Goal: Information Seeking & Learning: Check status

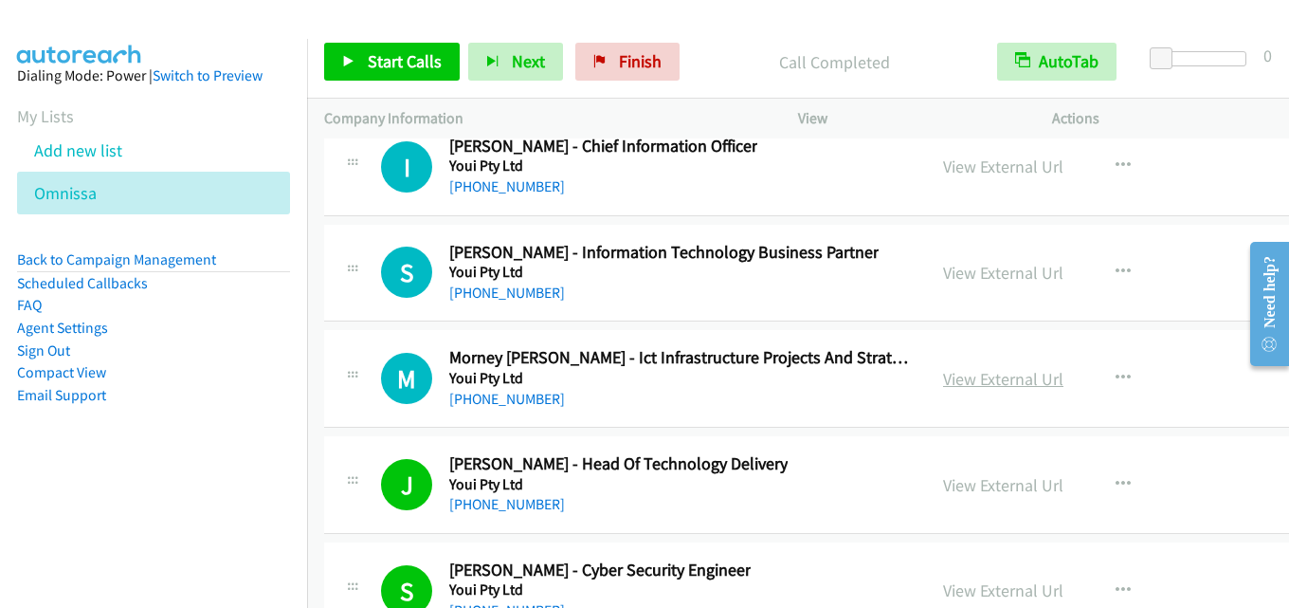
click at [946, 372] on link "View External Url" at bounding box center [1003, 379] width 120 height 22
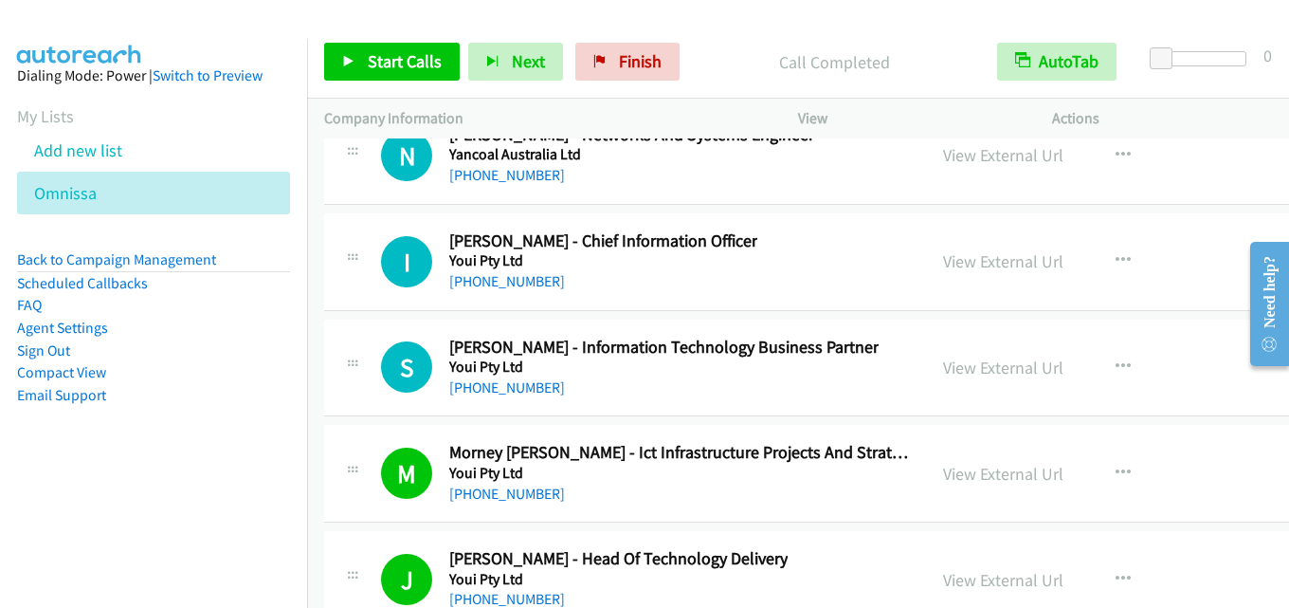
scroll to position [48901, 0]
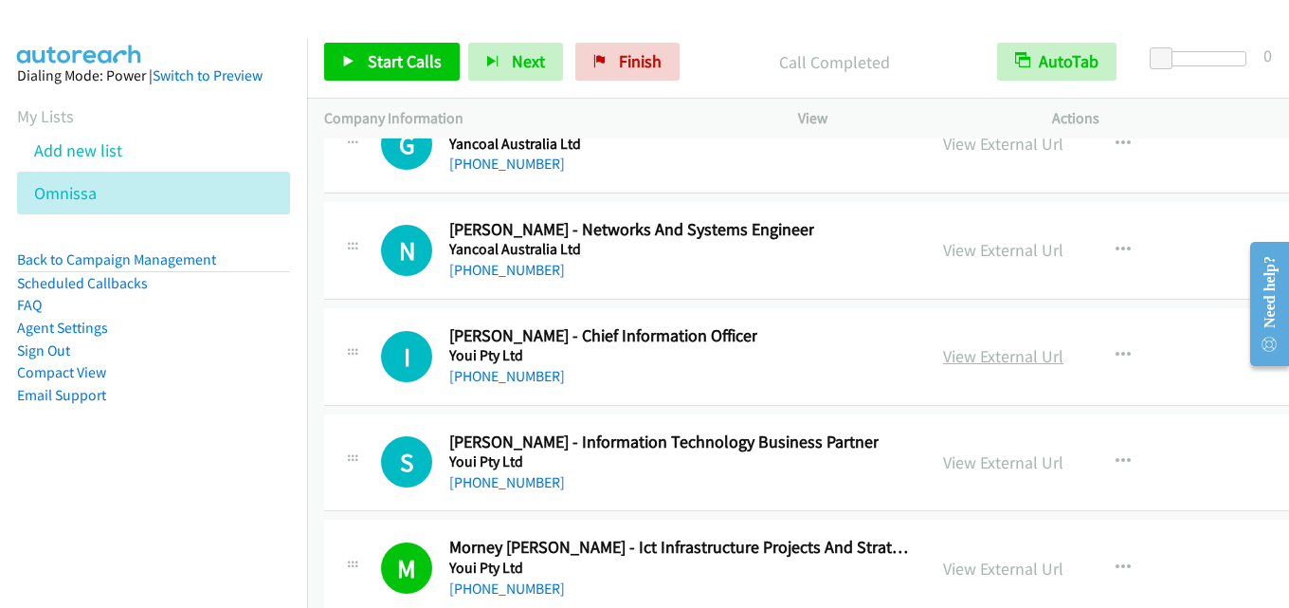
click at [982, 352] on link "View External Url" at bounding box center [1003, 356] width 120 height 22
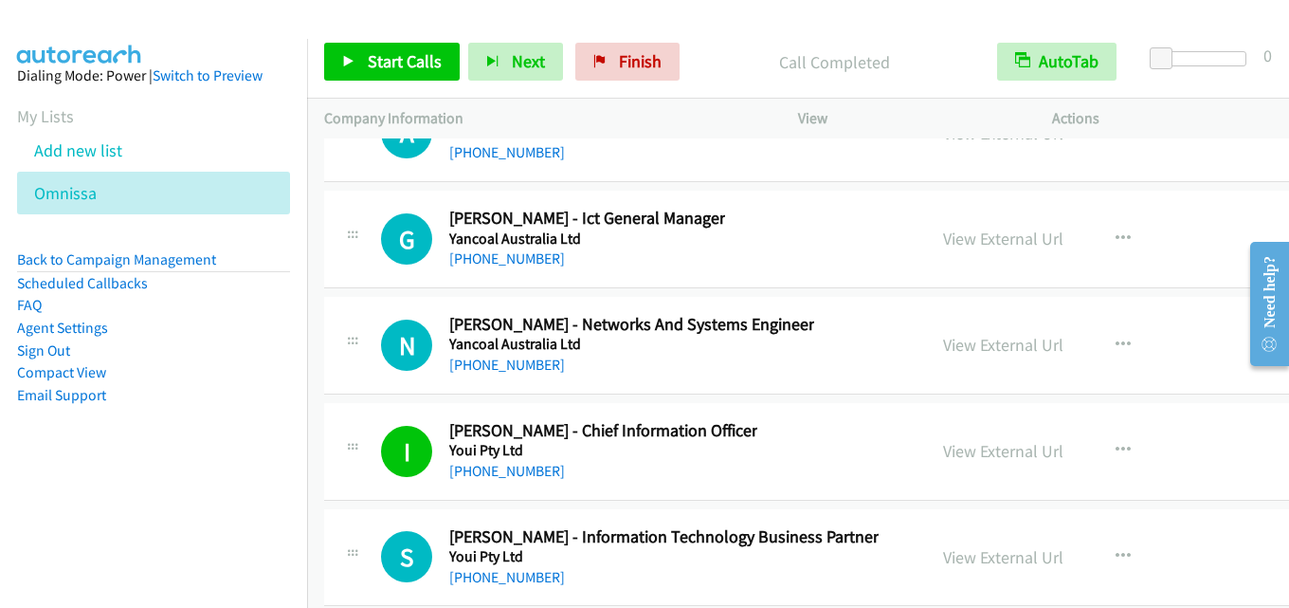
scroll to position [48711, 0]
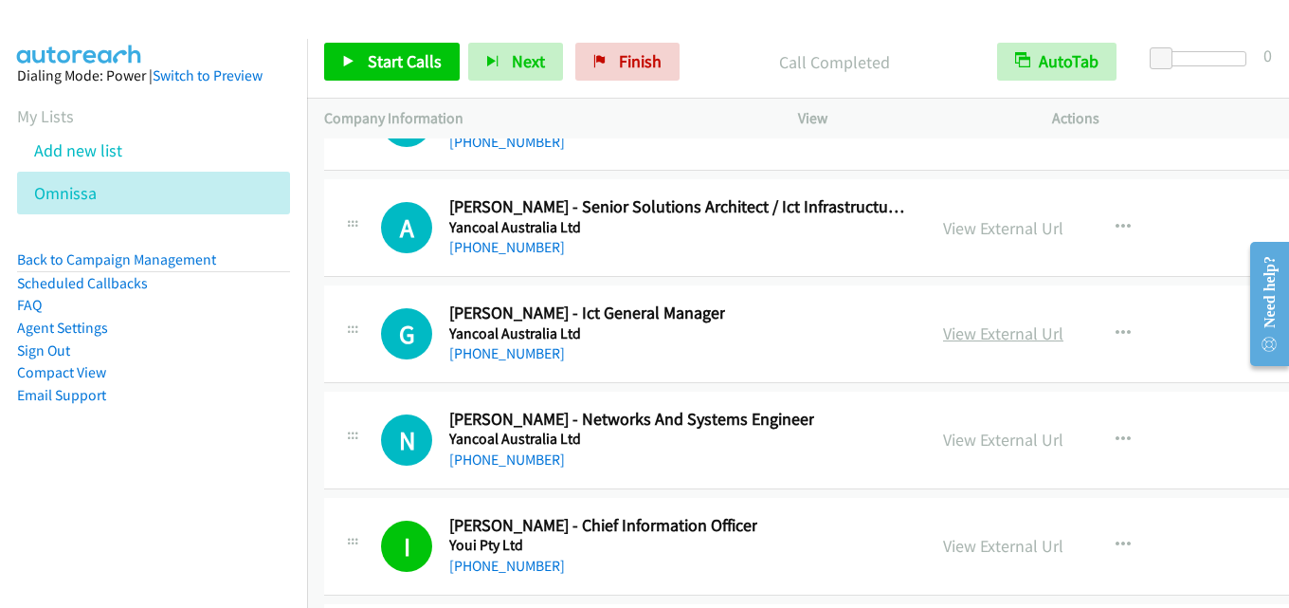
click at [943, 336] on link "View External Url" at bounding box center [1003, 333] width 120 height 22
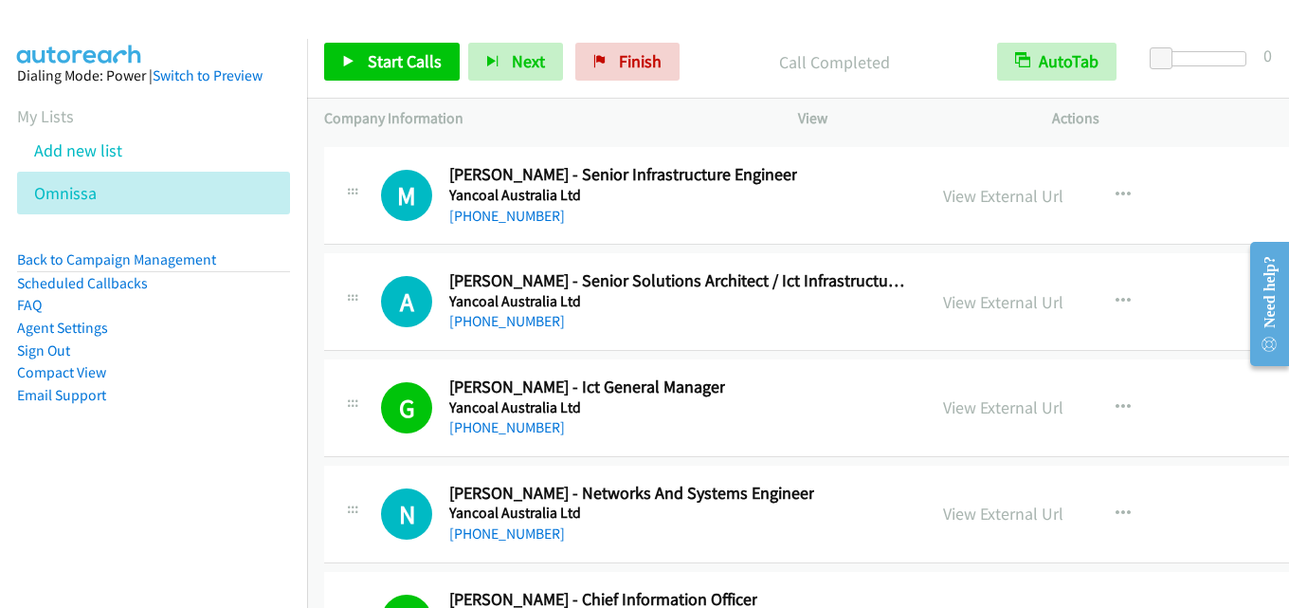
scroll to position [48617, 0]
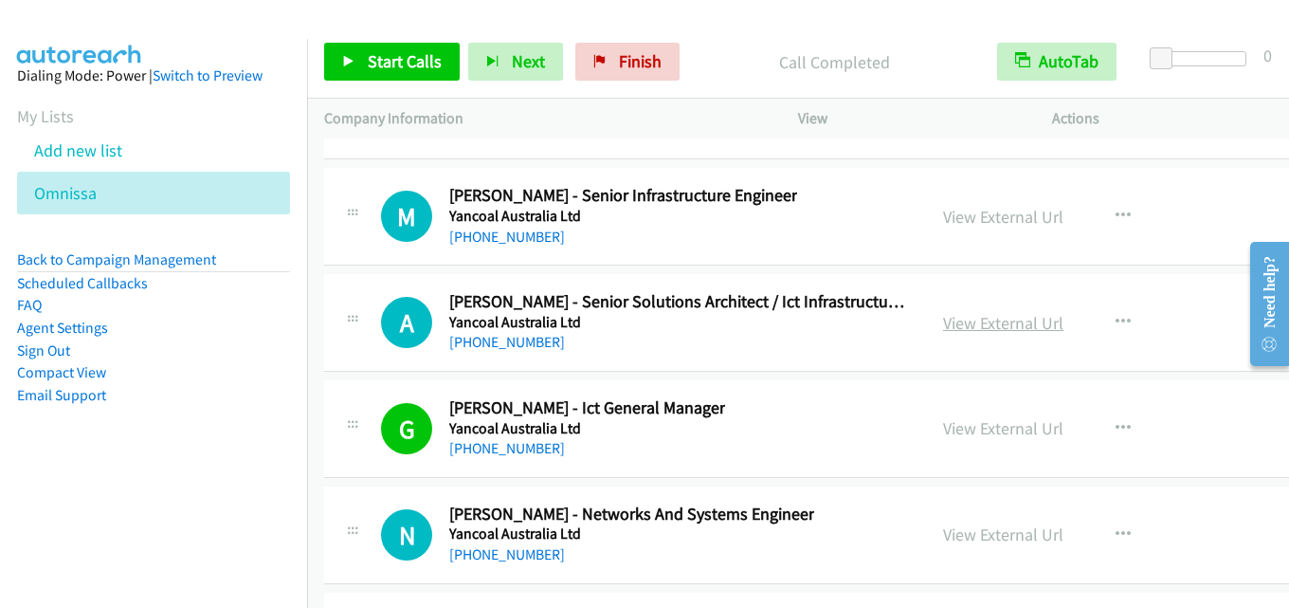
click at [966, 330] on link "View External Url" at bounding box center [1003, 323] width 120 height 22
click at [971, 216] on link "View External Url" at bounding box center [1003, 217] width 120 height 22
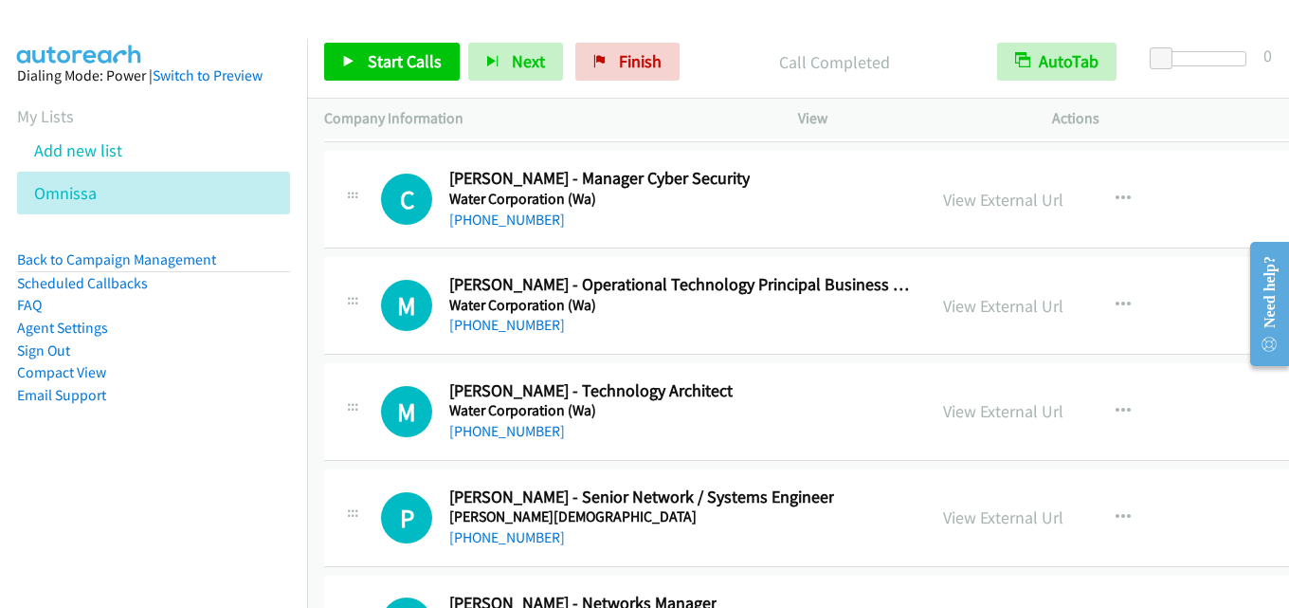
scroll to position [47669, 0]
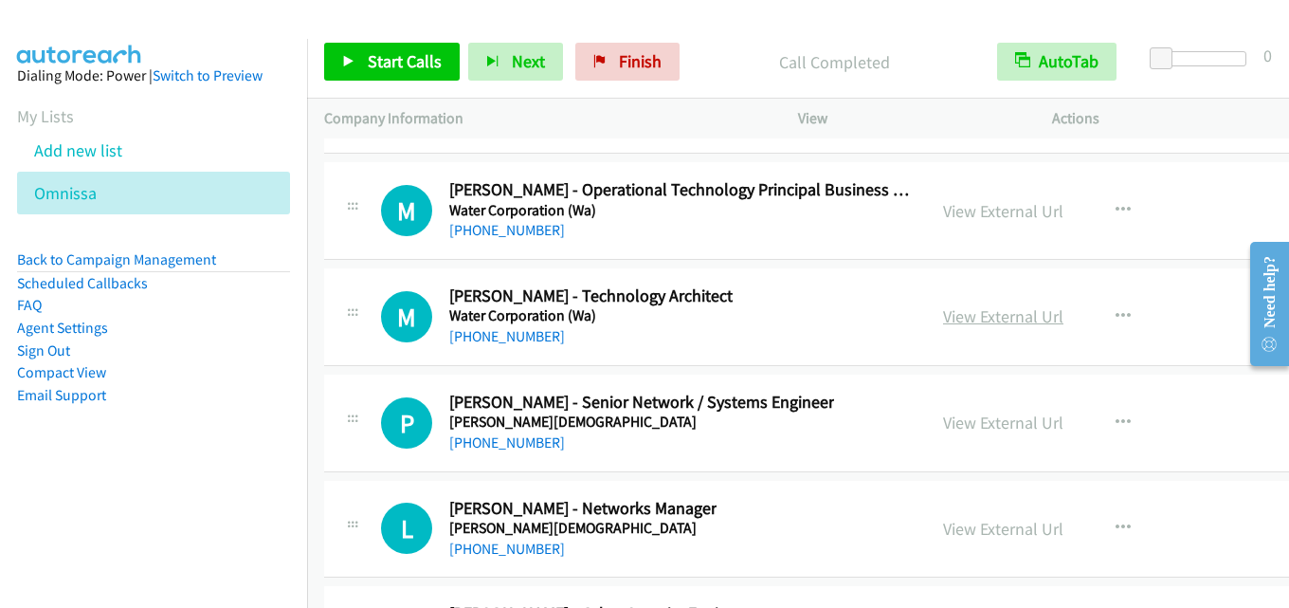
click at [948, 321] on link "View External Url" at bounding box center [1003, 316] width 120 height 22
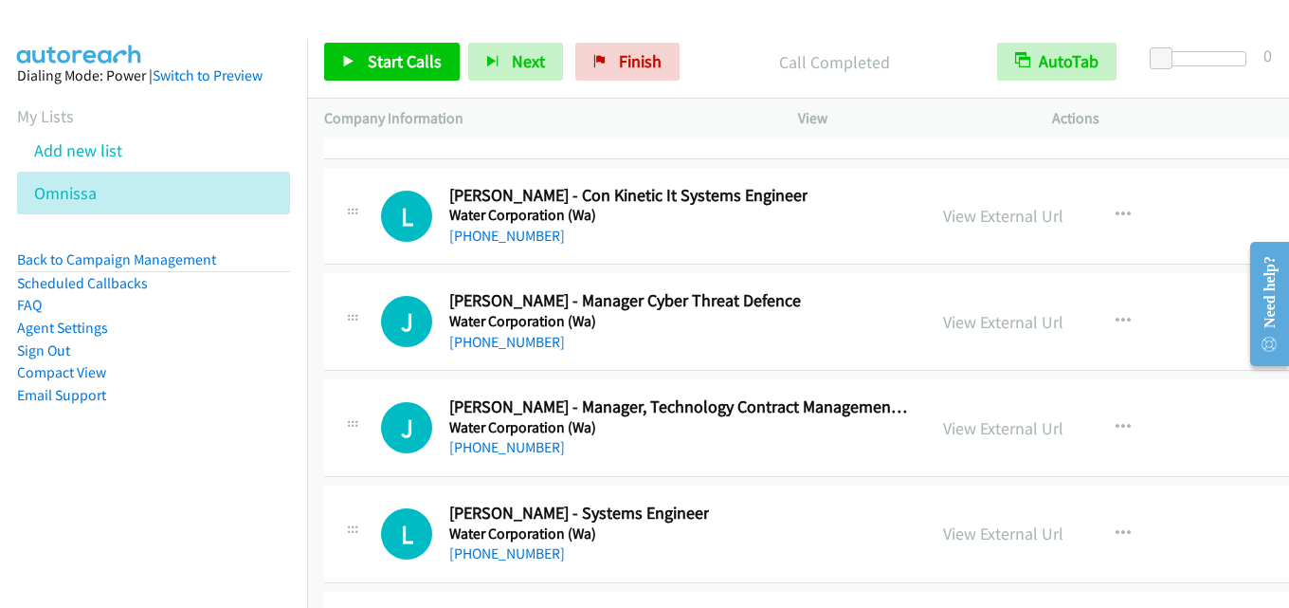
scroll to position [46721, 0]
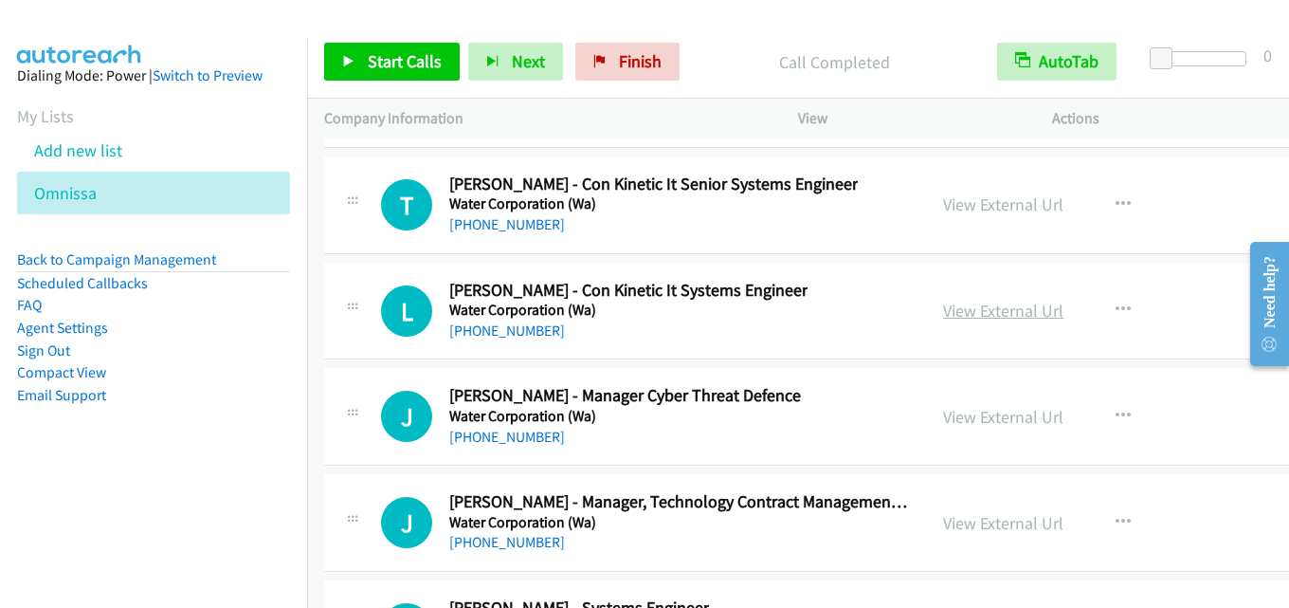
click at [944, 310] on link "View External Url" at bounding box center [1003, 311] width 120 height 22
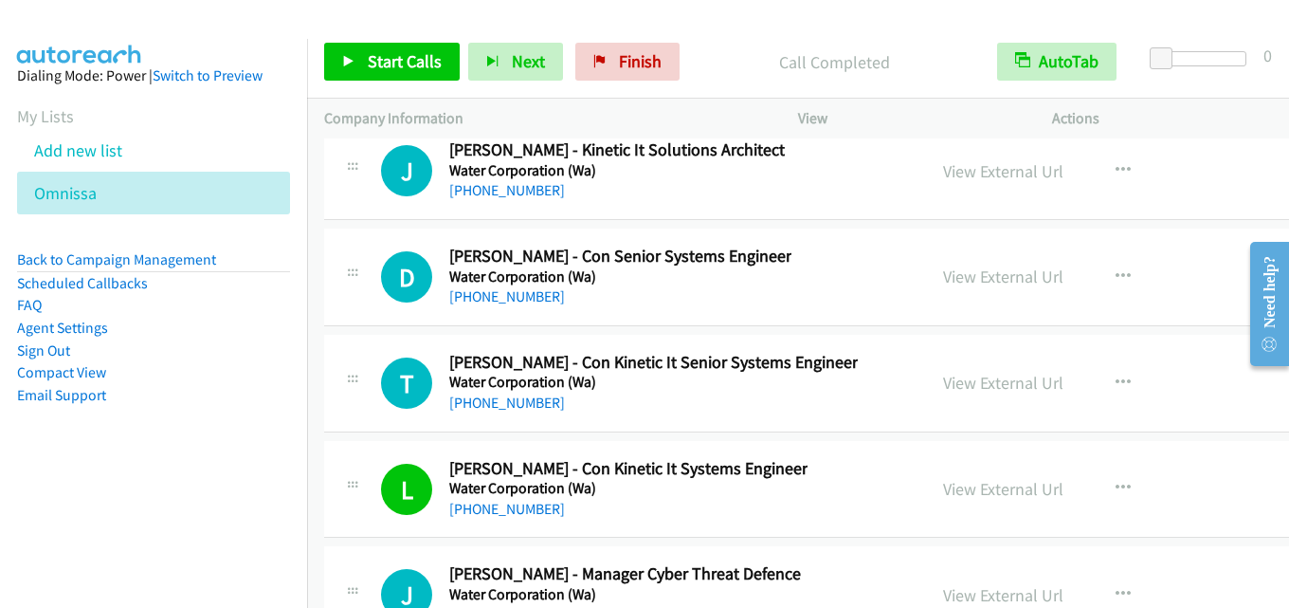
scroll to position [46532, 0]
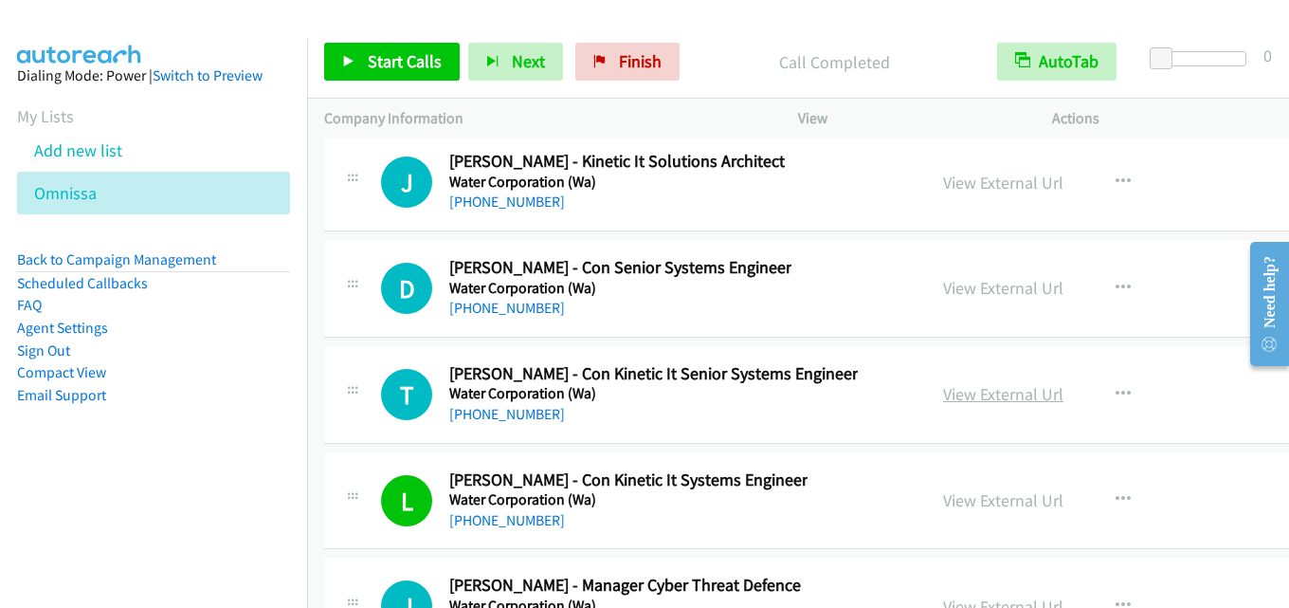
click at [945, 395] on link "View External Url" at bounding box center [1003, 394] width 120 height 22
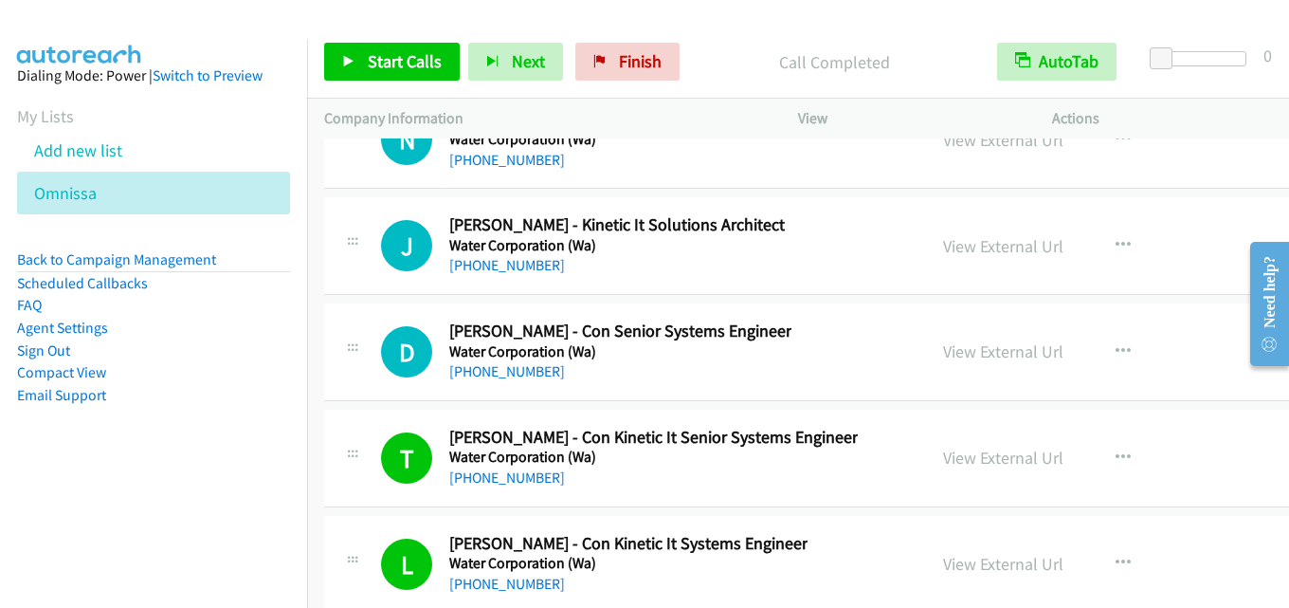
scroll to position [46437, 0]
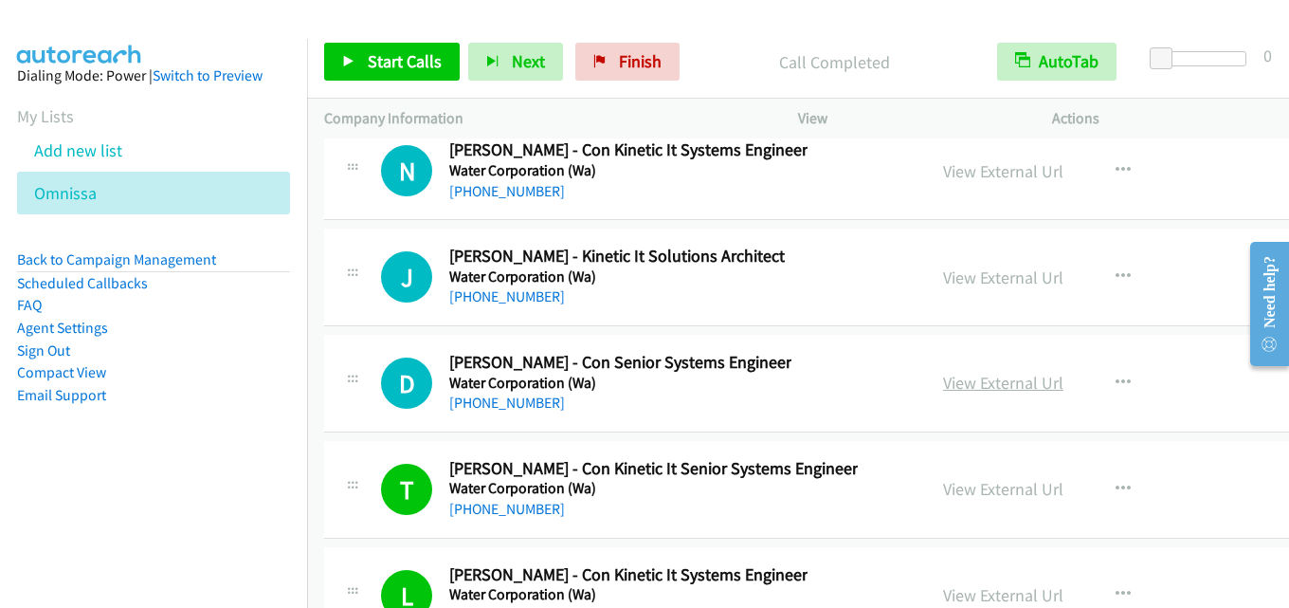
click at [951, 386] on link "View External Url" at bounding box center [1003, 383] width 120 height 22
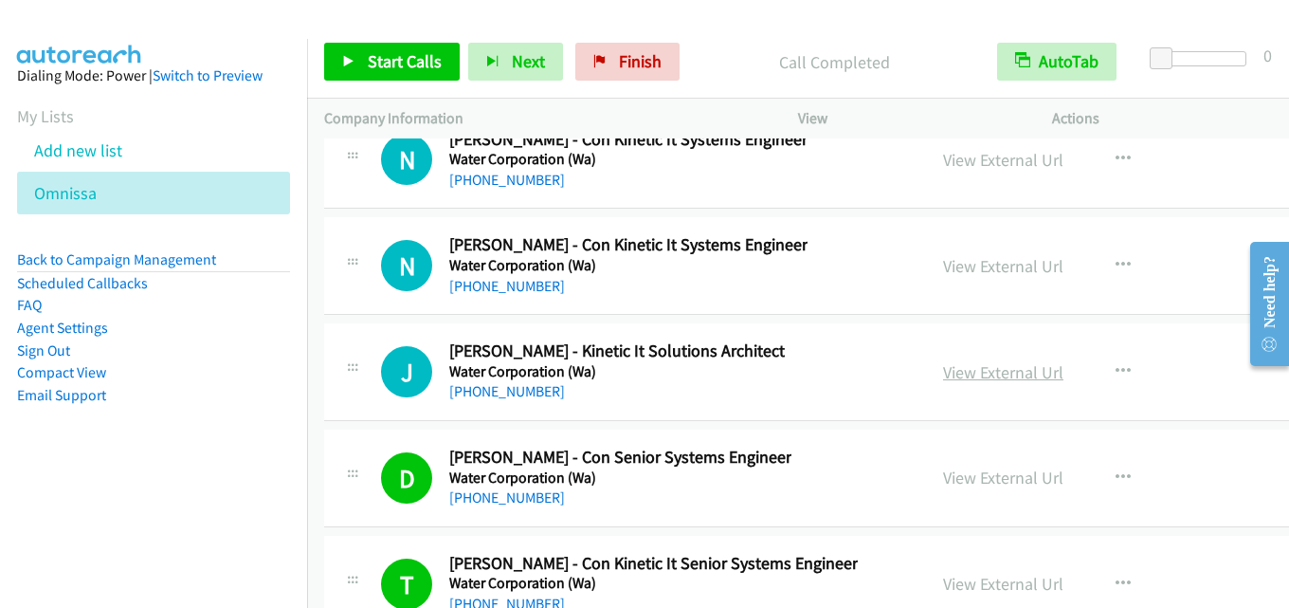
click at [943, 372] on link "View External Url" at bounding box center [1003, 372] width 120 height 22
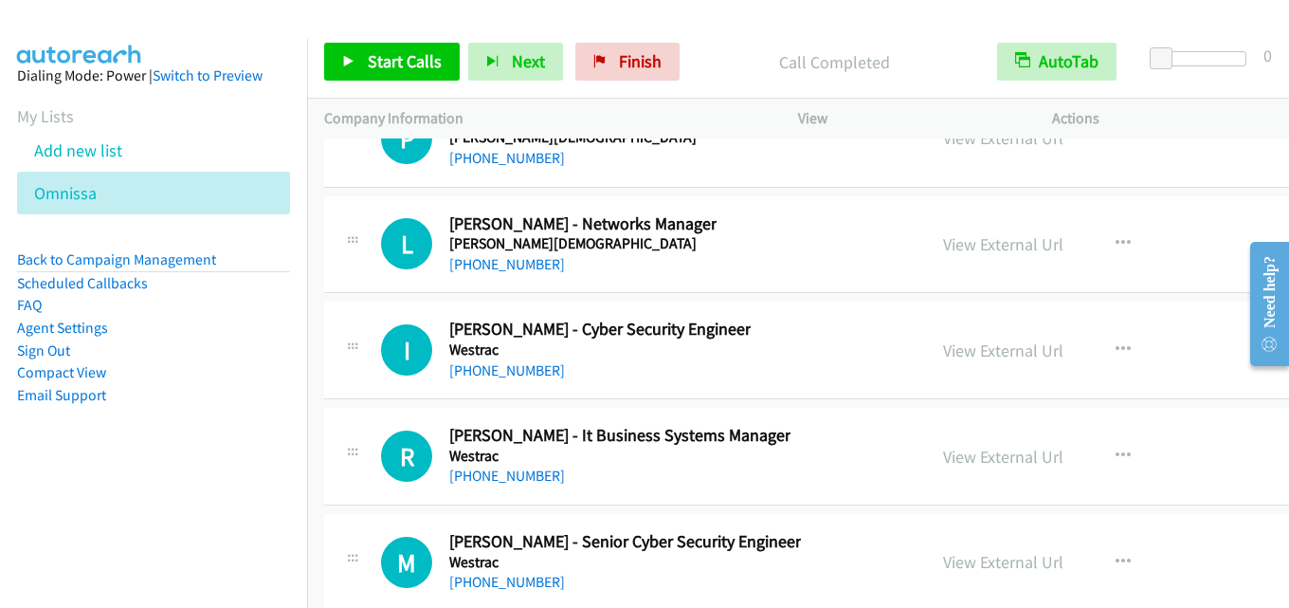
scroll to position [47858, 0]
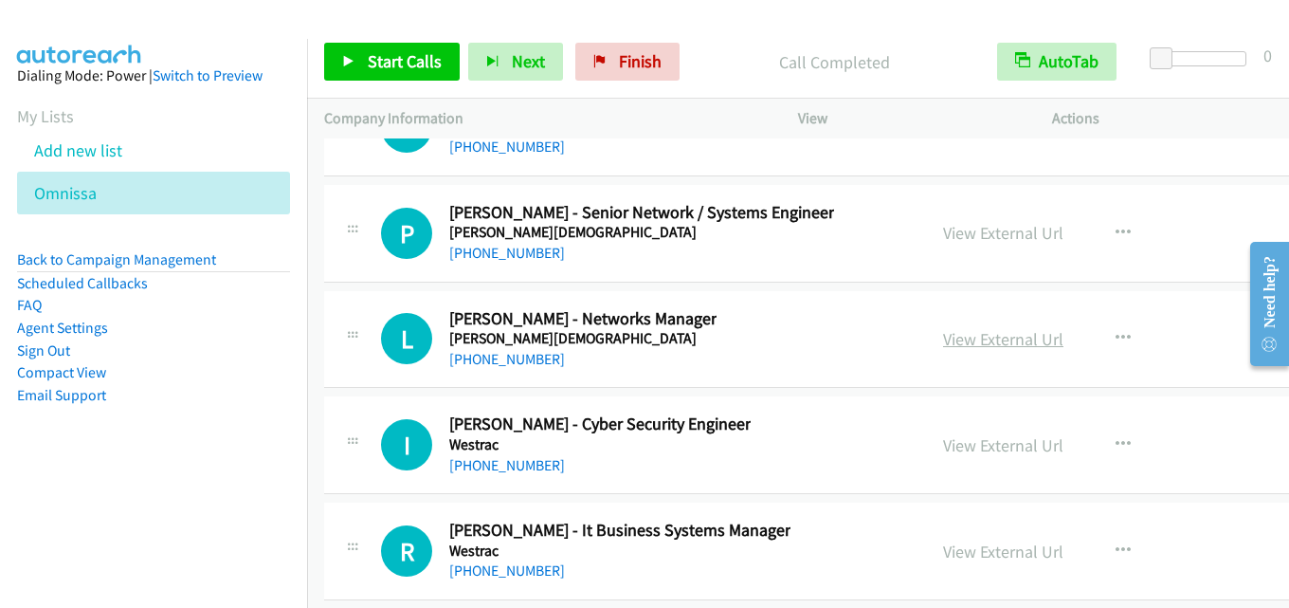
click at [943, 345] on link "View External Url" at bounding box center [1003, 339] width 120 height 22
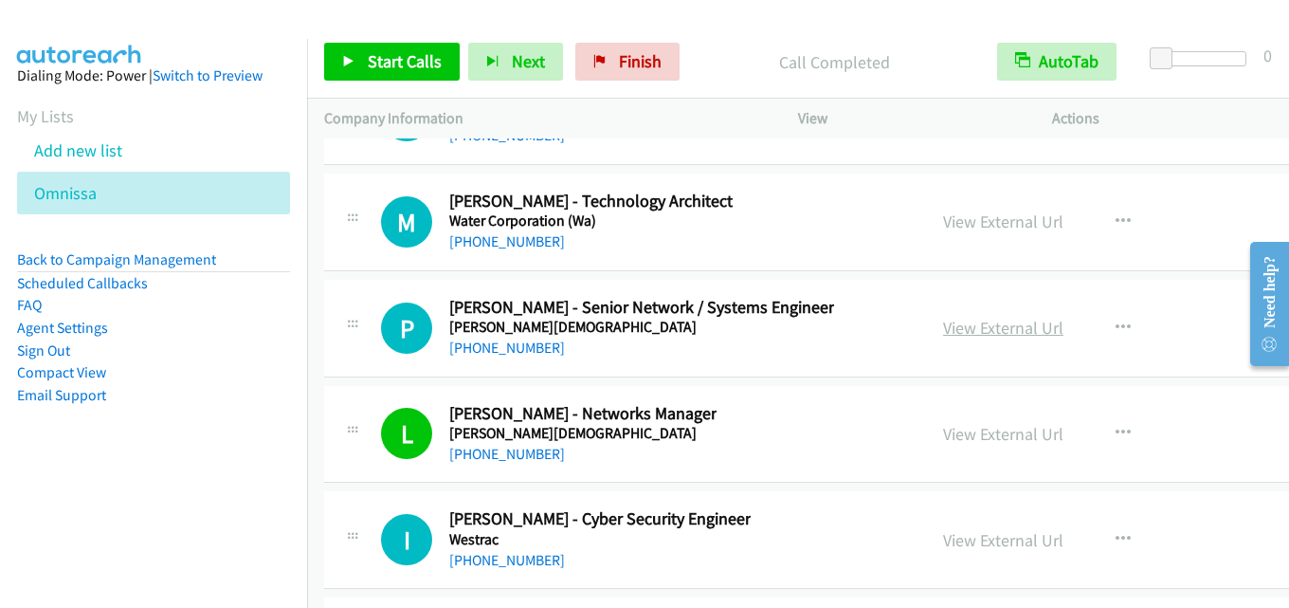
click at [943, 328] on link "View External Url" at bounding box center [1003, 328] width 120 height 22
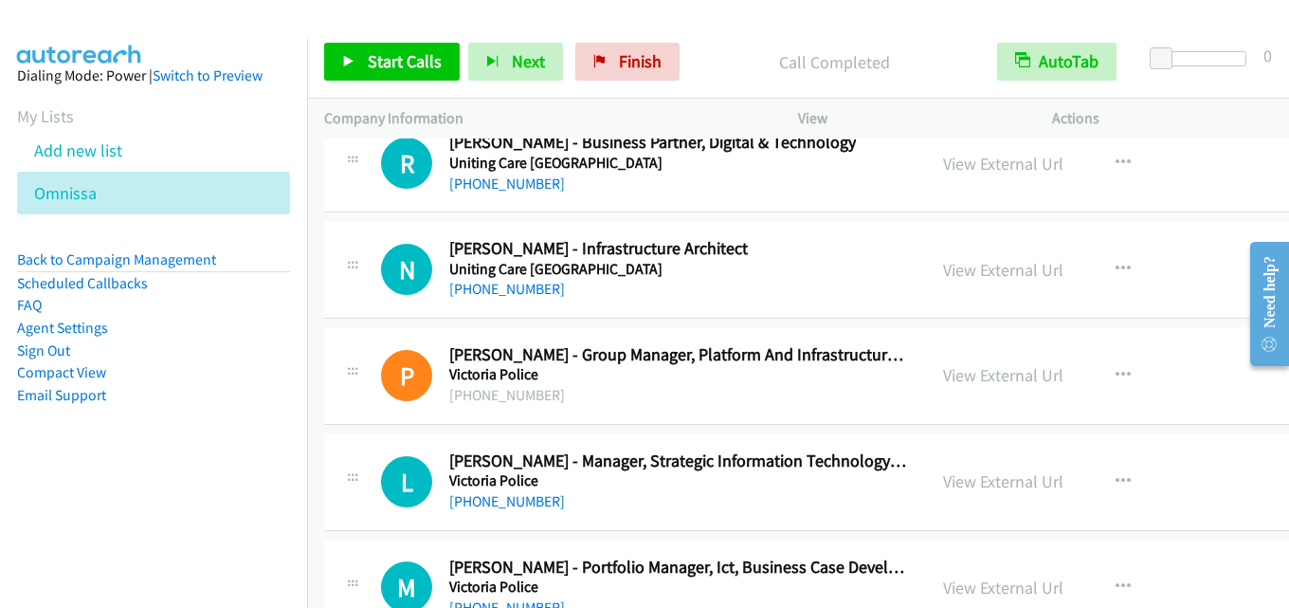
scroll to position [44162, 0]
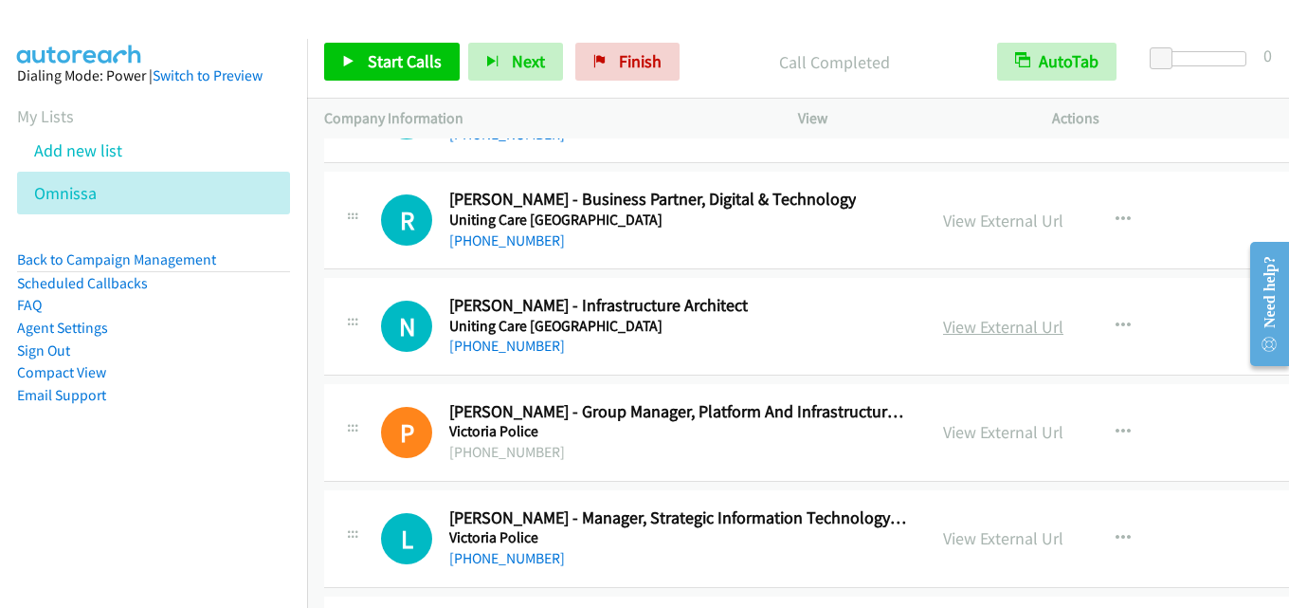
click at [972, 333] on link "View External Url" at bounding box center [1003, 327] width 120 height 22
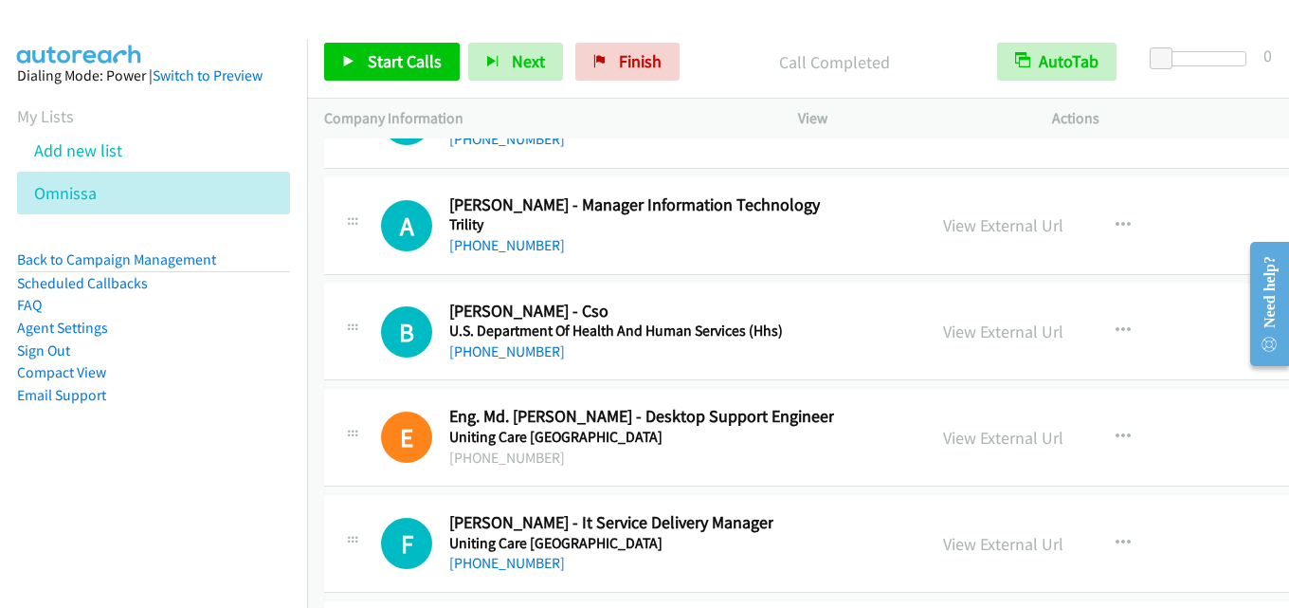
scroll to position [43214, 0]
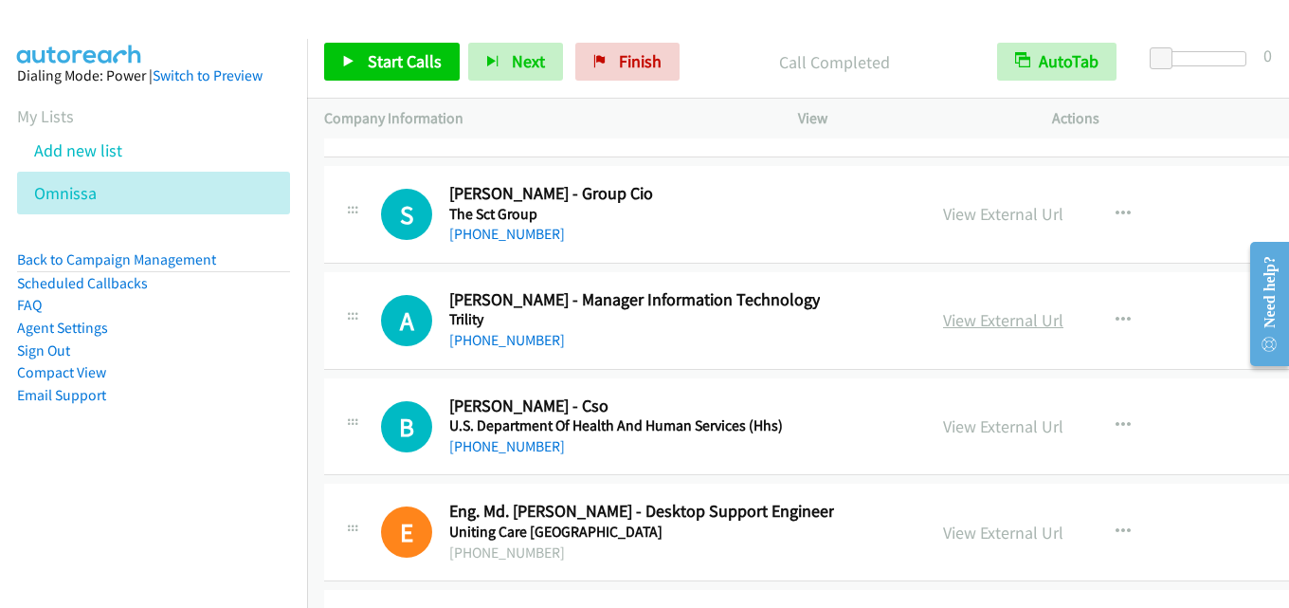
click at [959, 316] on link "View External Url" at bounding box center [1003, 320] width 120 height 22
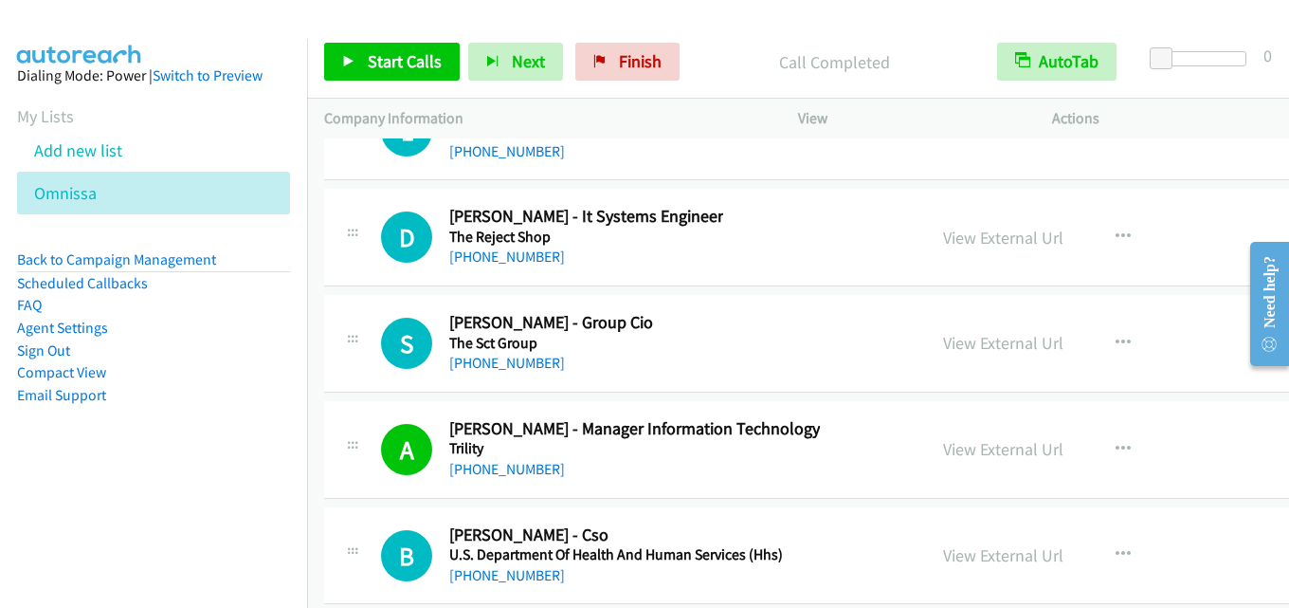
scroll to position [43025, 0]
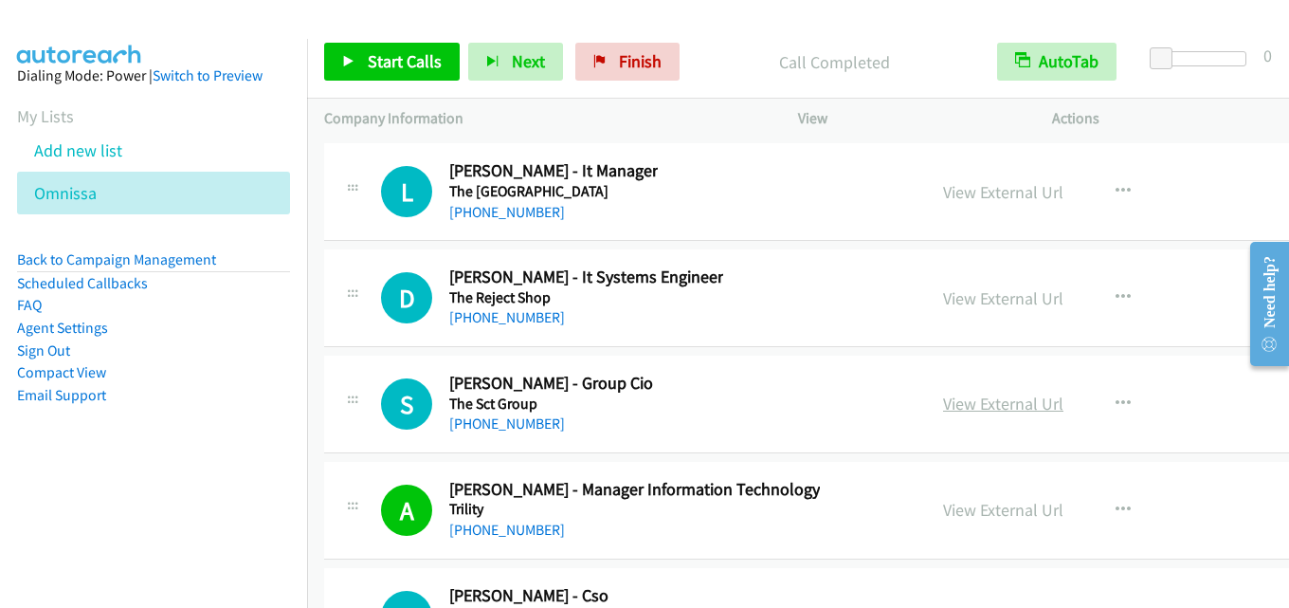
click at [973, 404] on link "View External Url" at bounding box center [1003, 403] width 120 height 22
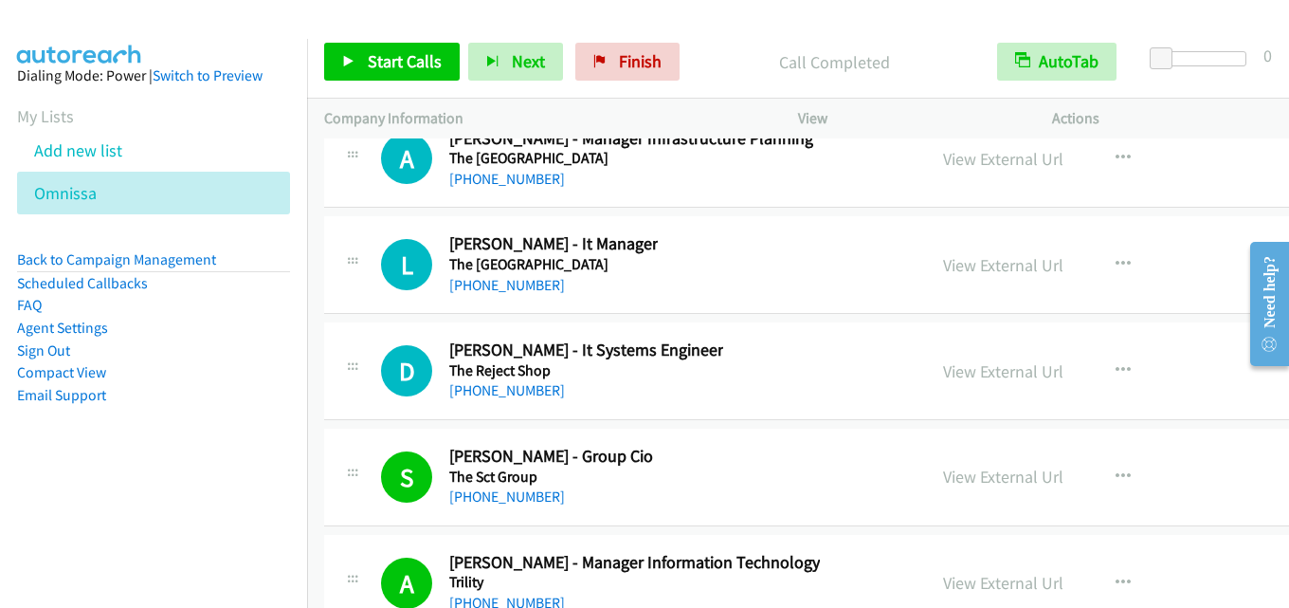
scroll to position [42930, 0]
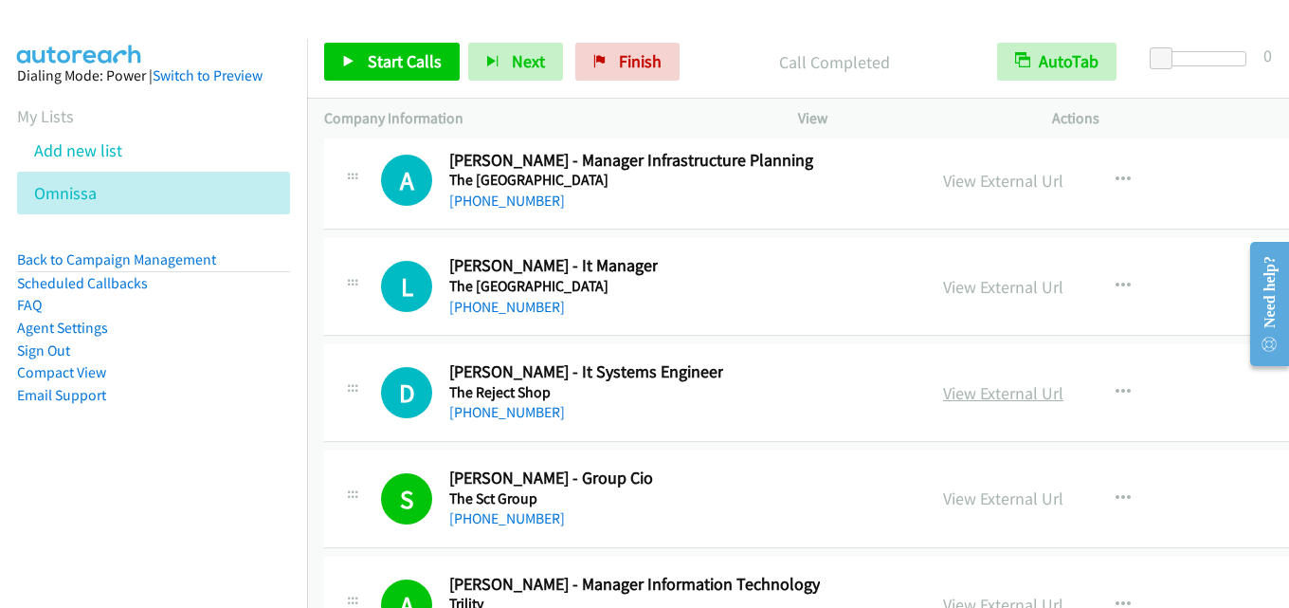
click at [970, 393] on link "View External Url" at bounding box center [1003, 393] width 120 height 22
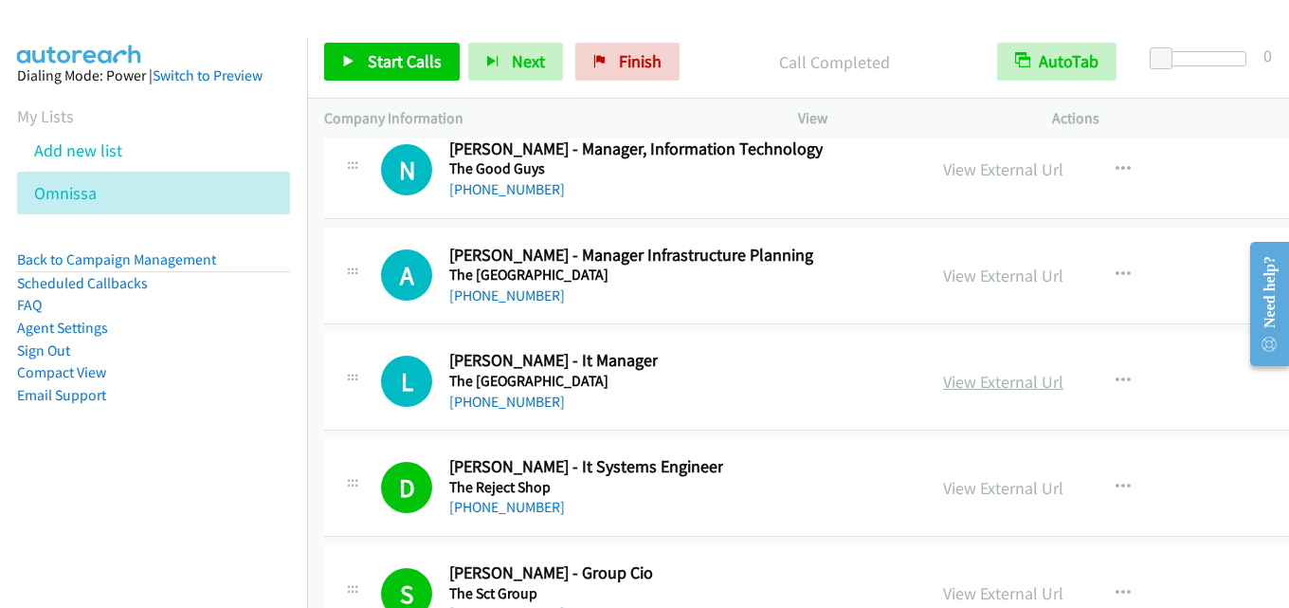
click at [959, 381] on link "View External Url" at bounding box center [1003, 382] width 120 height 22
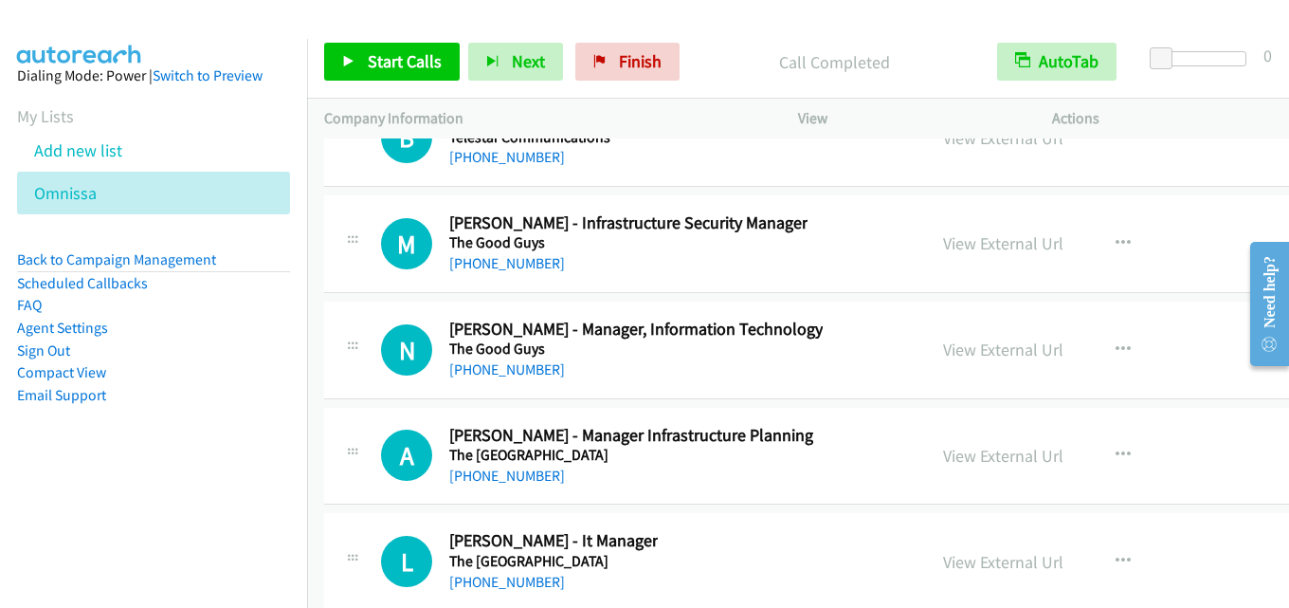
scroll to position [42646, 0]
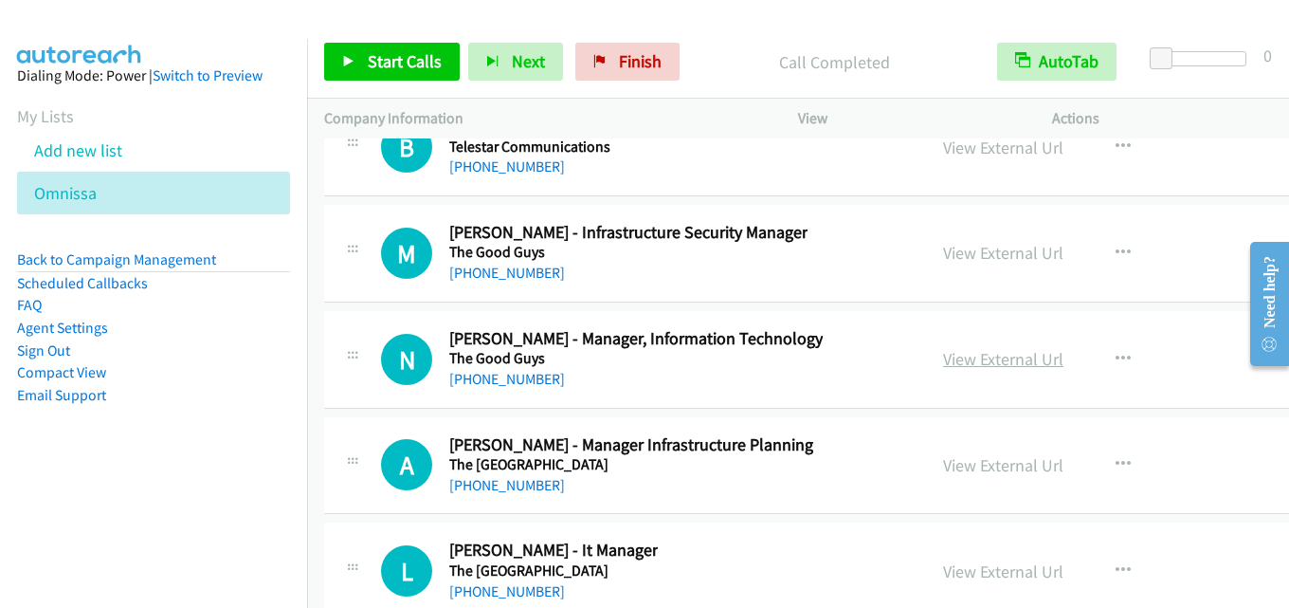
click at [949, 360] on link "View External Url" at bounding box center [1003, 359] width 120 height 22
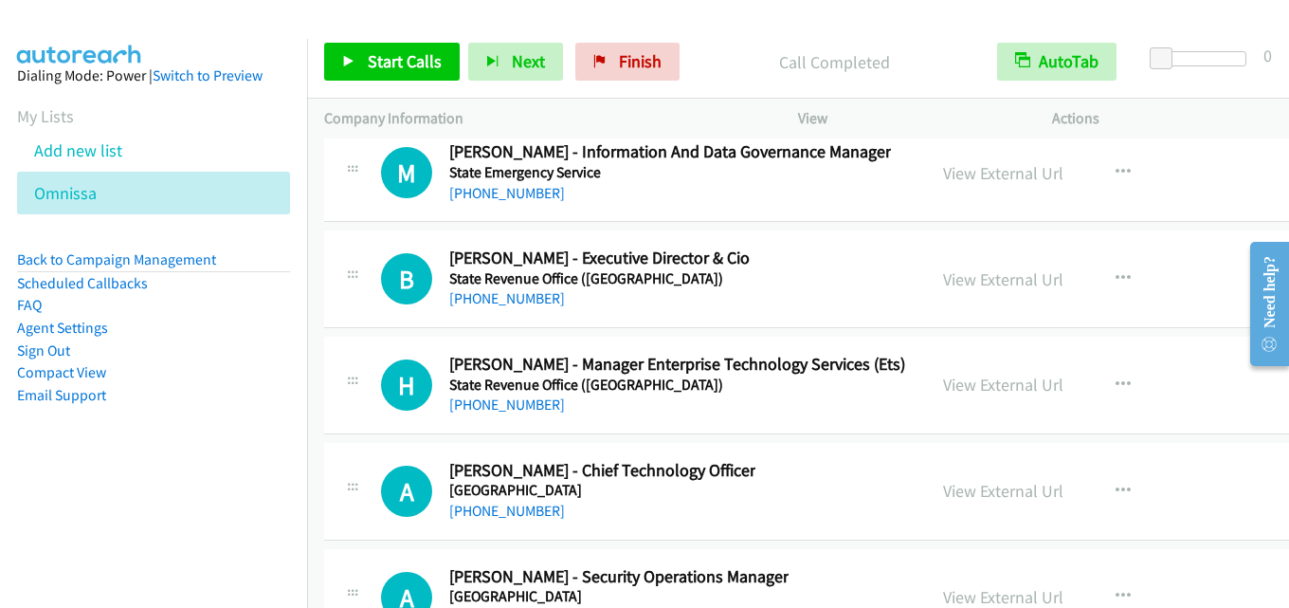
scroll to position [41319, 0]
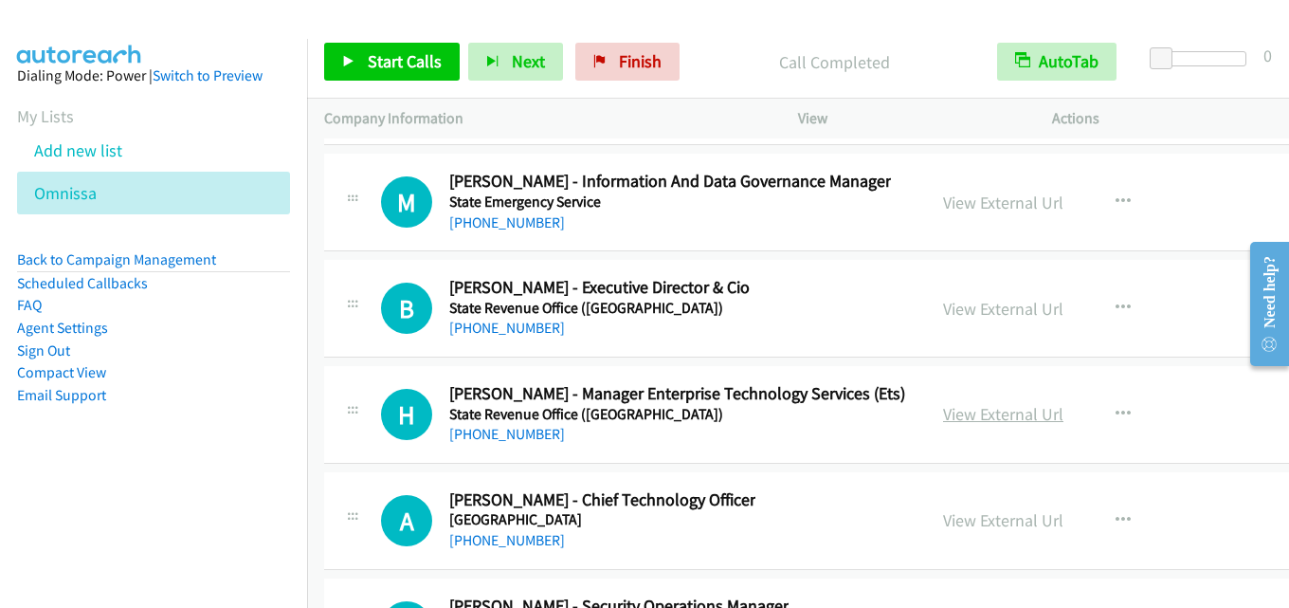
click at [943, 406] on link "View External Url" at bounding box center [1003, 414] width 120 height 22
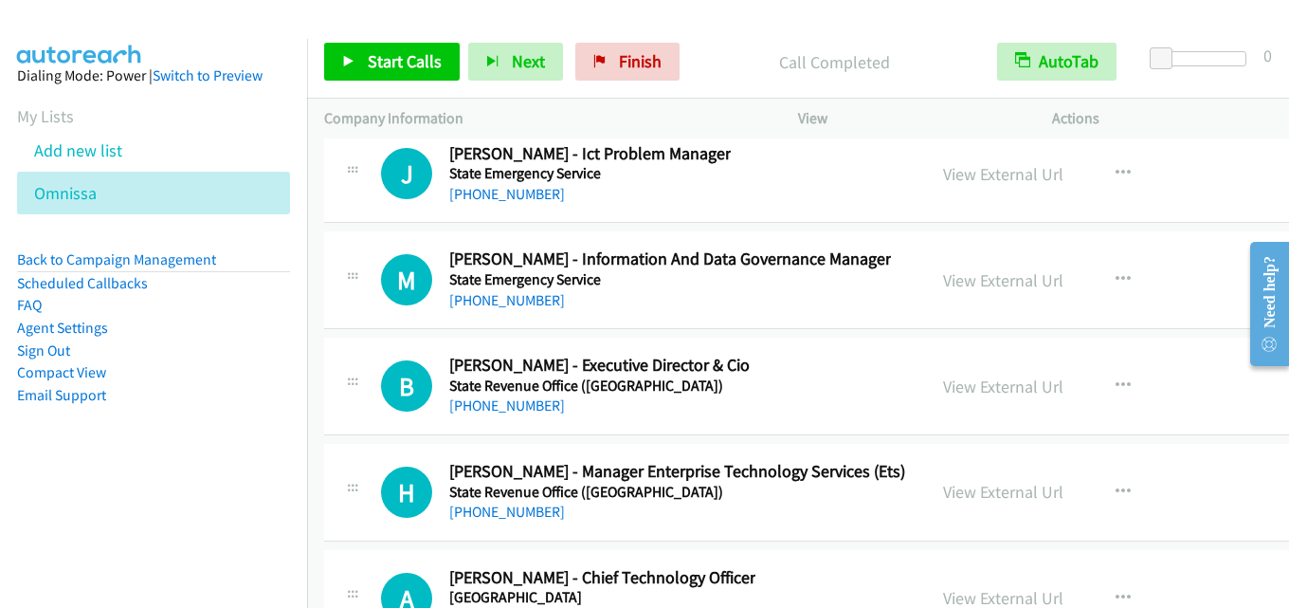
scroll to position [41224, 0]
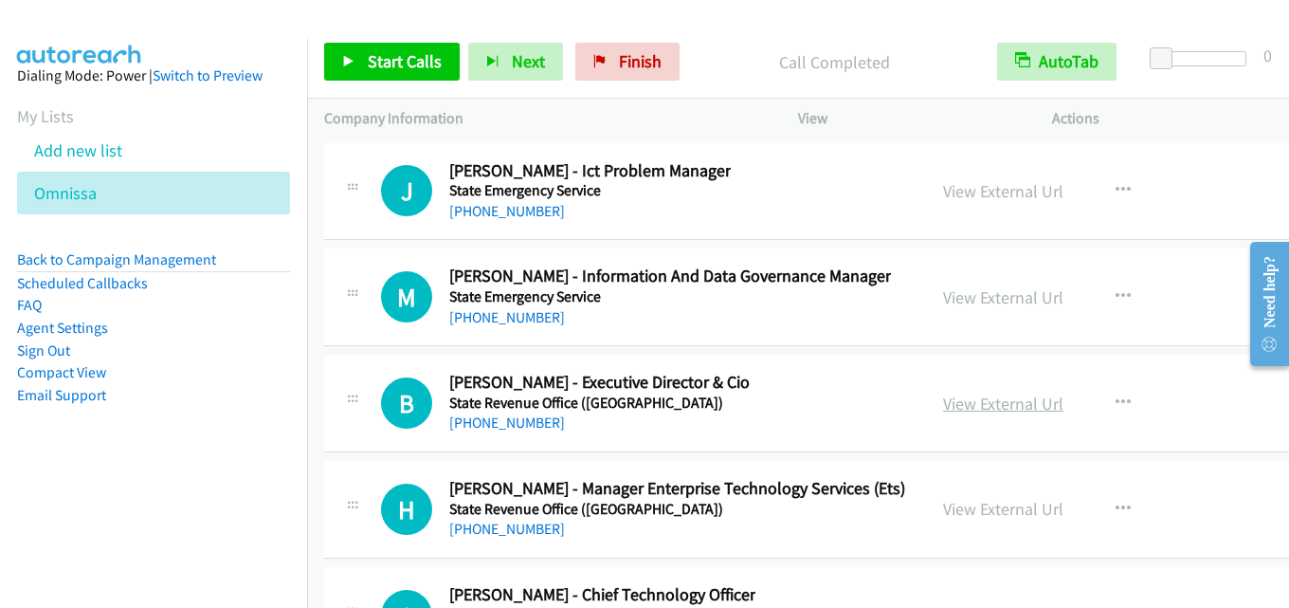
click at [974, 404] on link "View External Url" at bounding box center [1003, 403] width 120 height 22
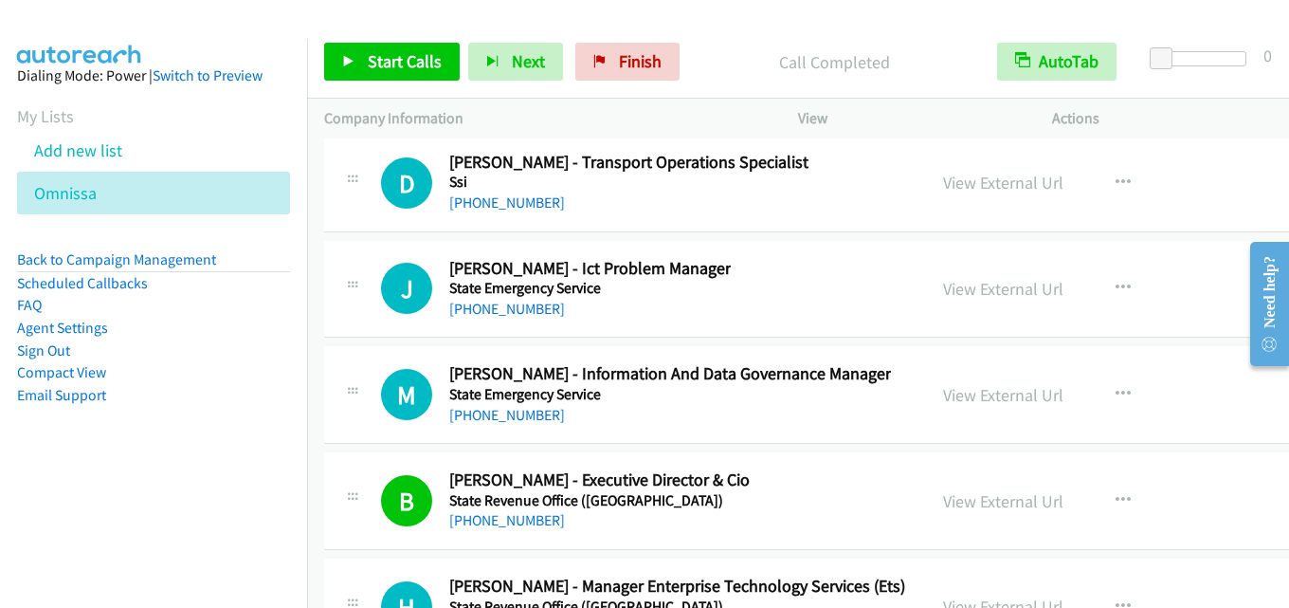
scroll to position [41129, 0]
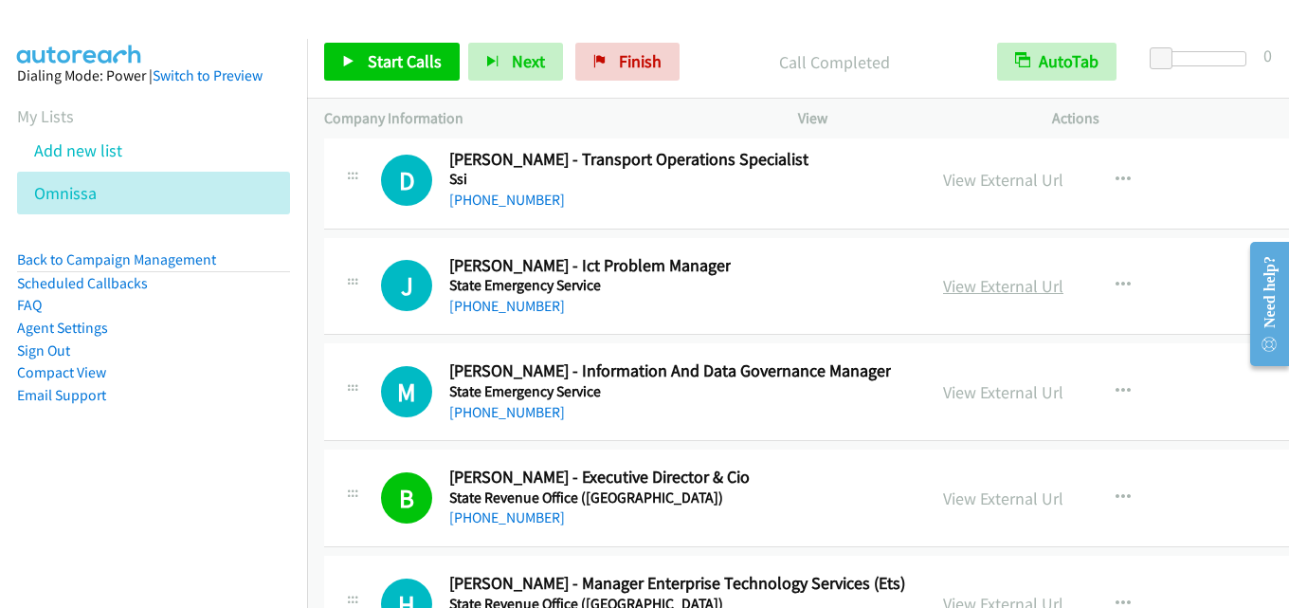
click at [943, 294] on link "View External Url" at bounding box center [1003, 286] width 120 height 22
click at [943, 290] on link "View External Url" at bounding box center [1003, 286] width 120 height 22
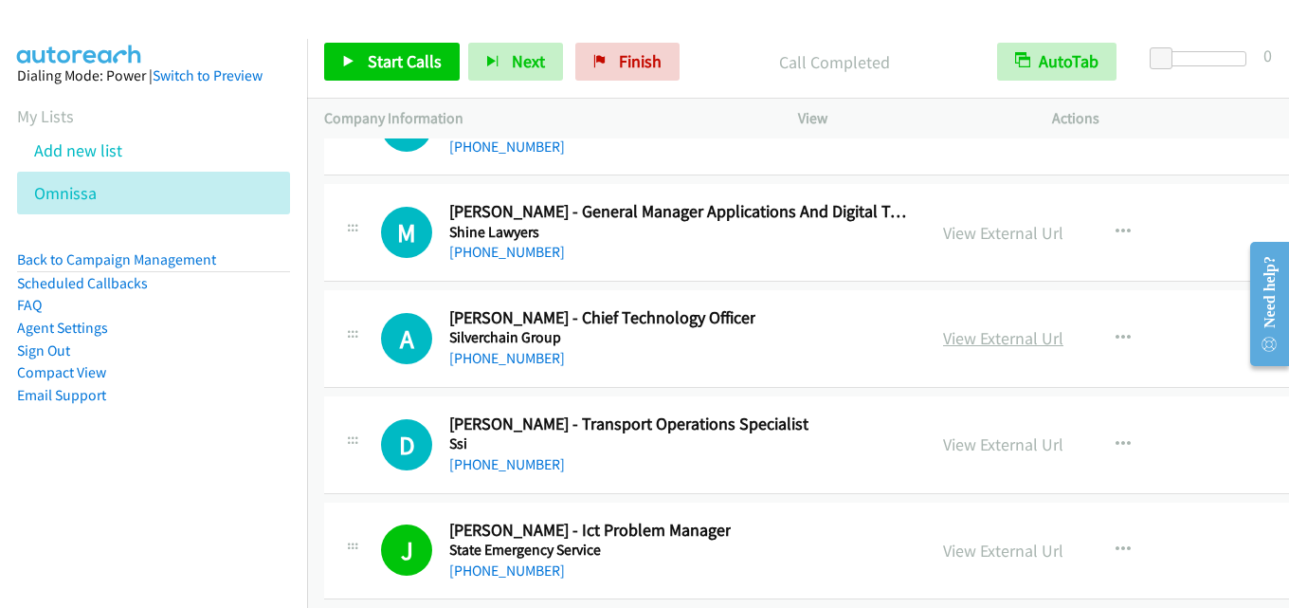
scroll to position [40845, 0]
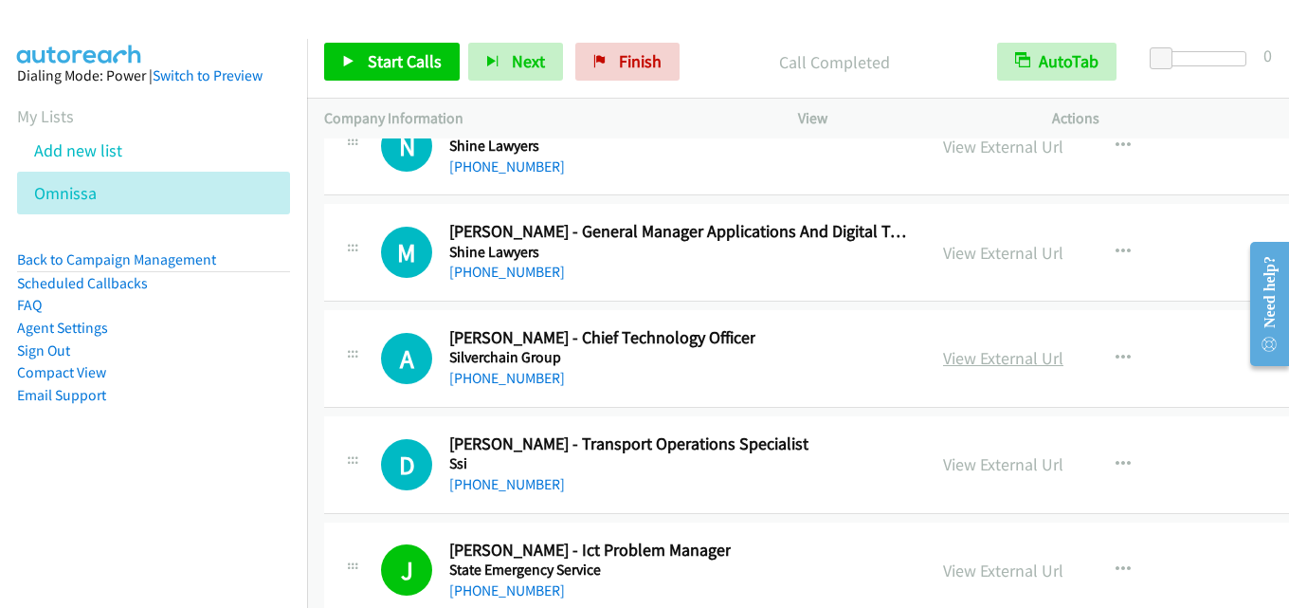
click at [997, 359] on link "View External Url" at bounding box center [1003, 358] width 120 height 22
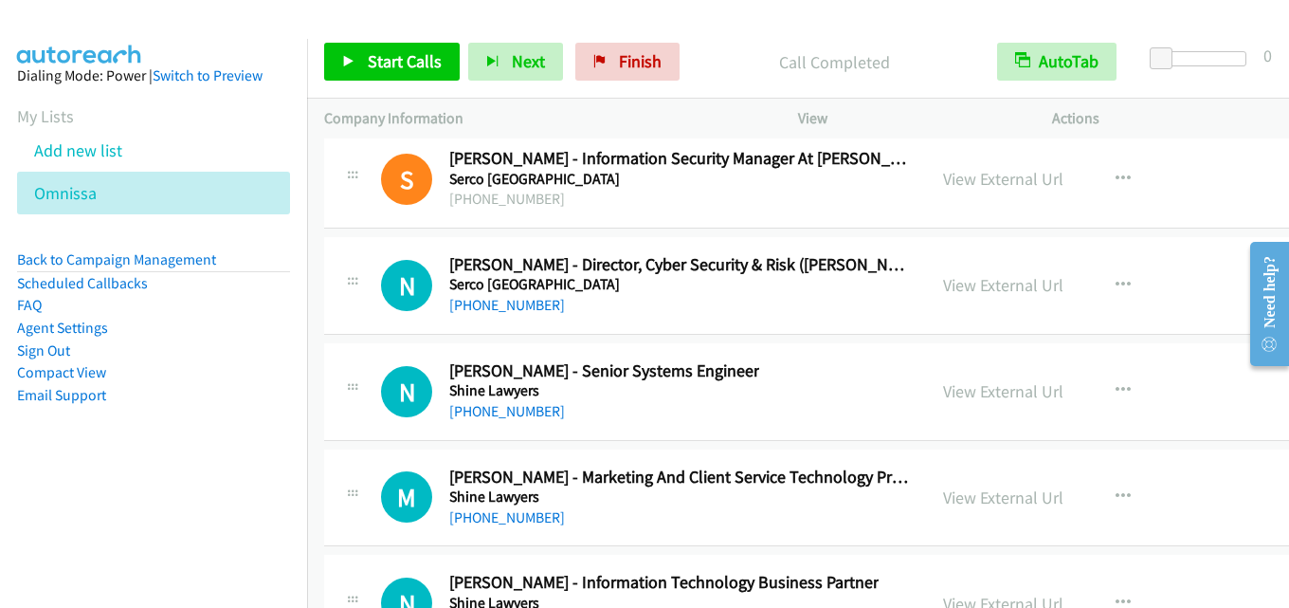
scroll to position [40371, 0]
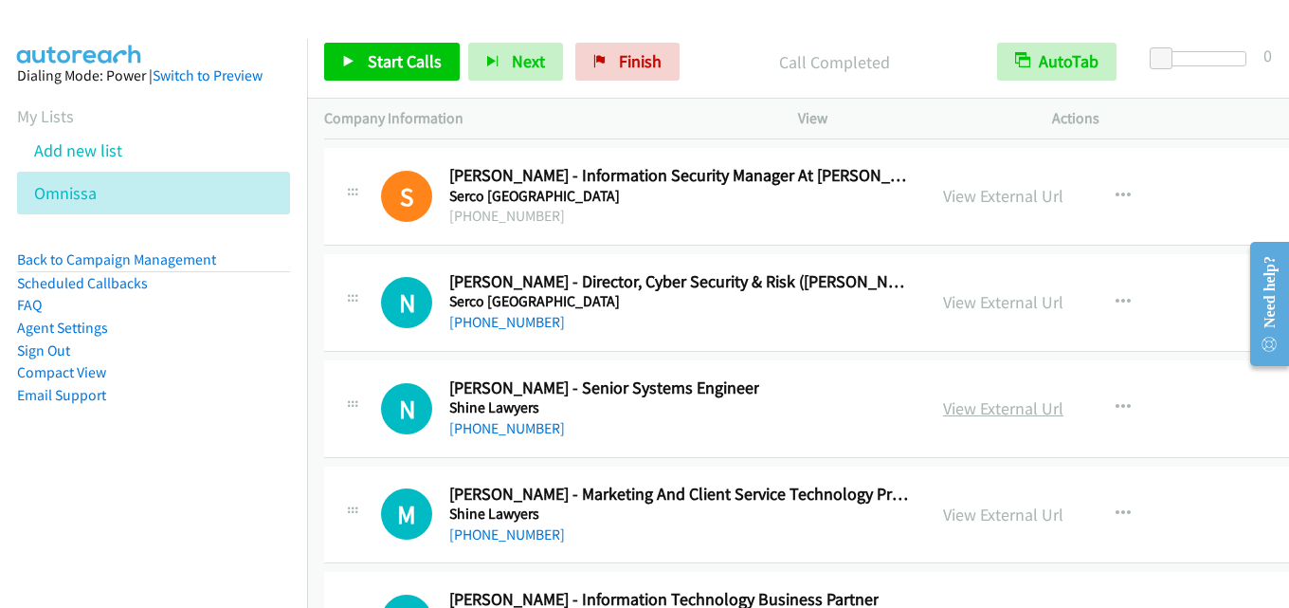
click at [953, 412] on link "View External Url" at bounding box center [1003, 408] width 120 height 22
click at [953, 402] on link "View External Url" at bounding box center [1003, 408] width 120 height 22
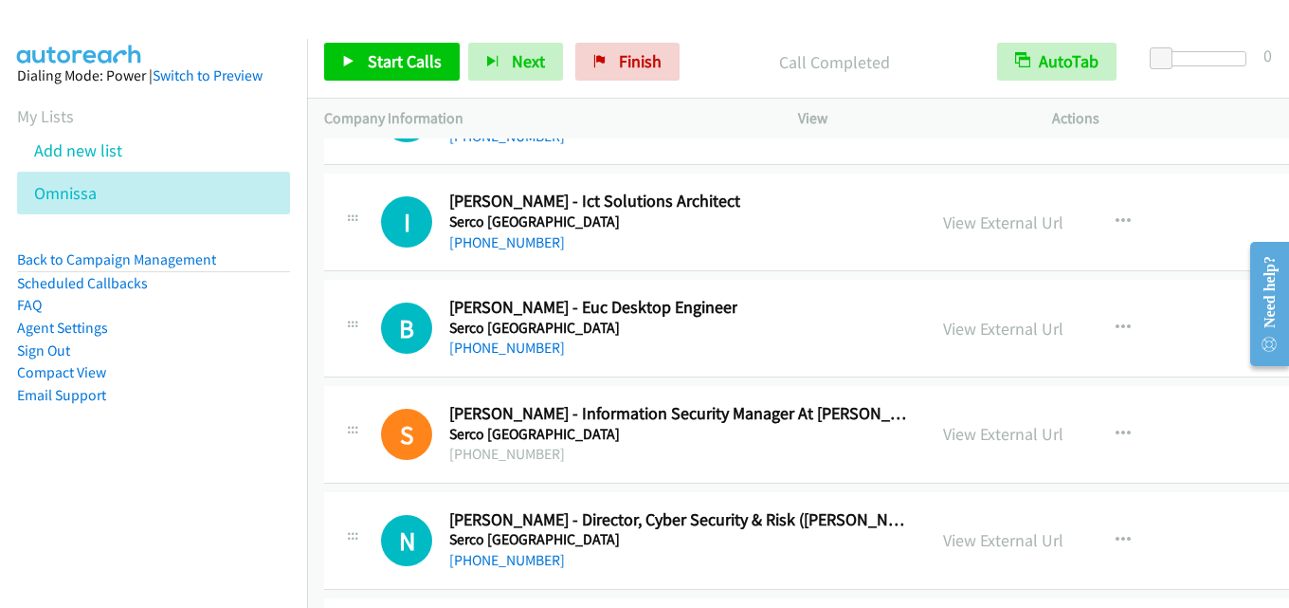
scroll to position [40087, 0]
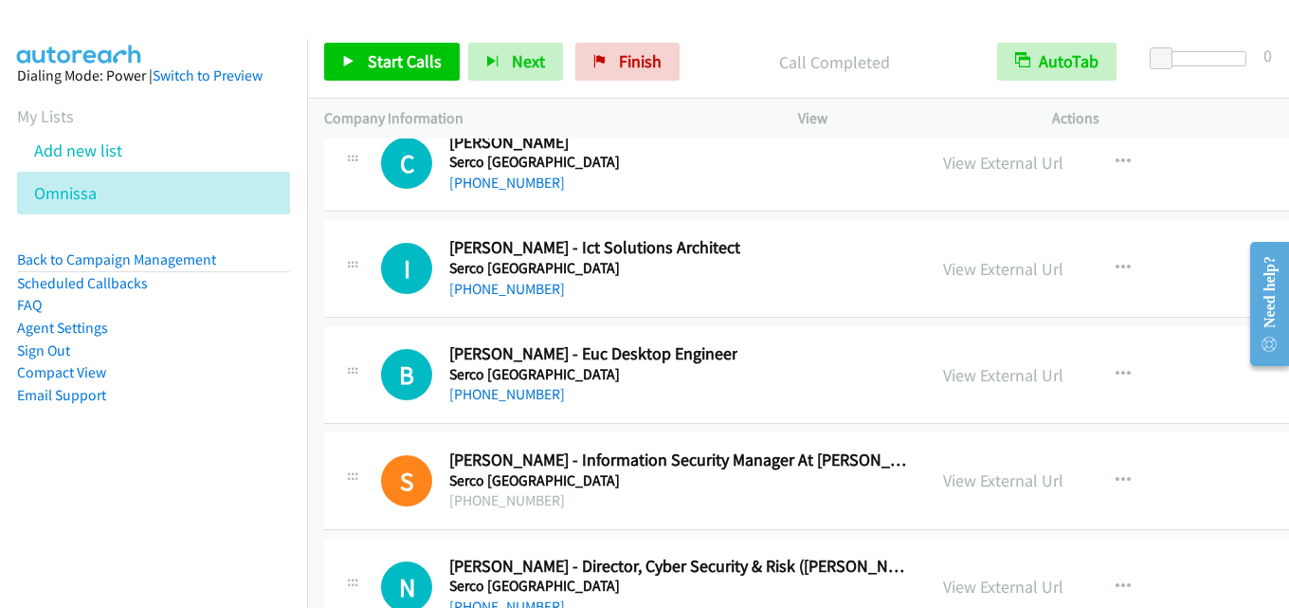
click at [943, 386] on div "View External Url" at bounding box center [1003, 375] width 120 height 26
click at [953, 375] on link "View External Url" at bounding box center [1003, 375] width 120 height 22
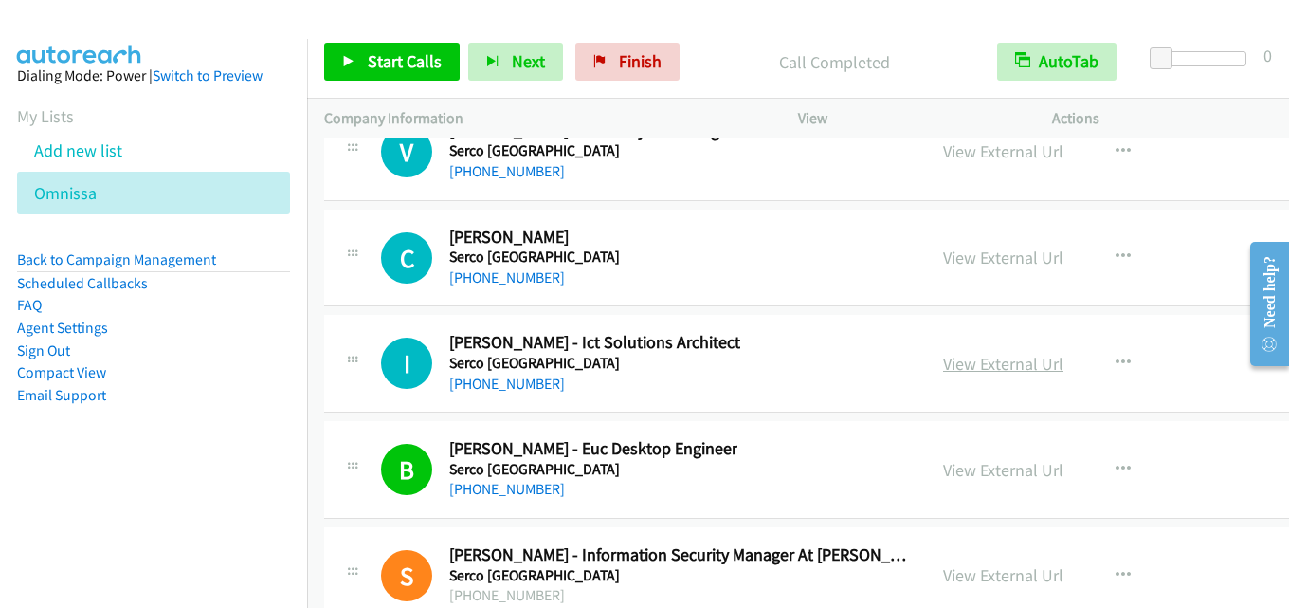
click at [943, 370] on link "View External Url" at bounding box center [1003, 364] width 120 height 22
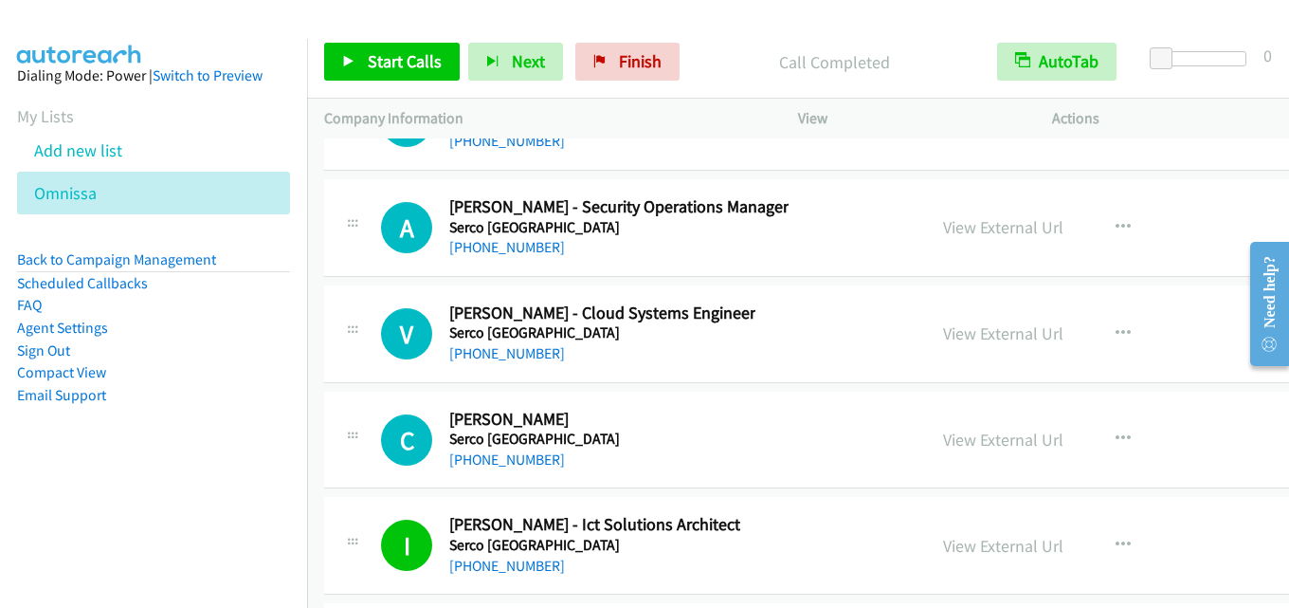
scroll to position [39802, 0]
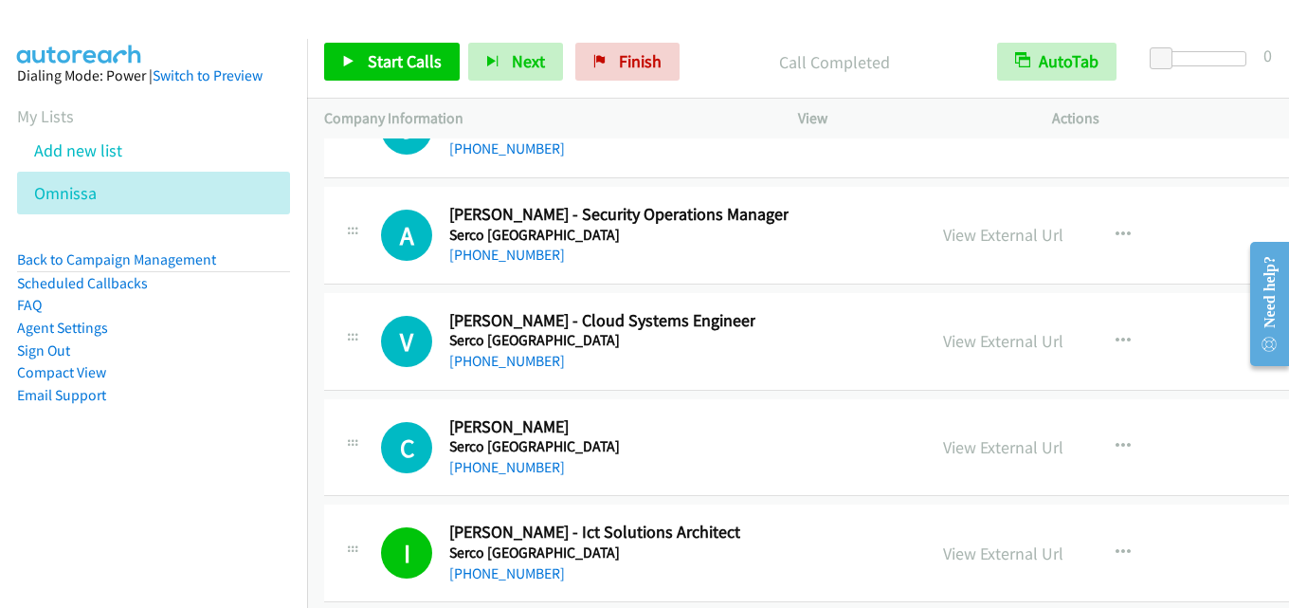
drag, startPoint x: 933, startPoint y: 341, endPoint x: 938, endPoint y: 374, distance: 33.7
click at [949, 347] on link "View External Url" at bounding box center [1003, 341] width 120 height 22
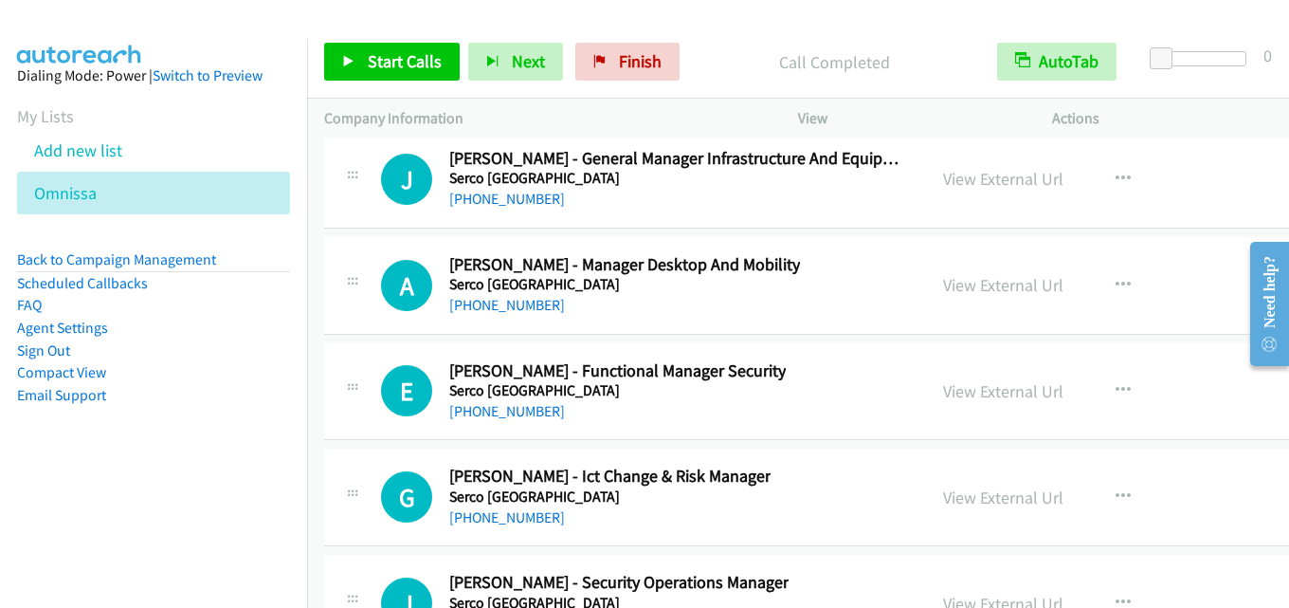
scroll to position [39234, 0]
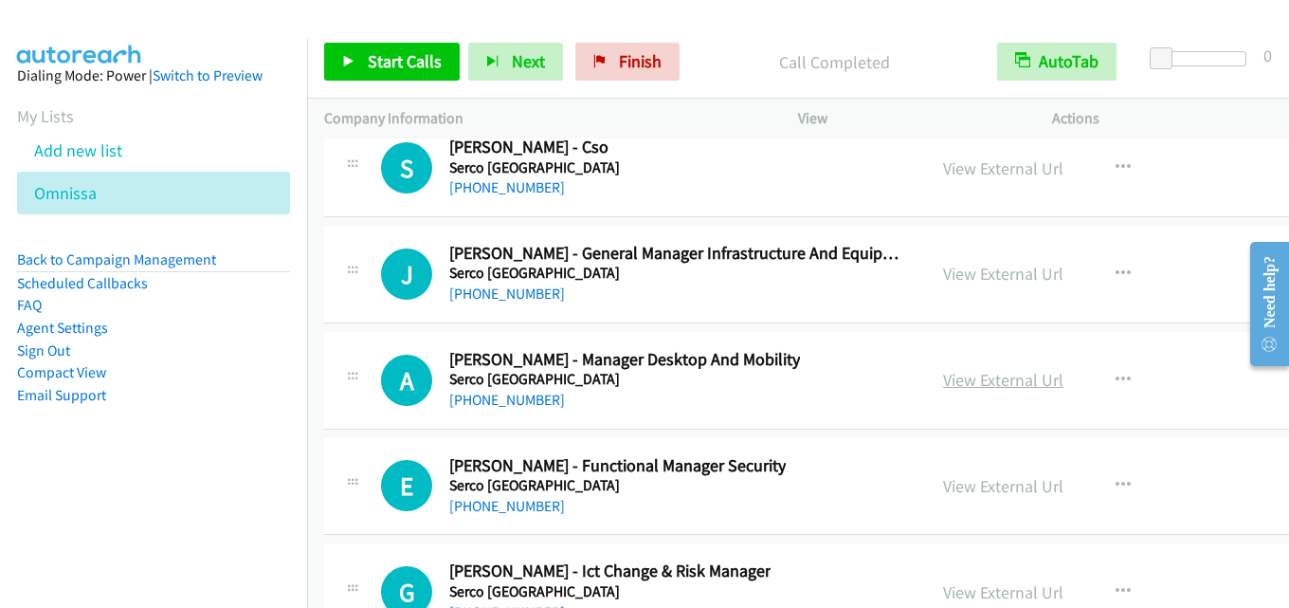
click at [943, 374] on link "View External Url" at bounding box center [1003, 380] width 120 height 22
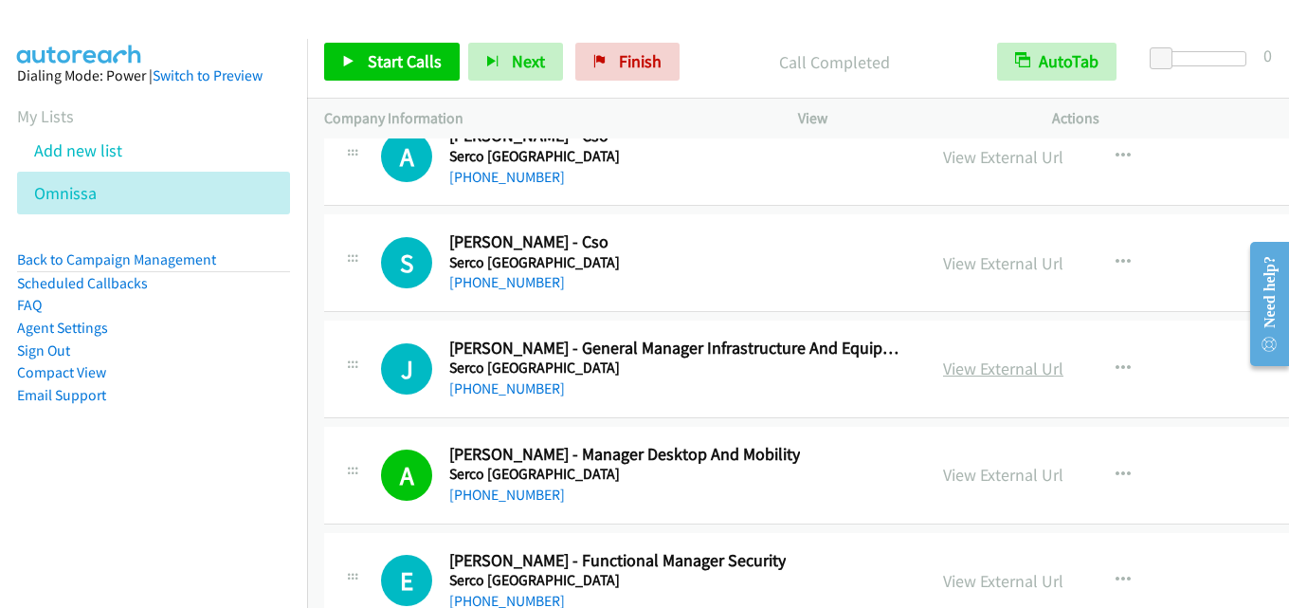
click at [943, 369] on link "View External Url" at bounding box center [1003, 368] width 120 height 22
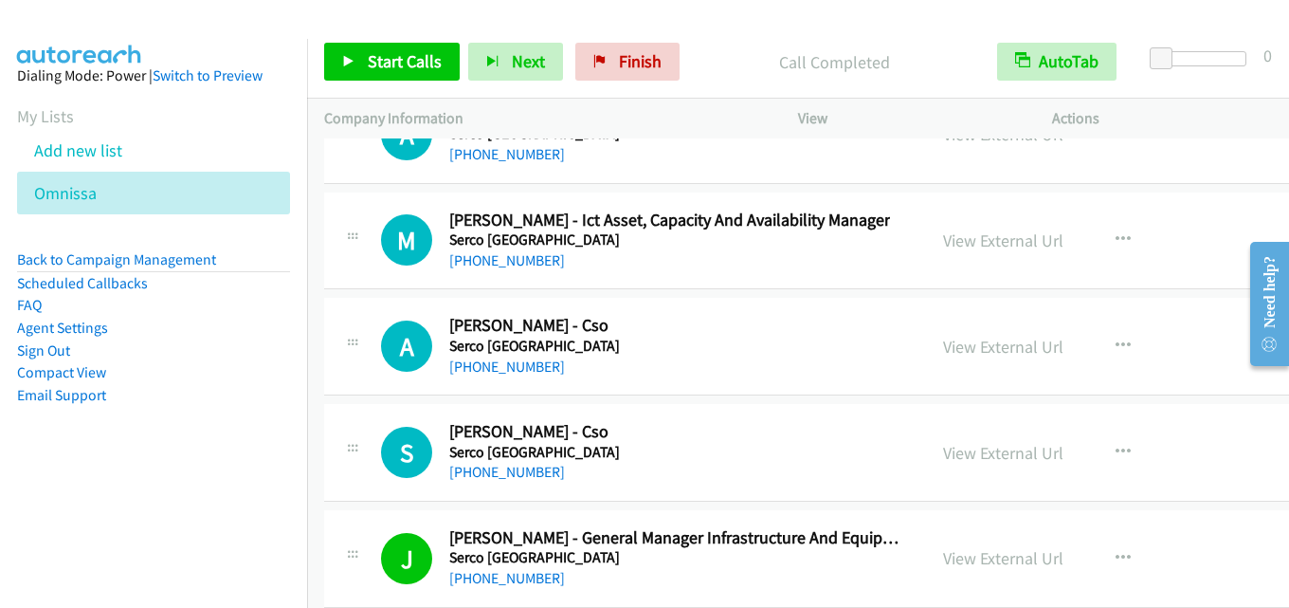
scroll to position [38854, 0]
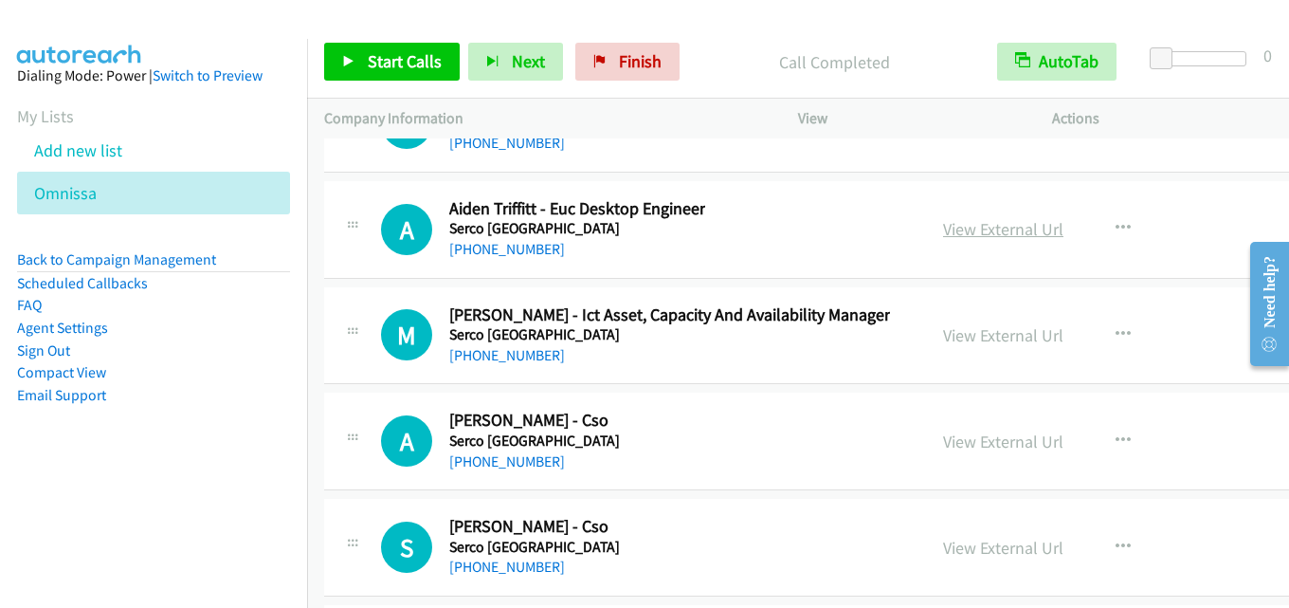
click at [943, 230] on link "View External Url" at bounding box center [1003, 229] width 120 height 22
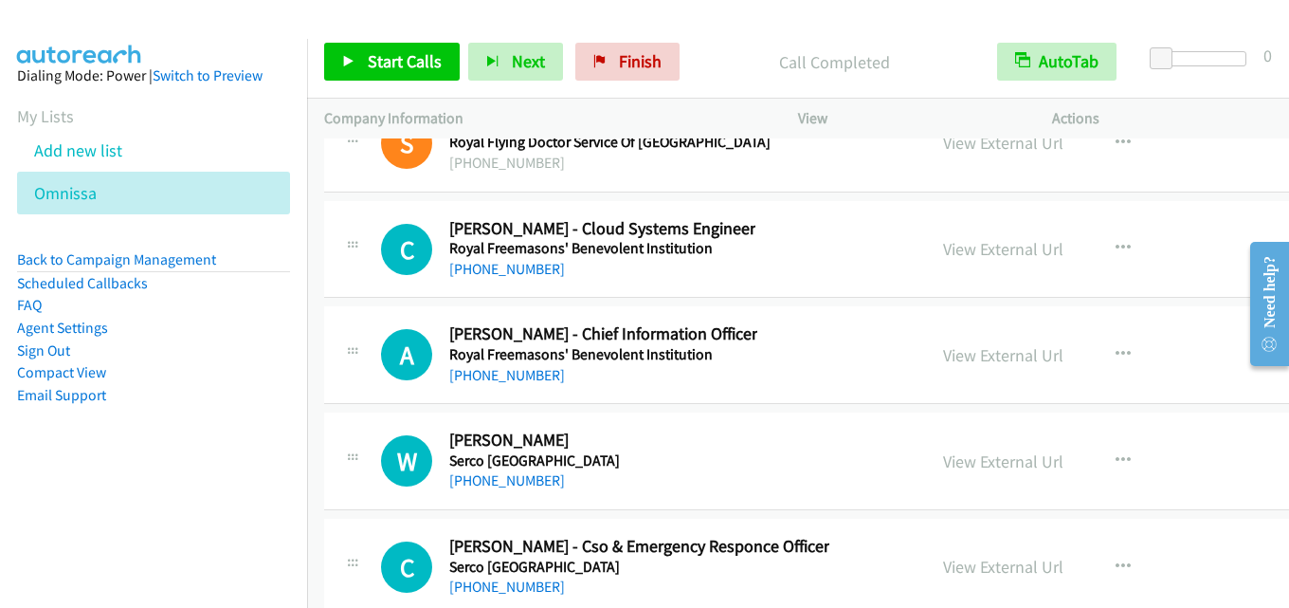
scroll to position [38286, 0]
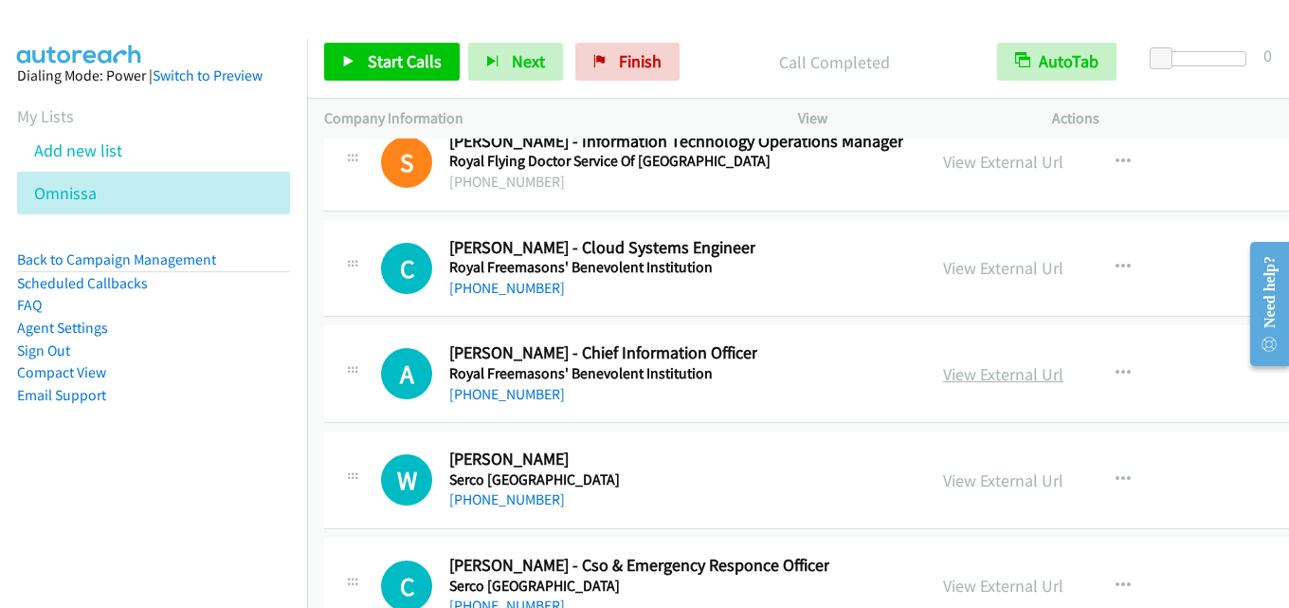
click at [943, 368] on link "View External Url" at bounding box center [1003, 374] width 120 height 22
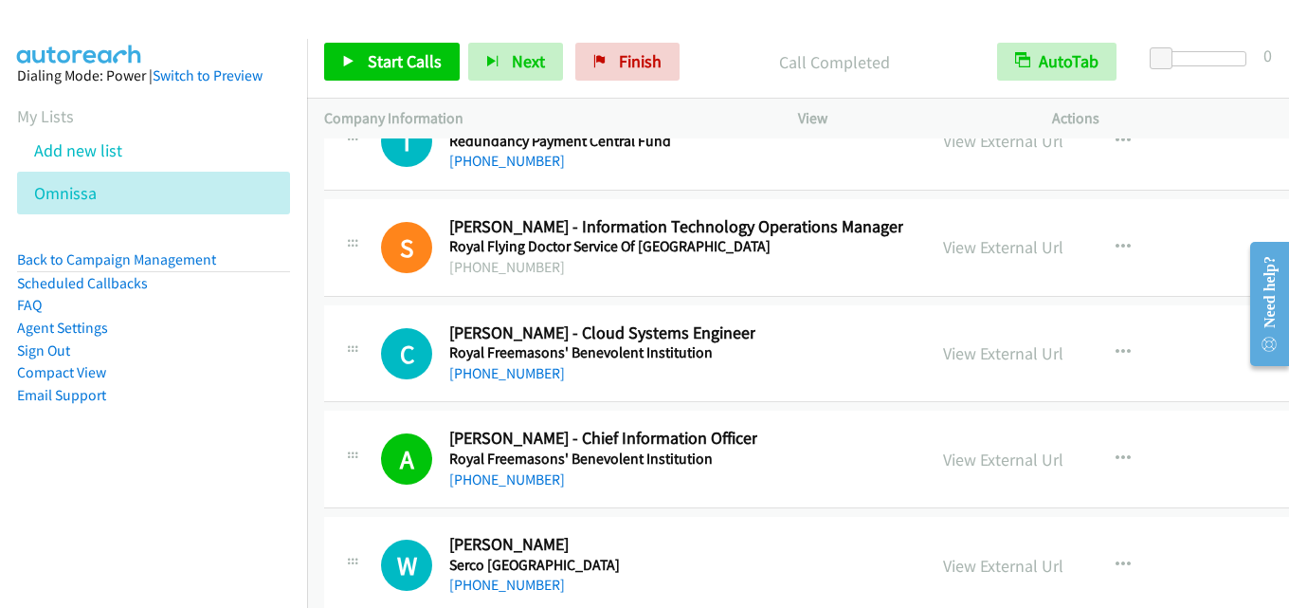
scroll to position [38191, 0]
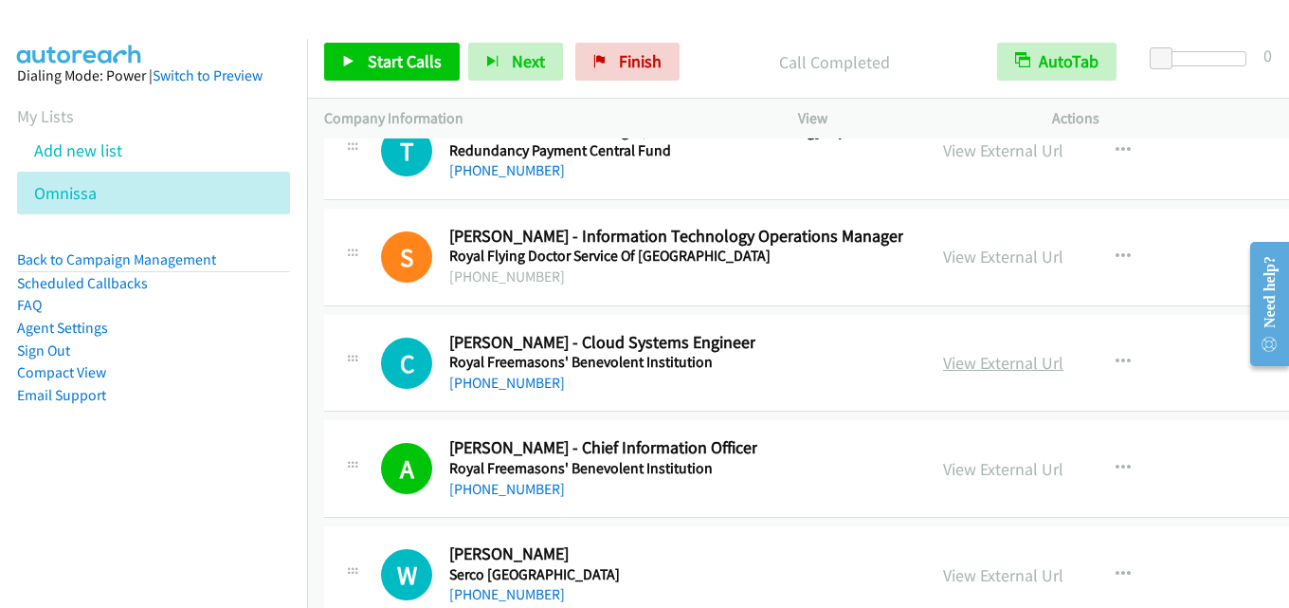
click at [943, 370] on link "View External Url" at bounding box center [1003, 363] width 120 height 22
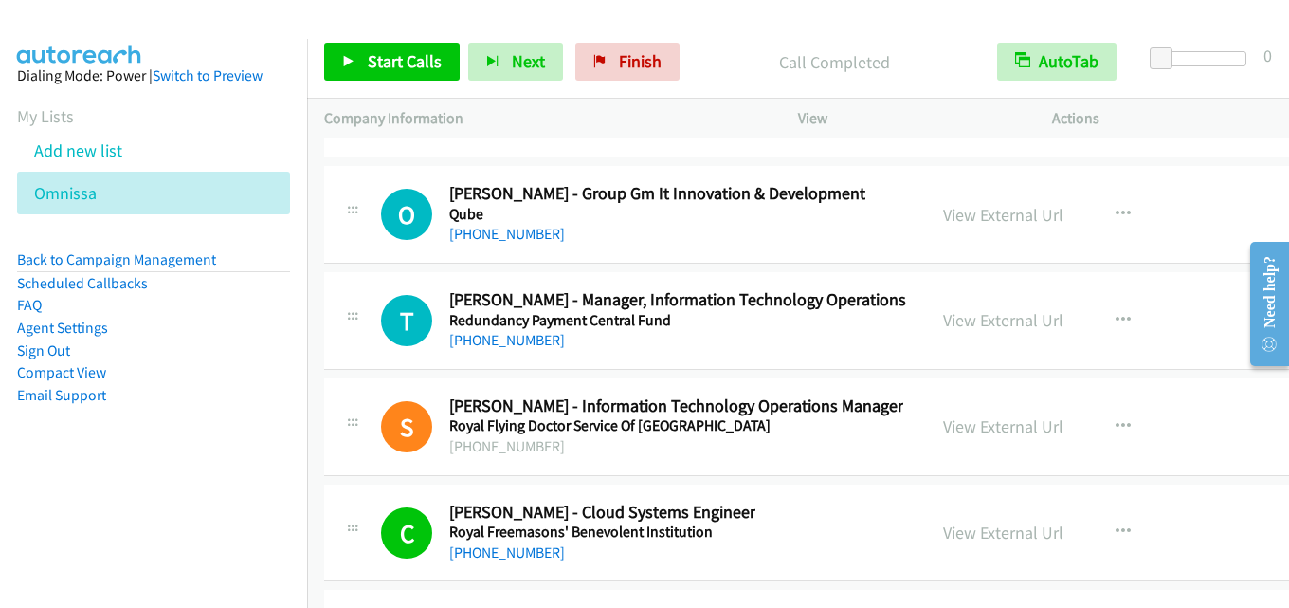
scroll to position [38001, 0]
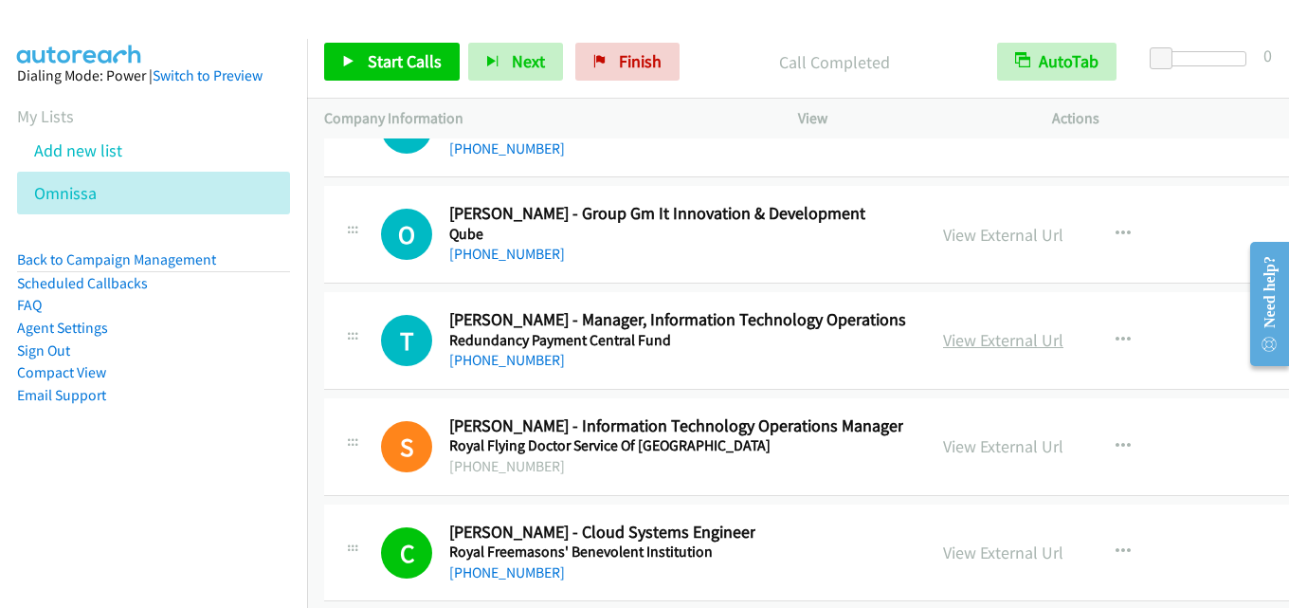
click at [943, 339] on link "View External Url" at bounding box center [1003, 340] width 120 height 22
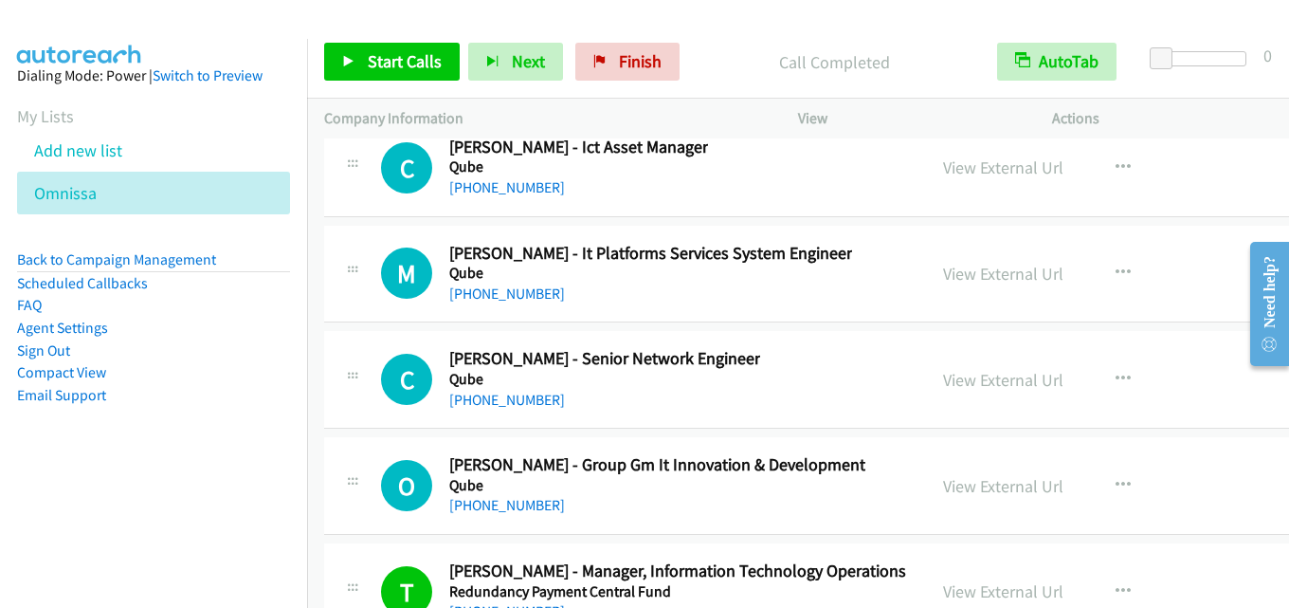
scroll to position [37717, 0]
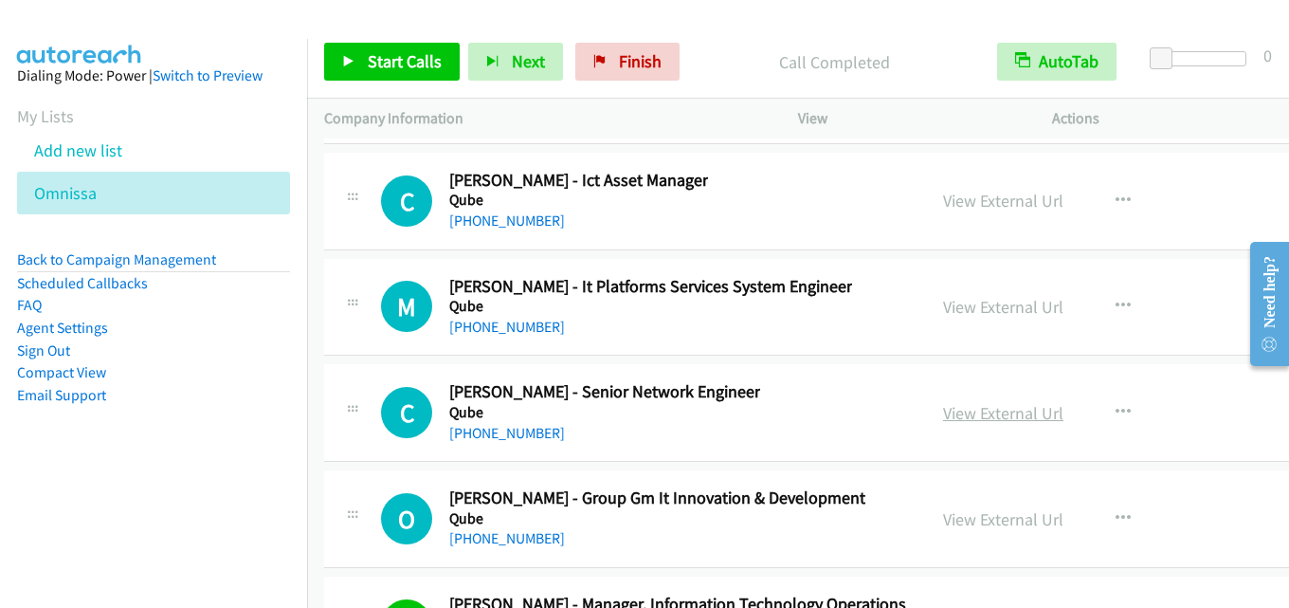
click at [968, 412] on link "View External Url" at bounding box center [1003, 413] width 120 height 22
click at [988, 301] on link "View External Url" at bounding box center [1003, 307] width 120 height 22
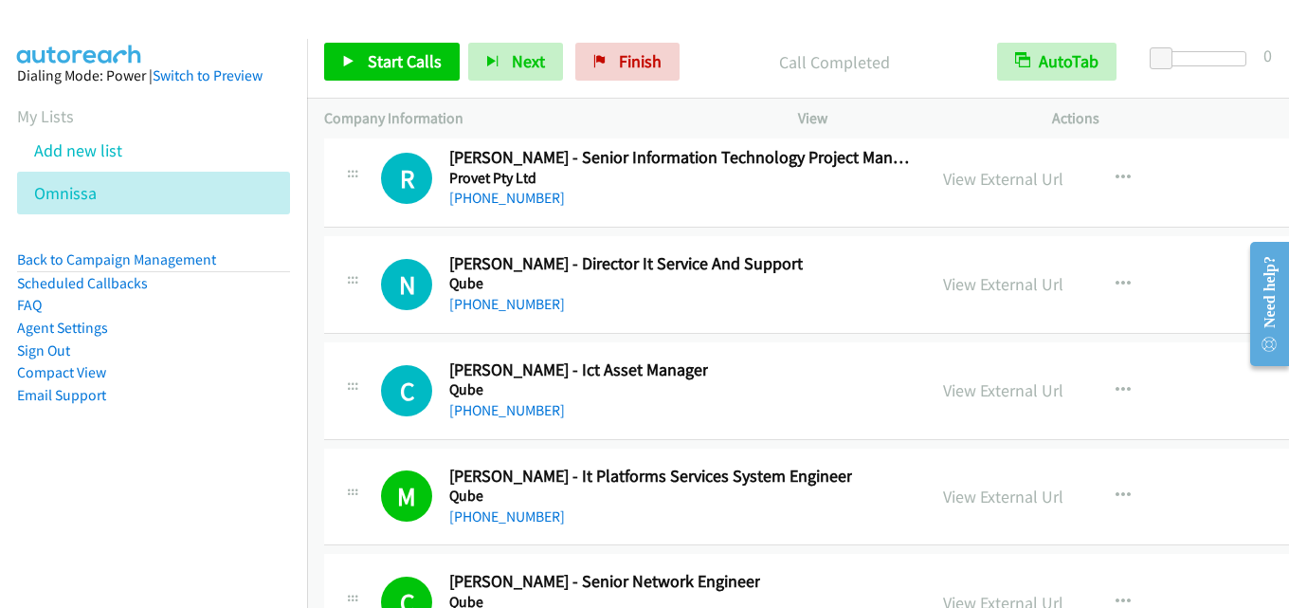
scroll to position [37433, 0]
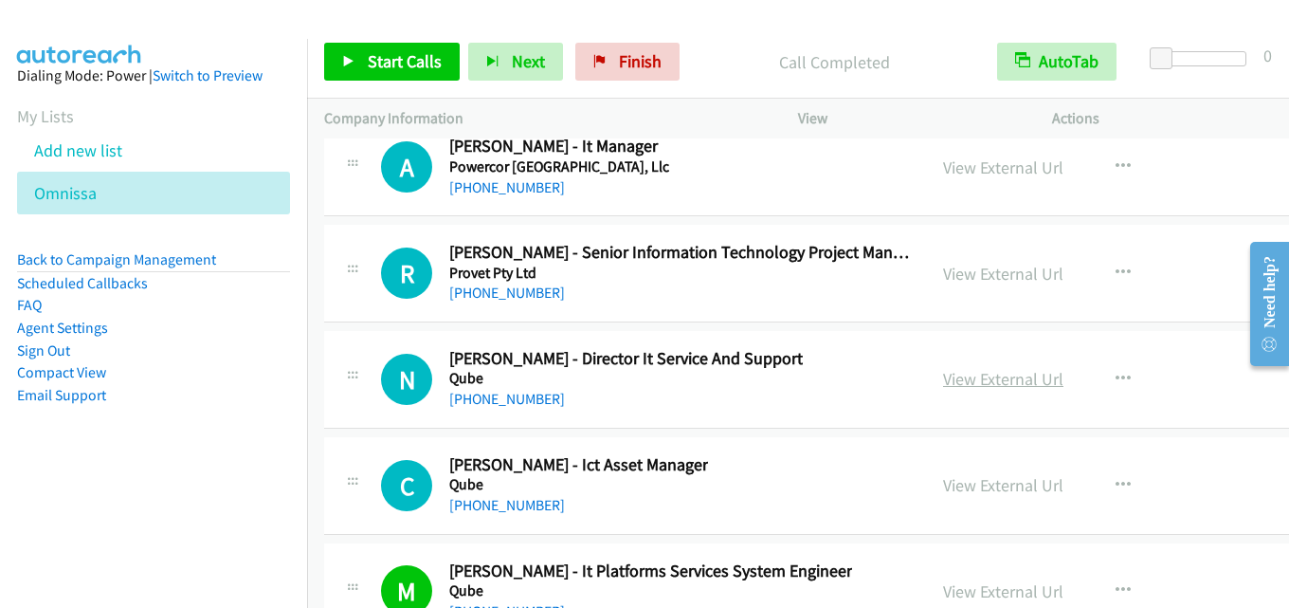
click at [980, 387] on link "View External Url" at bounding box center [1003, 379] width 120 height 22
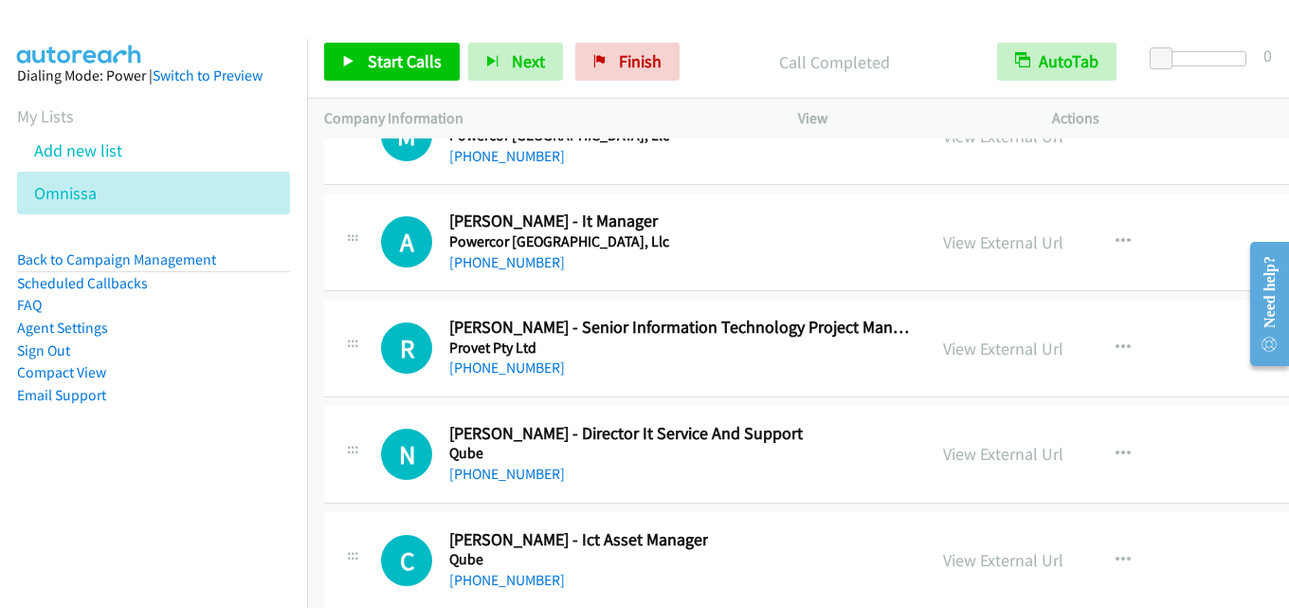
scroll to position [37338, 0]
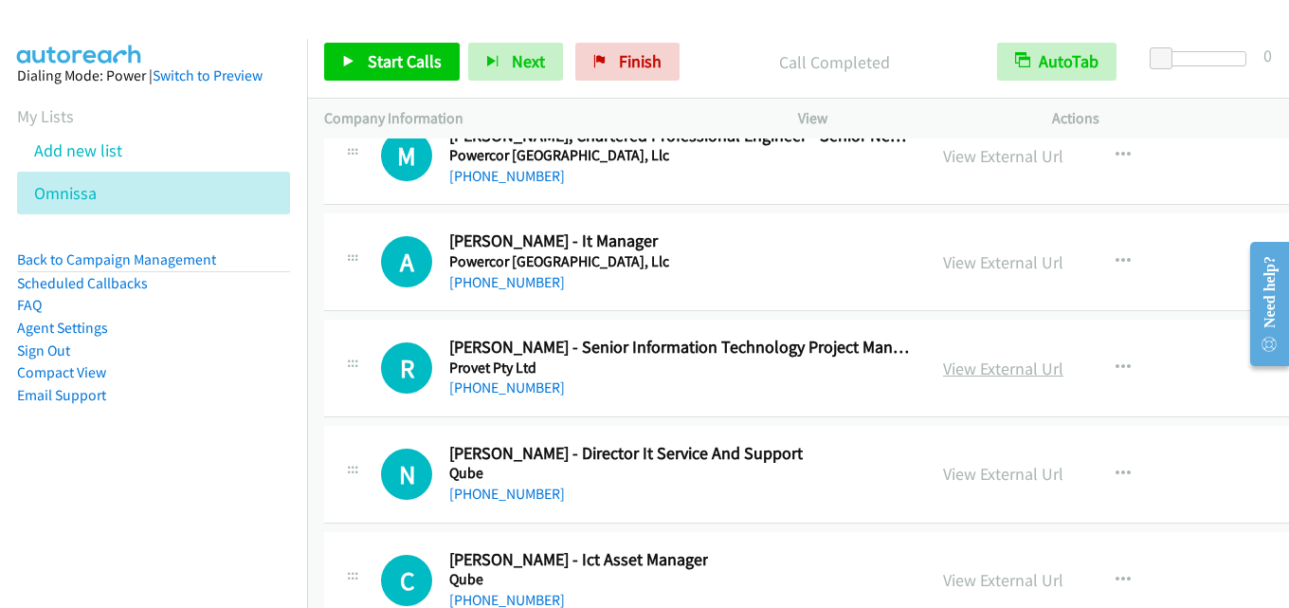
click at [943, 364] on link "View External Url" at bounding box center [1003, 368] width 120 height 22
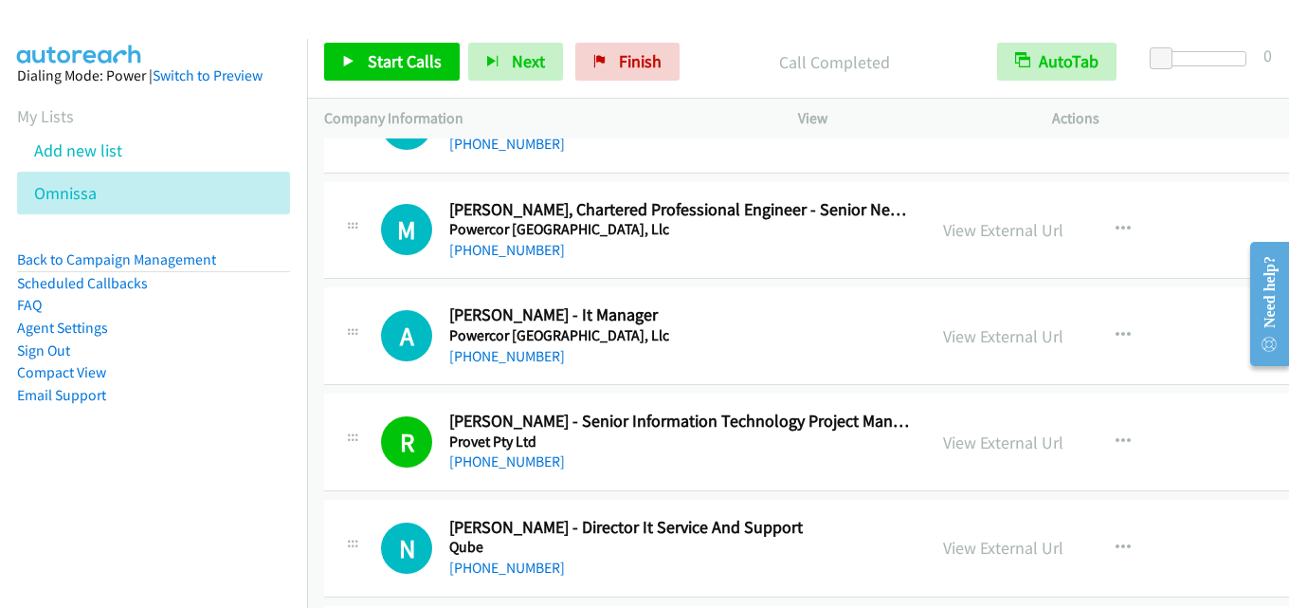
scroll to position [37243, 0]
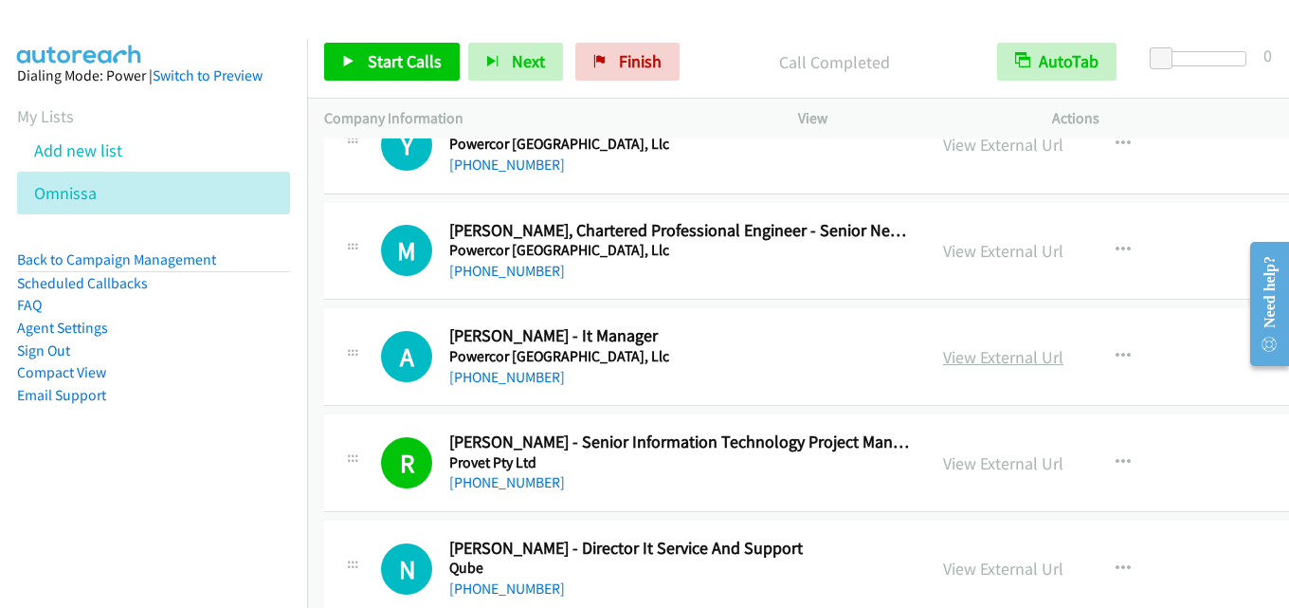
click at [964, 353] on link "View External Url" at bounding box center [1003, 357] width 120 height 22
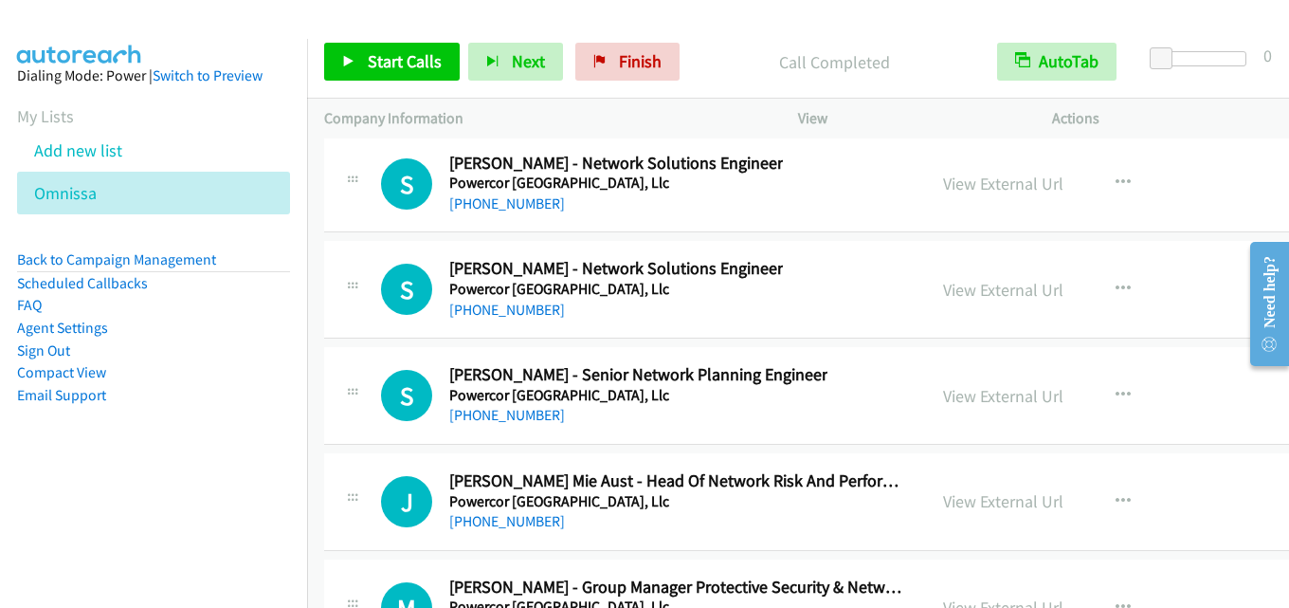
scroll to position [36580, 0]
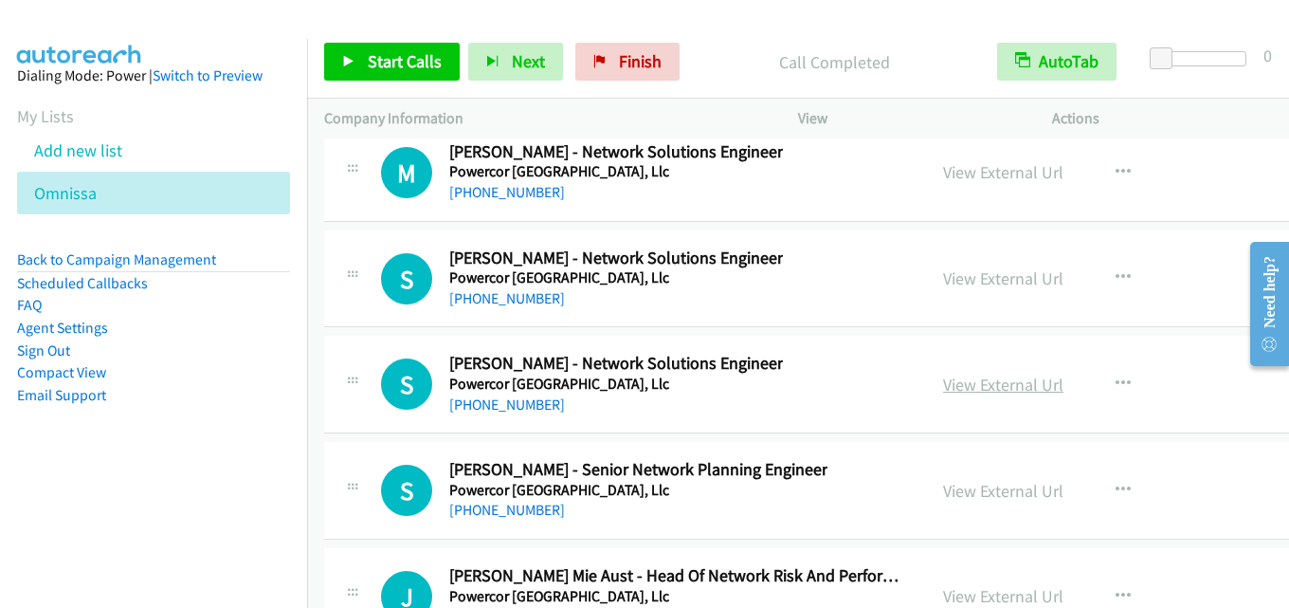
click at [943, 389] on link "View External Url" at bounding box center [1003, 384] width 120 height 22
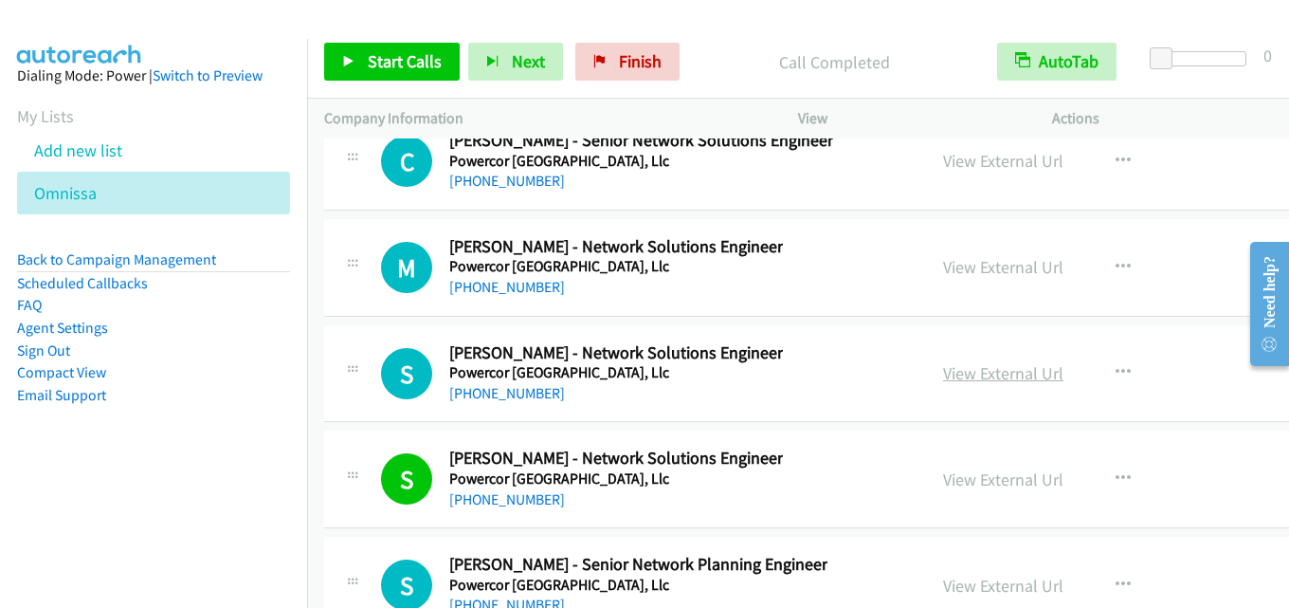
click at [947, 374] on link "View External Url" at bounding box center [1003, 373] width 120 height 22
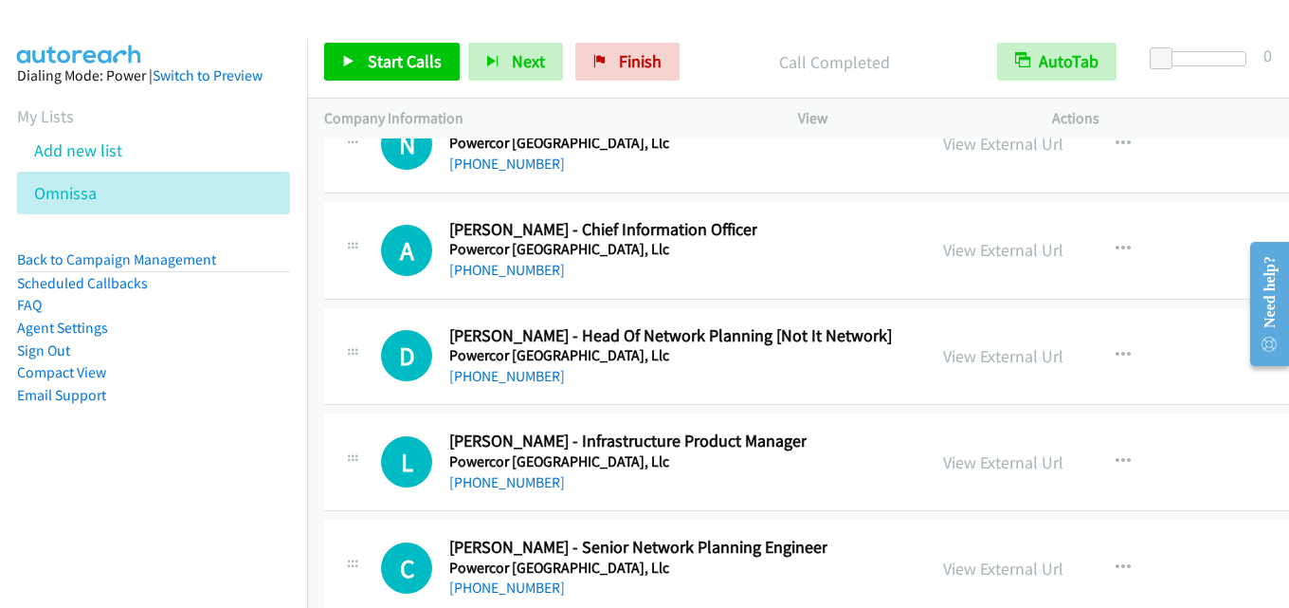
scroll to position [35348, 0]
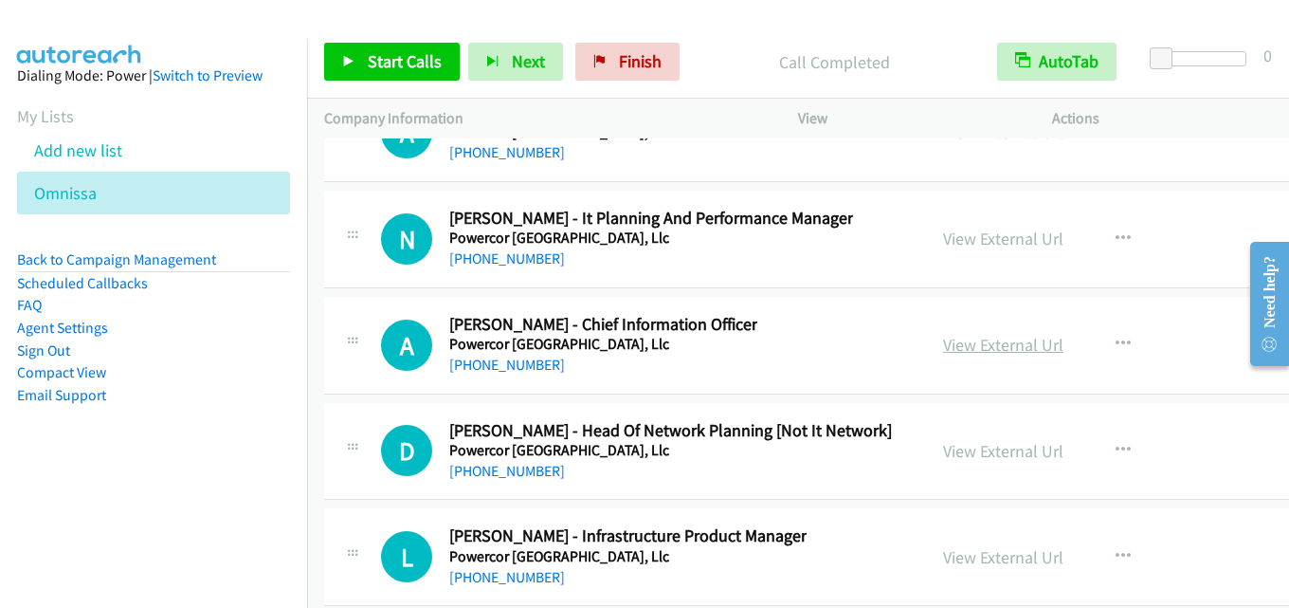
click at [951, 341] on link "View External Url" at bounding box center [1003, 345] width 120 height 22
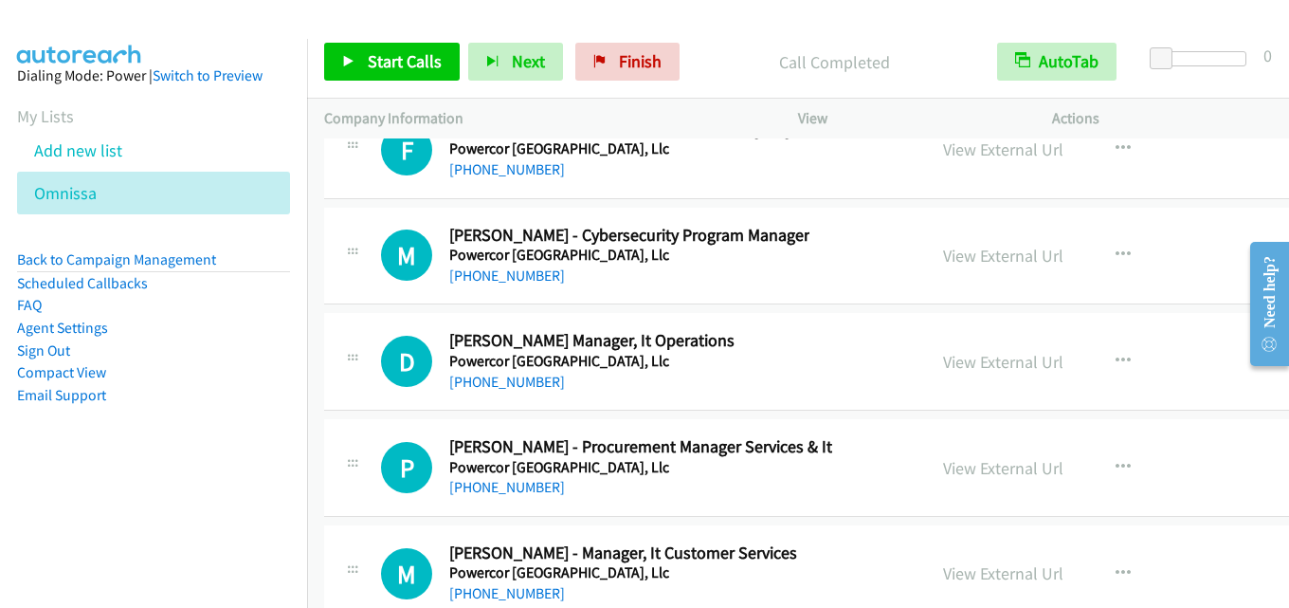
scroll to position [33831, 0]
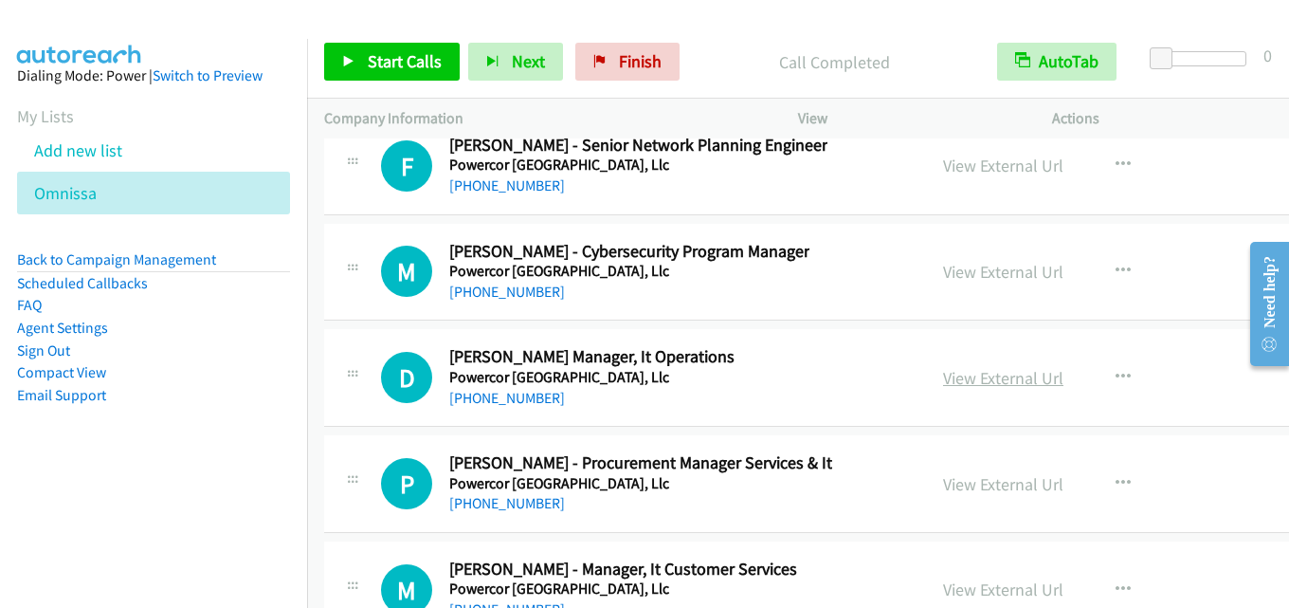
click at [971, 372] on link "View External Url" at bounding box center [1003, 378] width 120 height 22
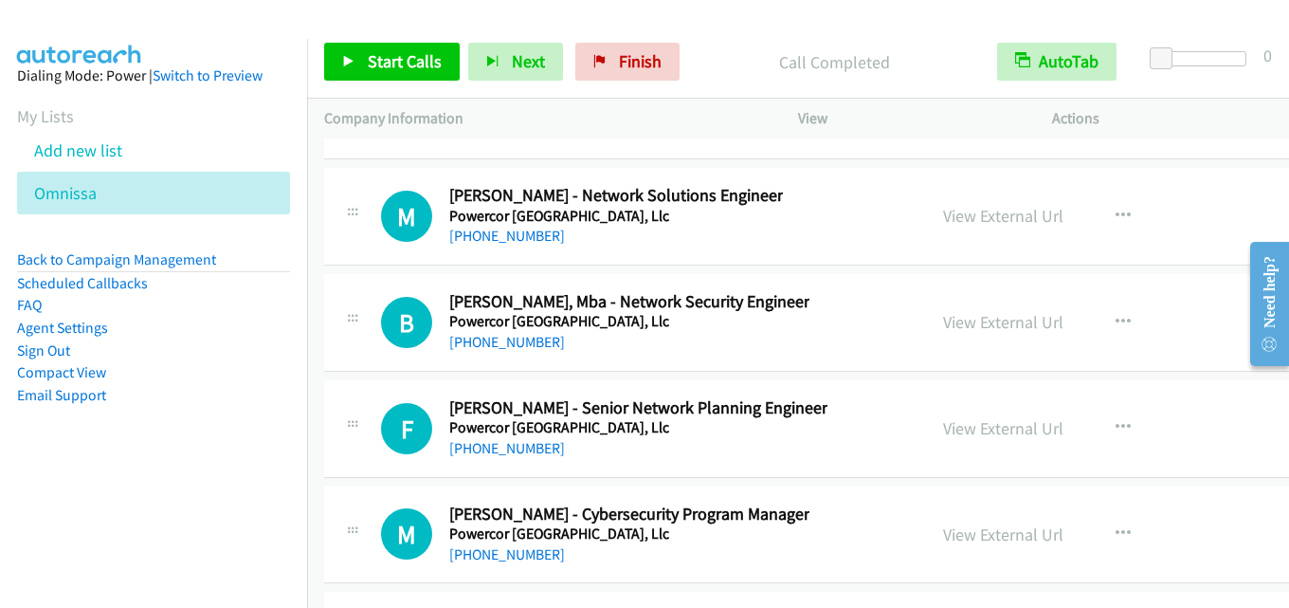
scroll to position [33547, 0]
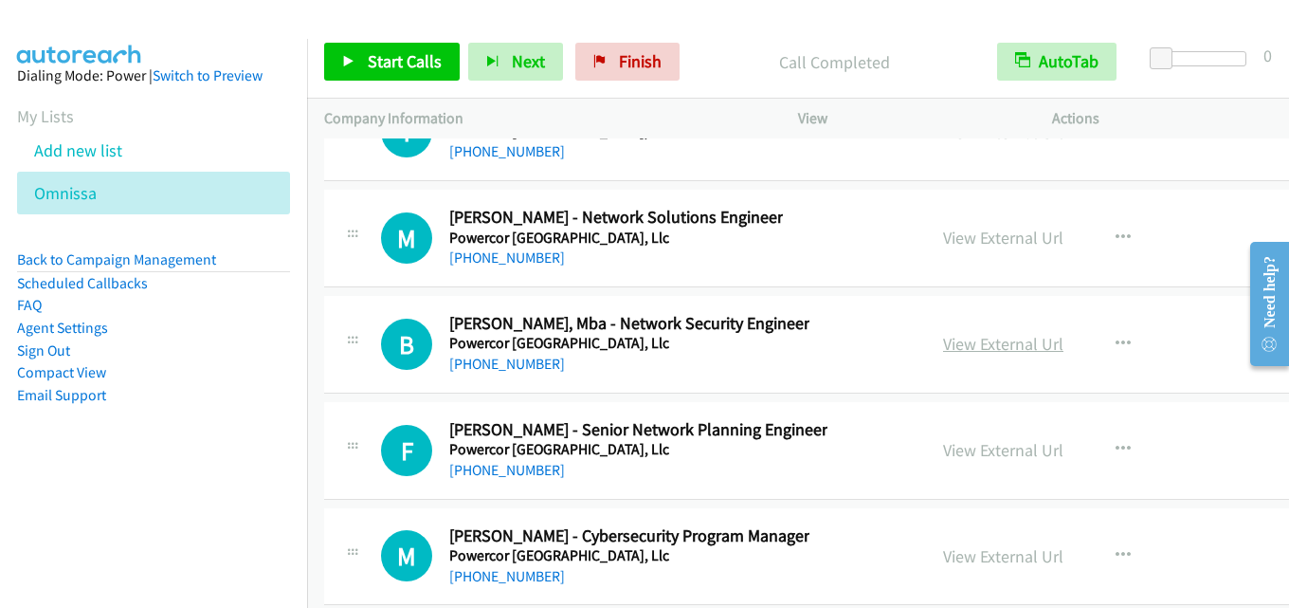
click at [943, 340] on link "View External Url" at bounding box center [1003, 344] width 120 height 22
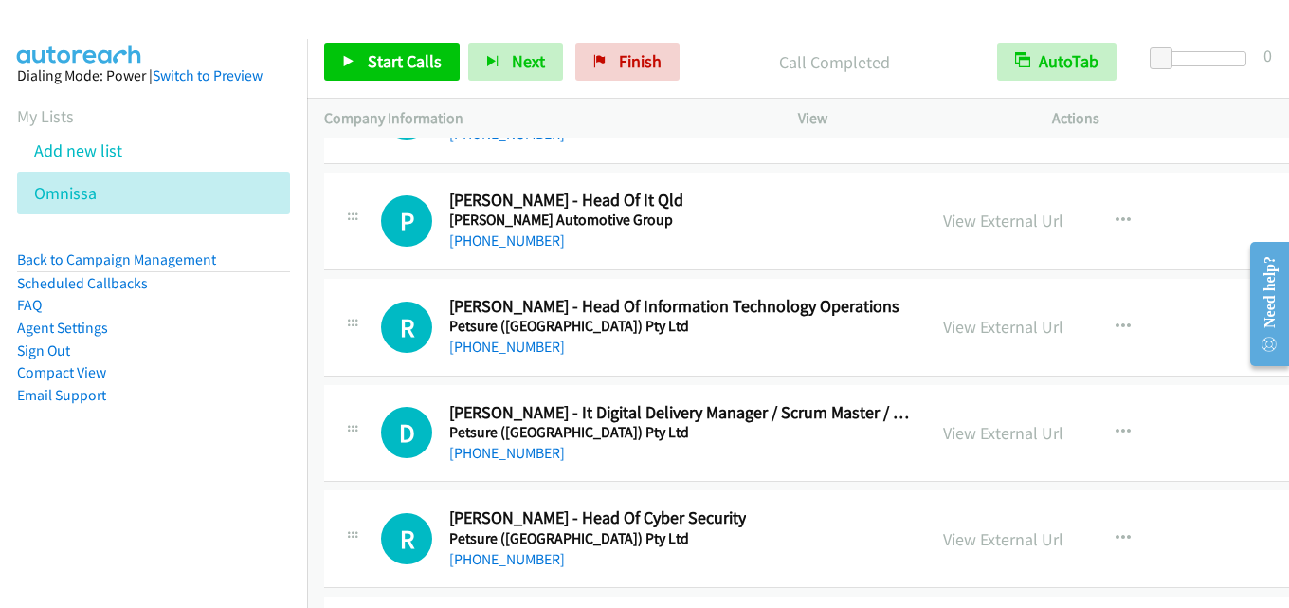
scroll to position [32599, 0]
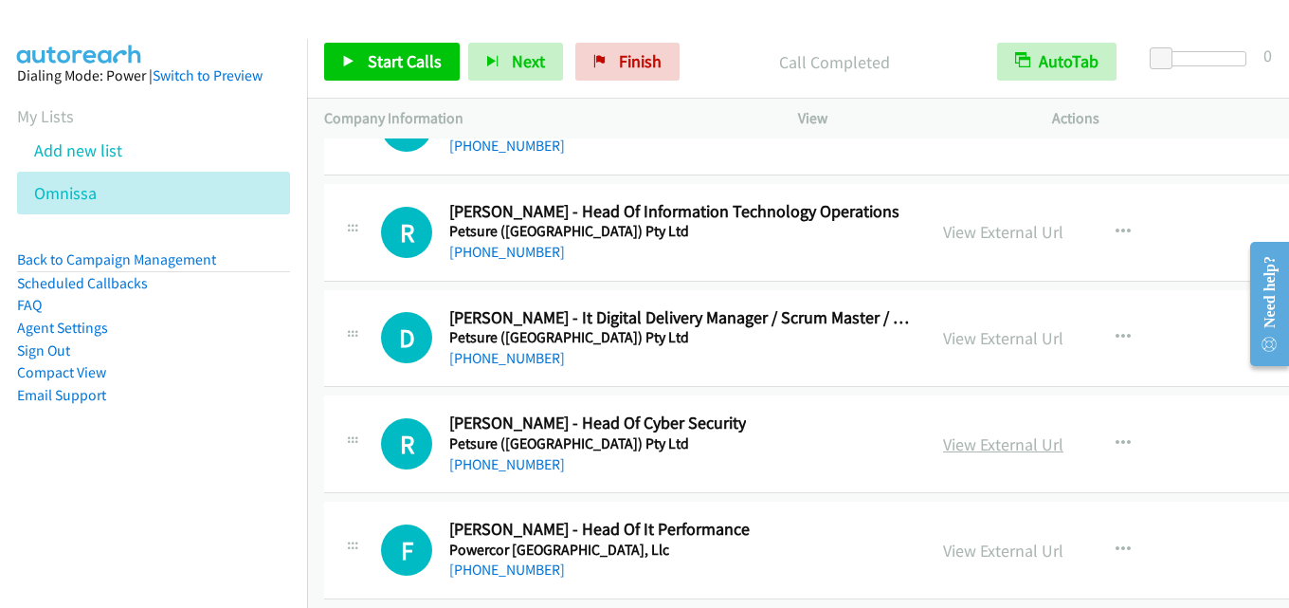
click at [982, 444] on link "View External Url" at bounding box center [1003, 444] width 120 height 22
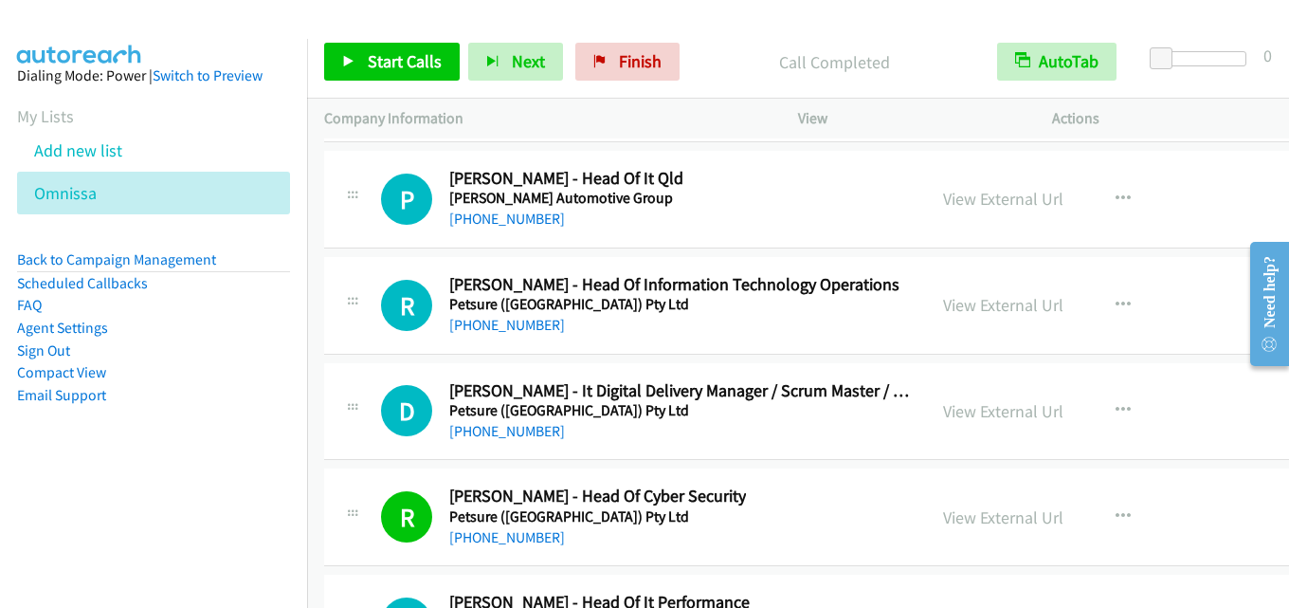
scroll to position [32504, 0]
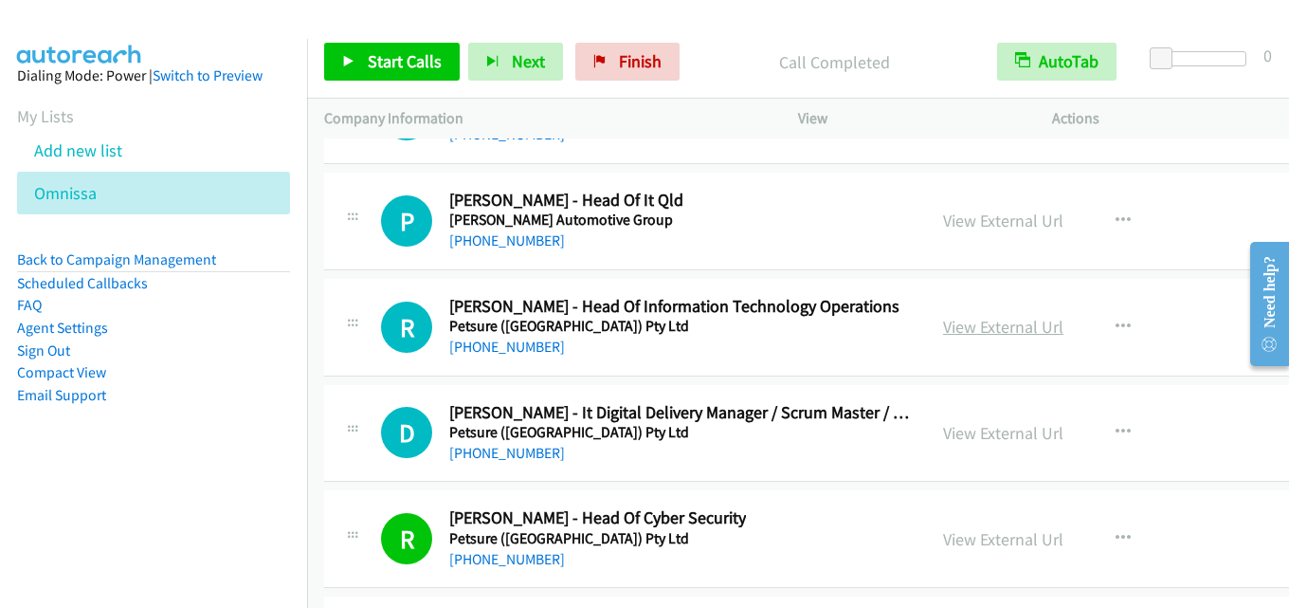
click at [943, 323] on link "View External Url" at bounding box center [1003, 327] width 120 height 22
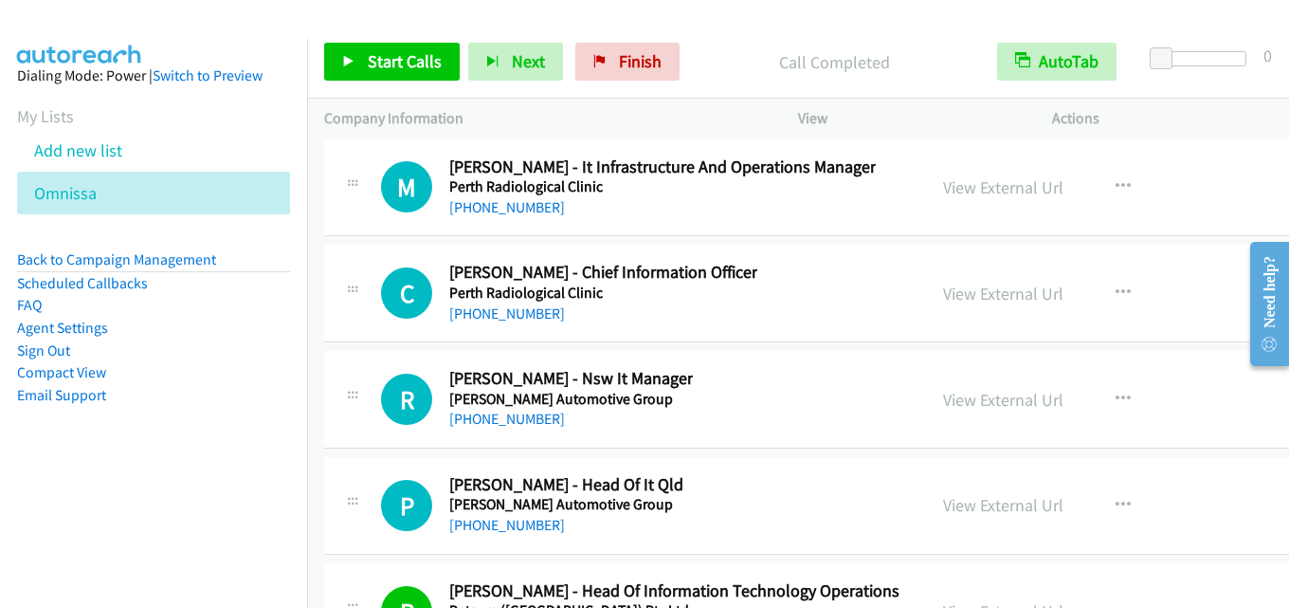
scroll to position [32125, 0]
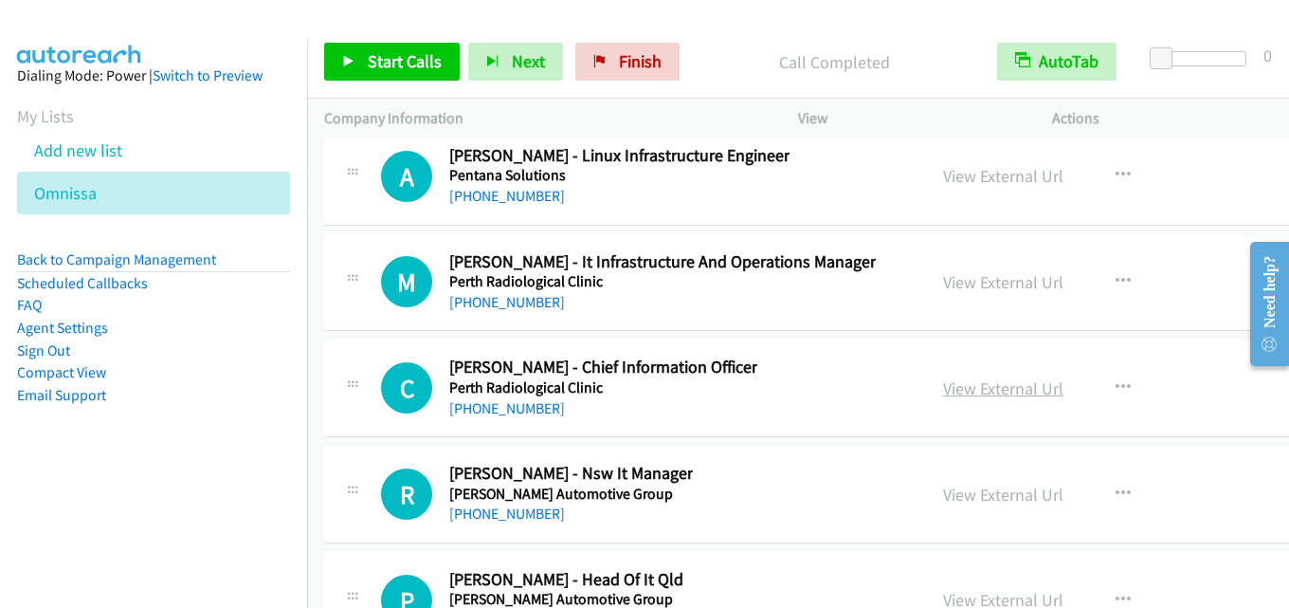
click at [943, 390] on link "View External Url" at bounding box center [1003, 388] width 120 height 22
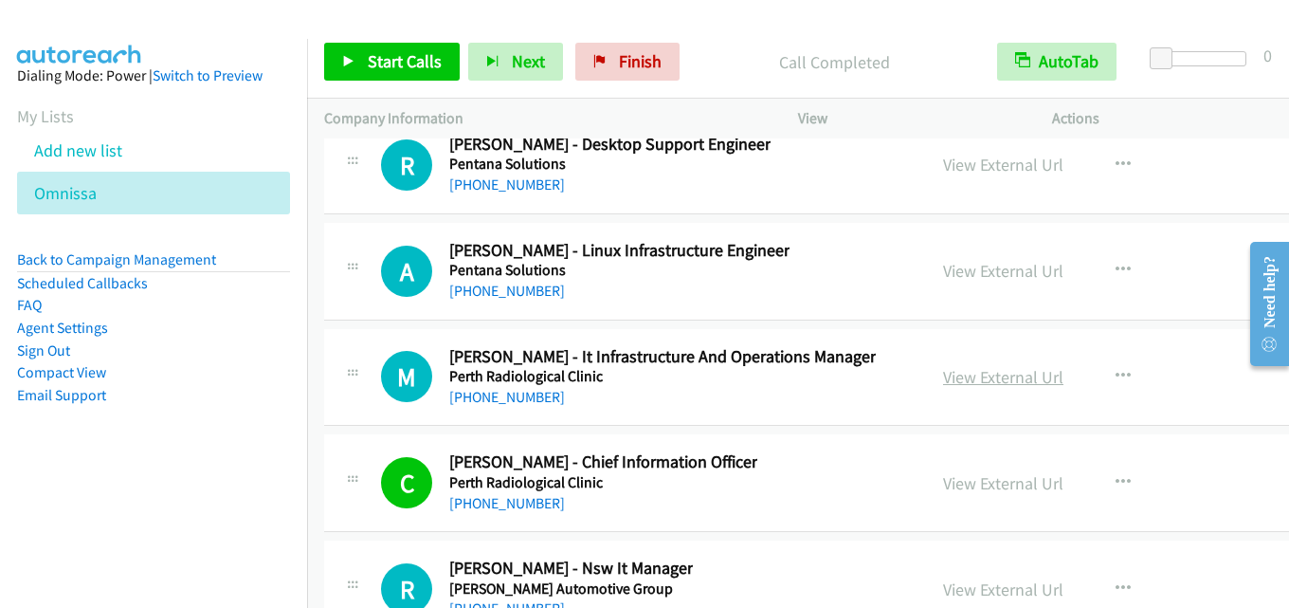
click at [943, 372] on link "View External Url" at bounding box center [1003, 377] width 120 height 22
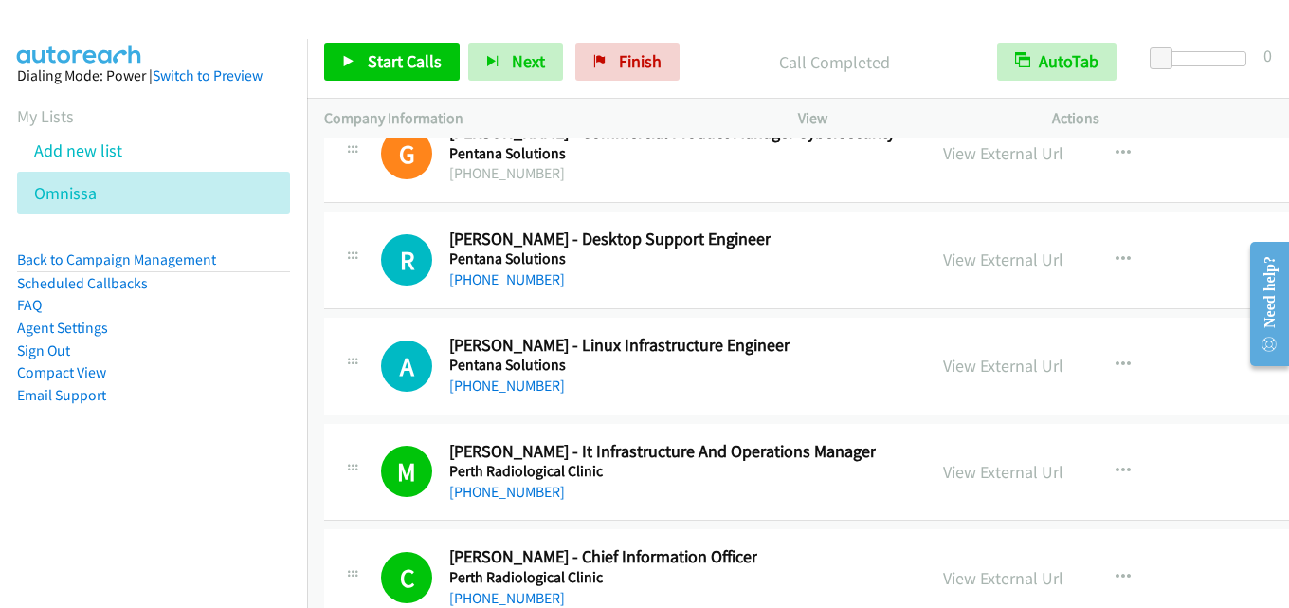
scroll to position [31841, 0]
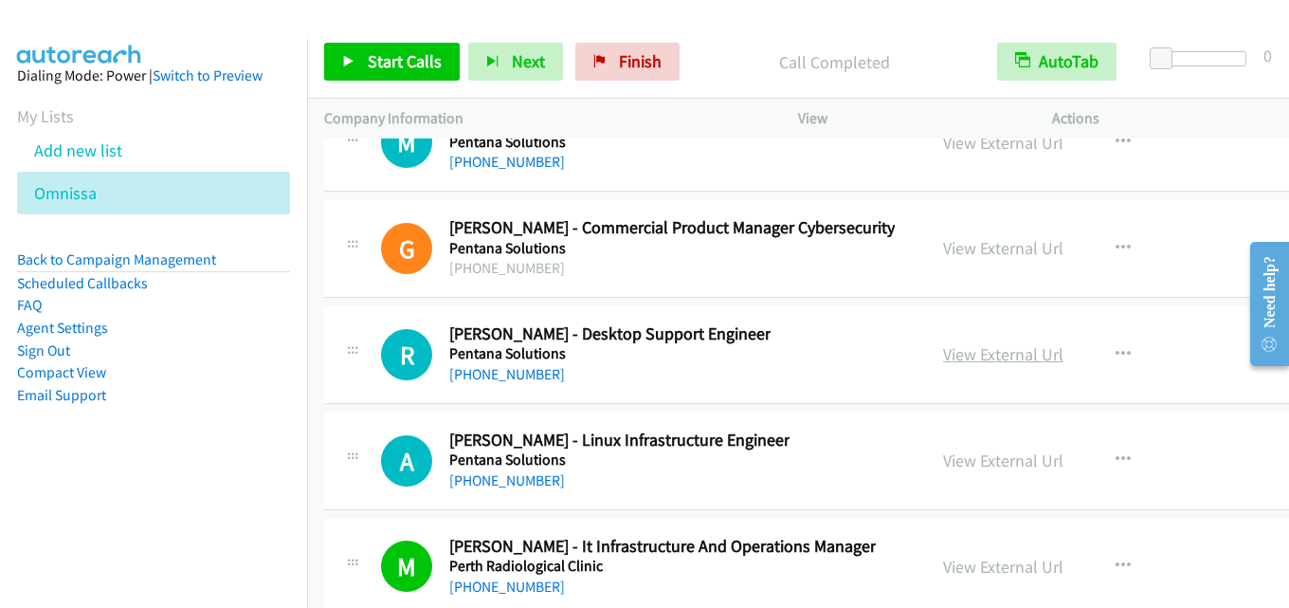
click at [968, 360] on link "View External Url" at bounding box center [1003, 354] width 120 height 22
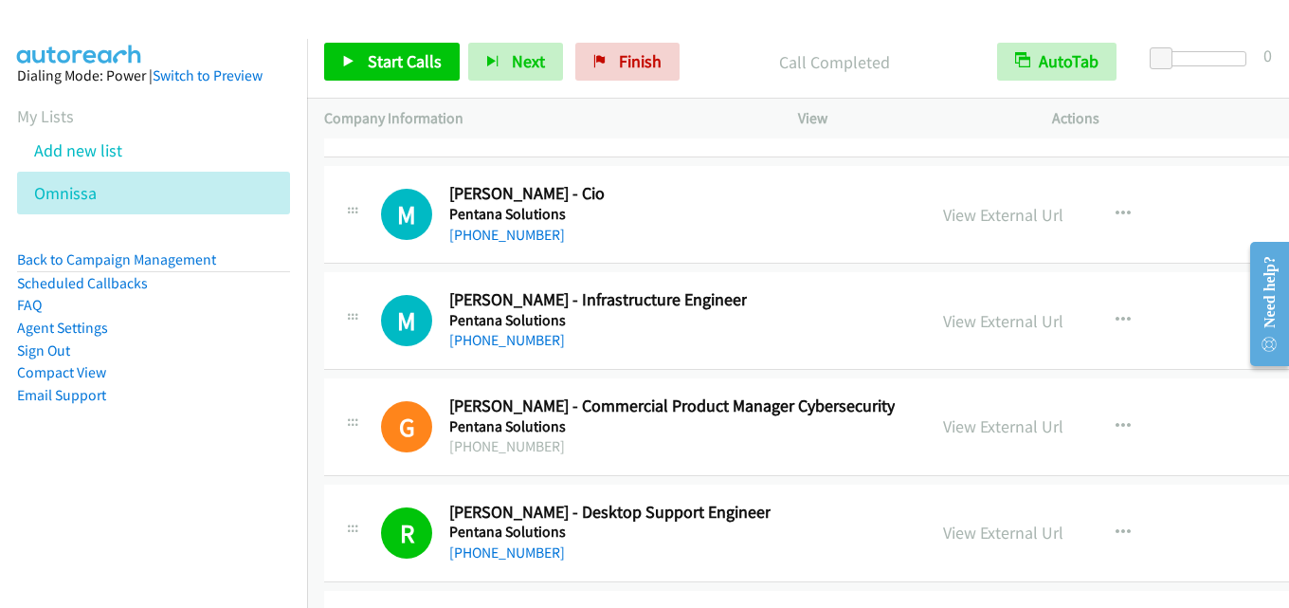
scroll to position [31557, 0]
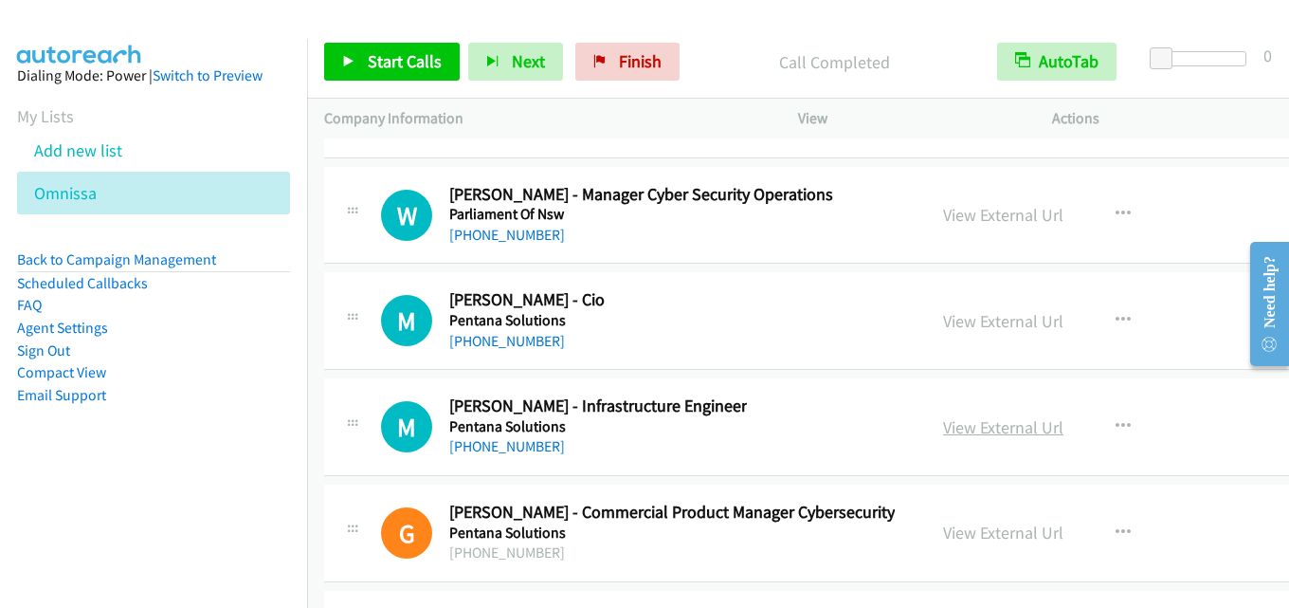
click at [943, 421] on link "View External Url" at bounding box center [1003, 427] width 120 height 22
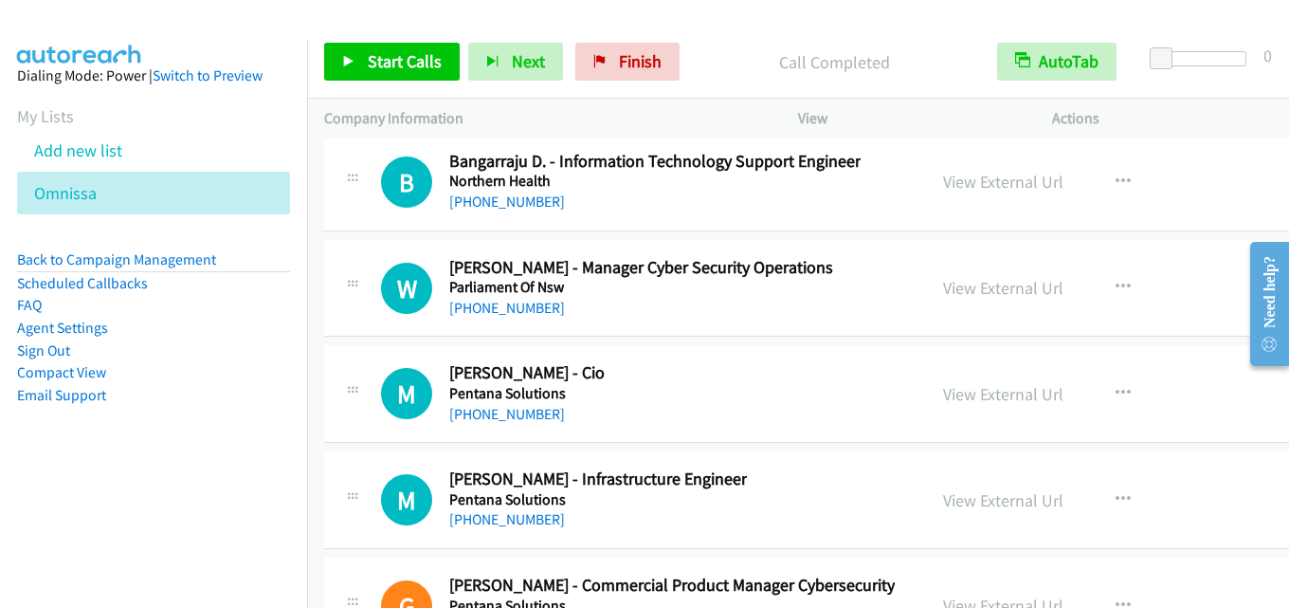
scroll to position [31462, 0]
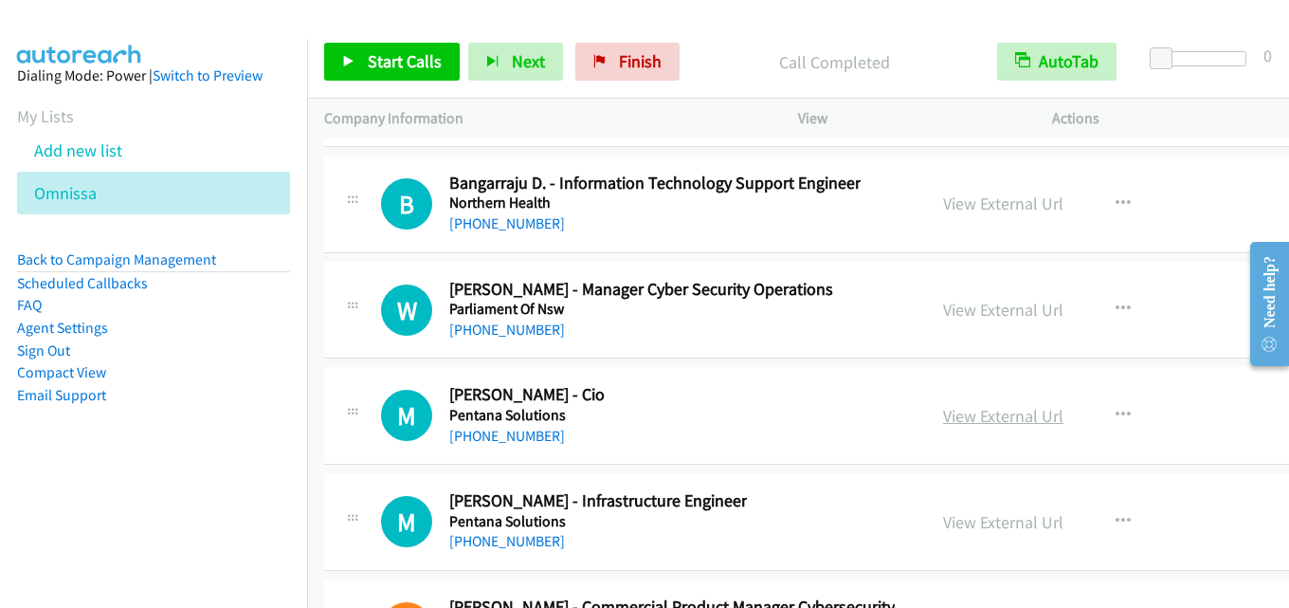
click at [978, 410] on link "View External Url" at bounding box center [1003, 416] width 120 height 22
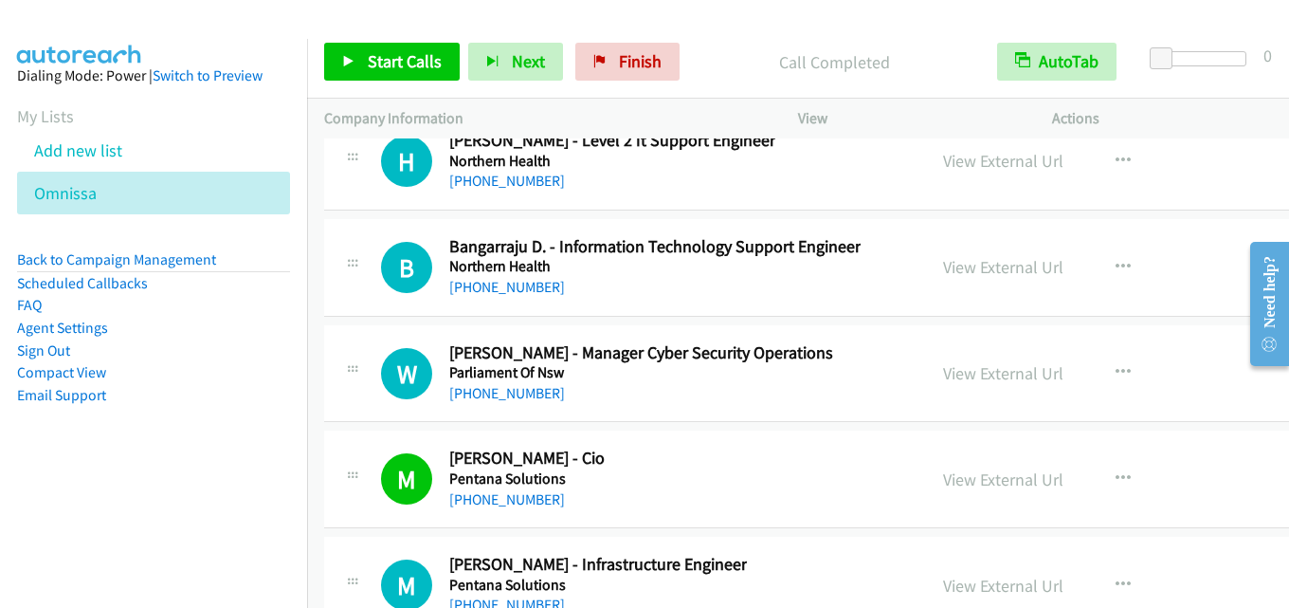
scroll to position [31367, 0]
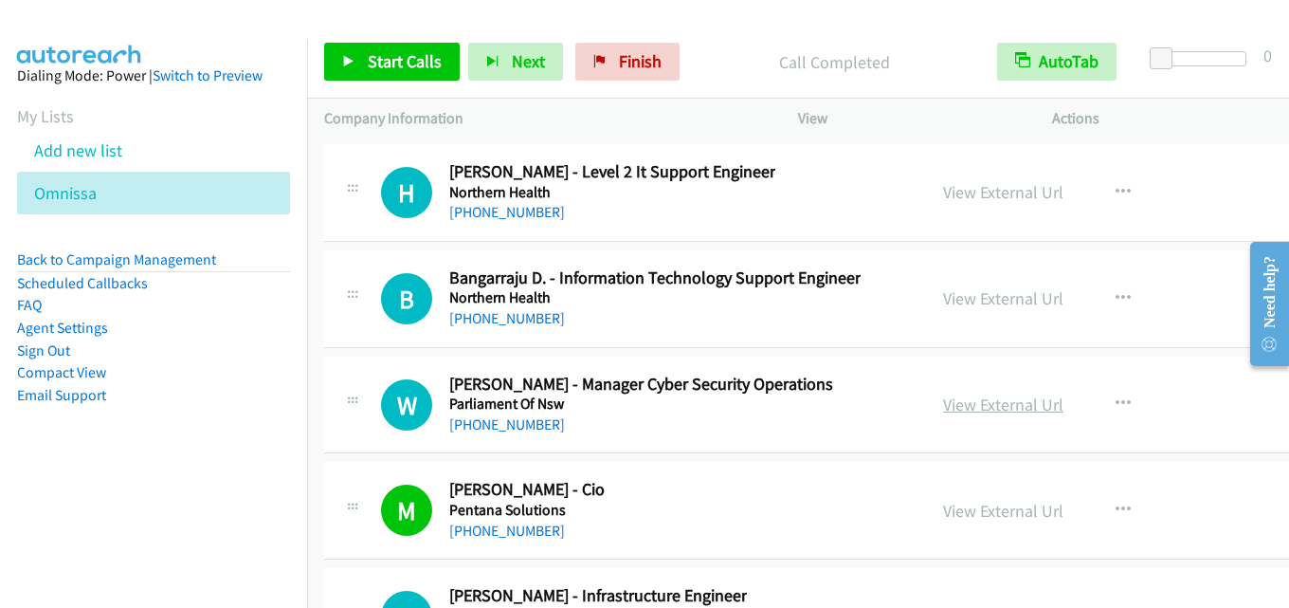
click at [943, 408] on link "View External Url" at bounding box center [1003, 404] width 120 height 22
click at [944, 295] on link "View External Url" at bounding box center [1003, 298] width 120 height 22
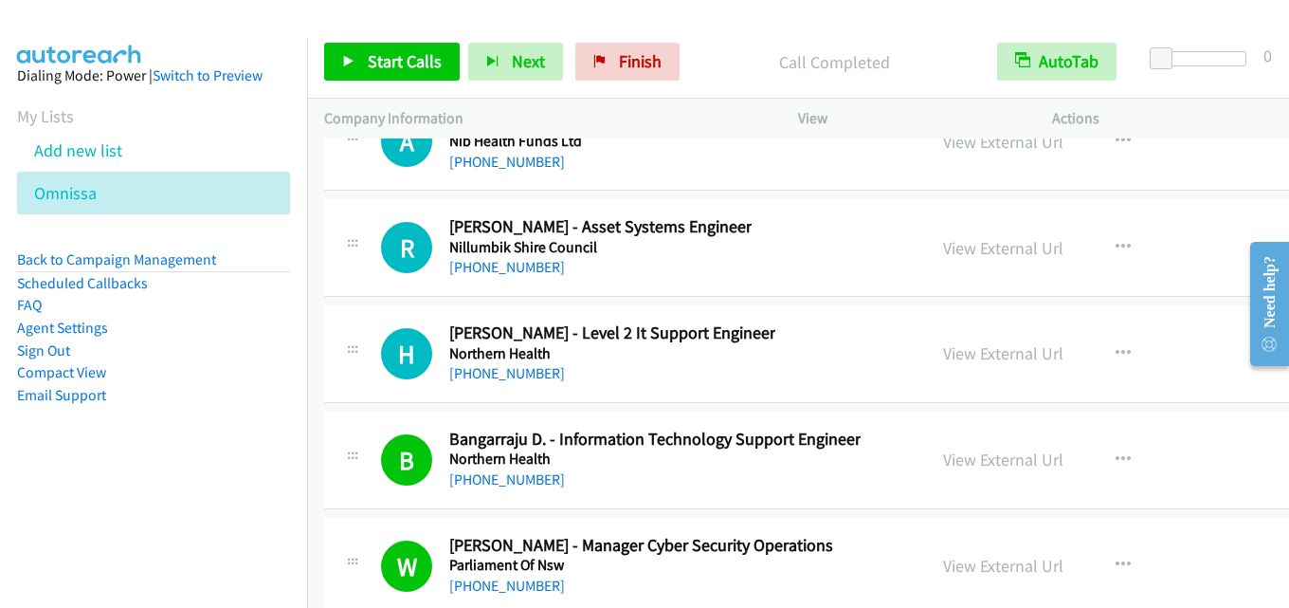
scroll to position [31177, 0]
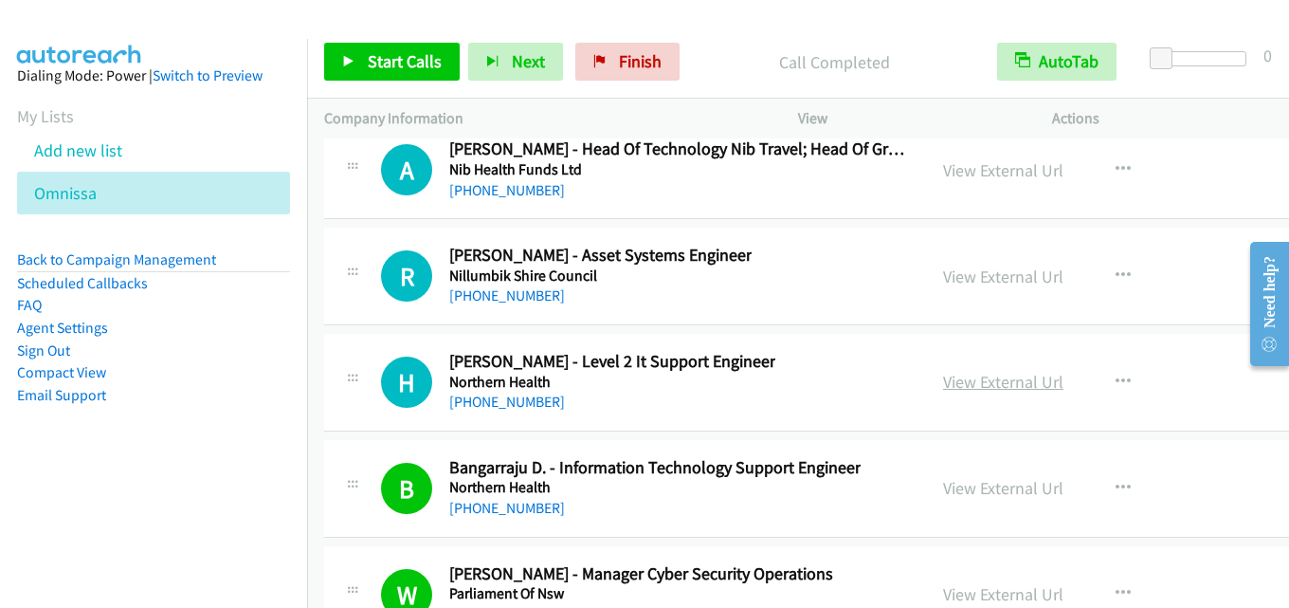
click at [943, 380] on link "View External Url" at bounding box center [1003, 382] width 120 height 22
